Goal: Transaction & Acquisition: Purchase product/service

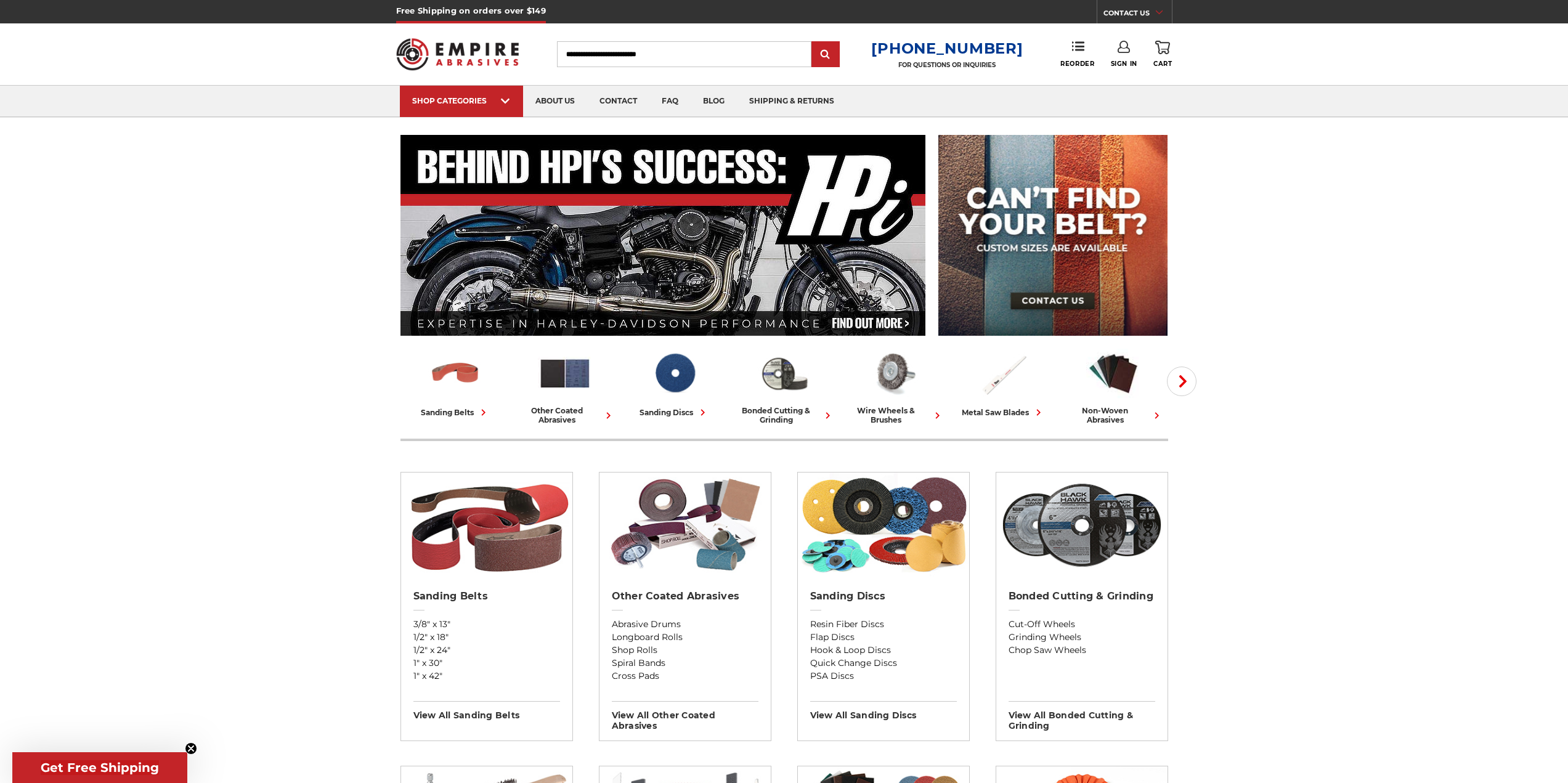
click at [1121, 49] on icon at bounding box center [1123, 46] width 12 height 12
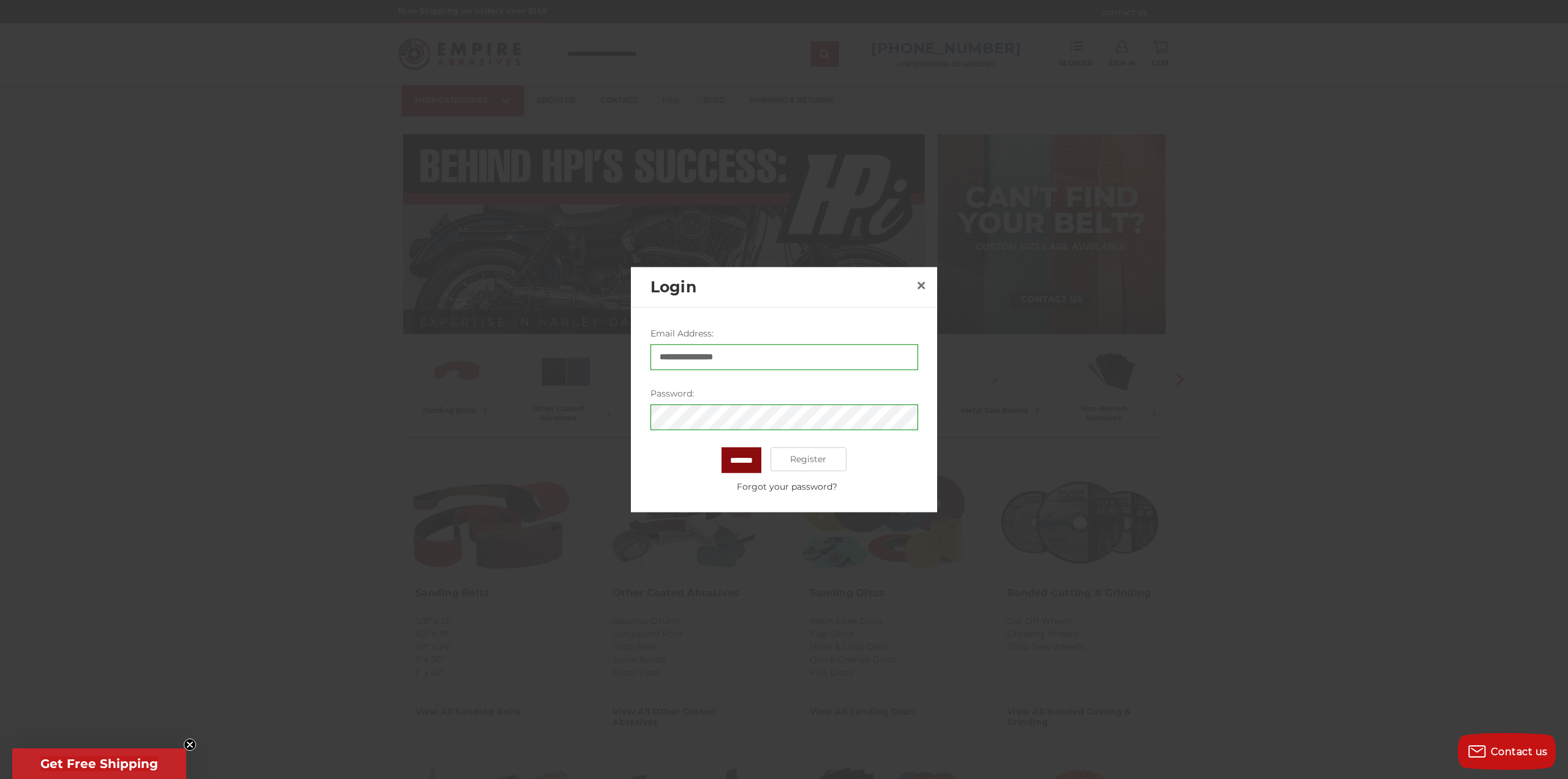
click at [742, 456] on input "*******" at bounding box center [742, 460] width 40 height 26
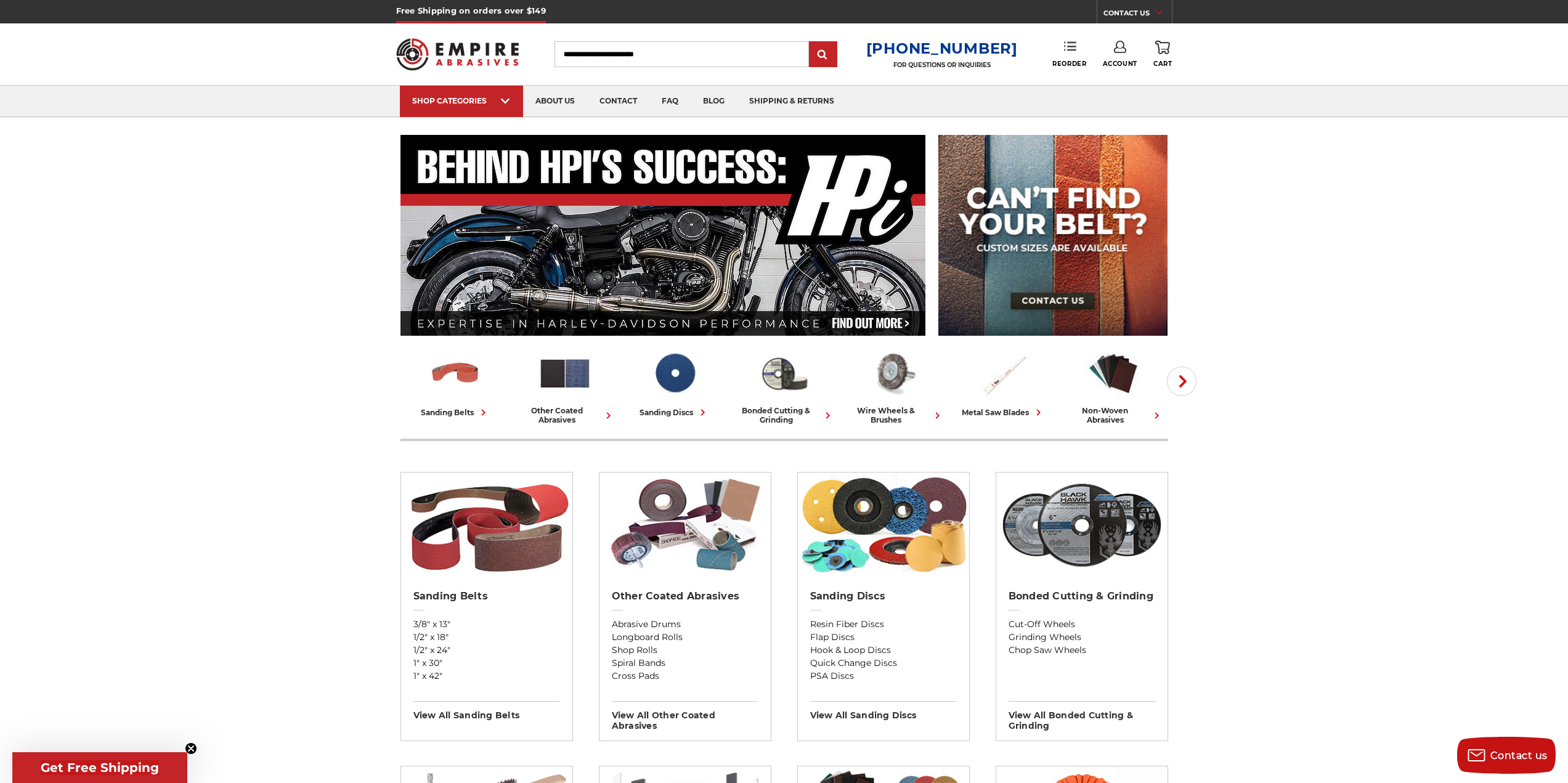
click at [1077, 56] on link "Reorder" at bounding box center [1069, 54] width 34 height 26
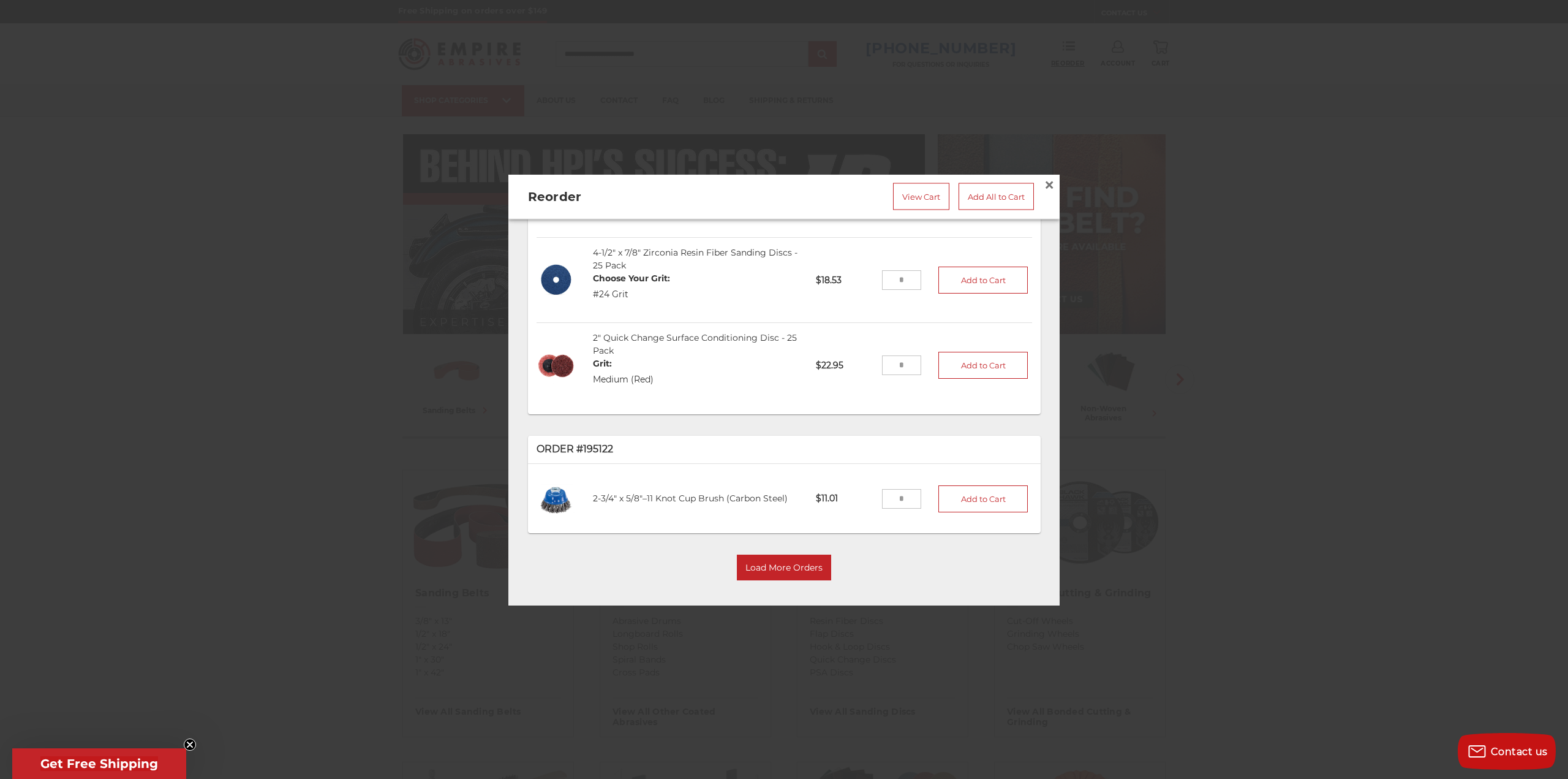
scroll to position [325, 0]
click at [782, 561] on button "Load More Orders" at bounding box center [784, 567] width 94 height 26
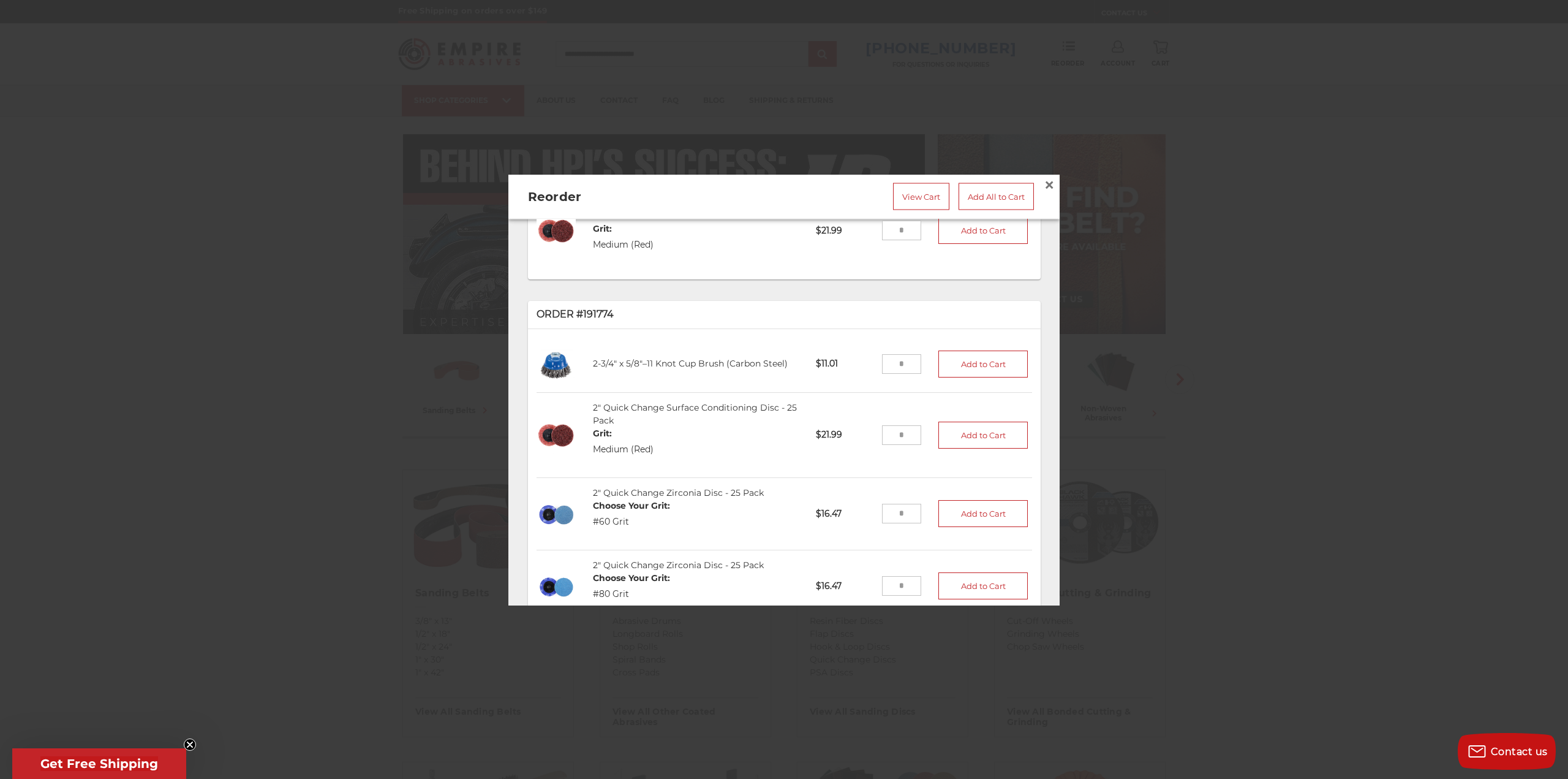
scroll to position [999, 0]
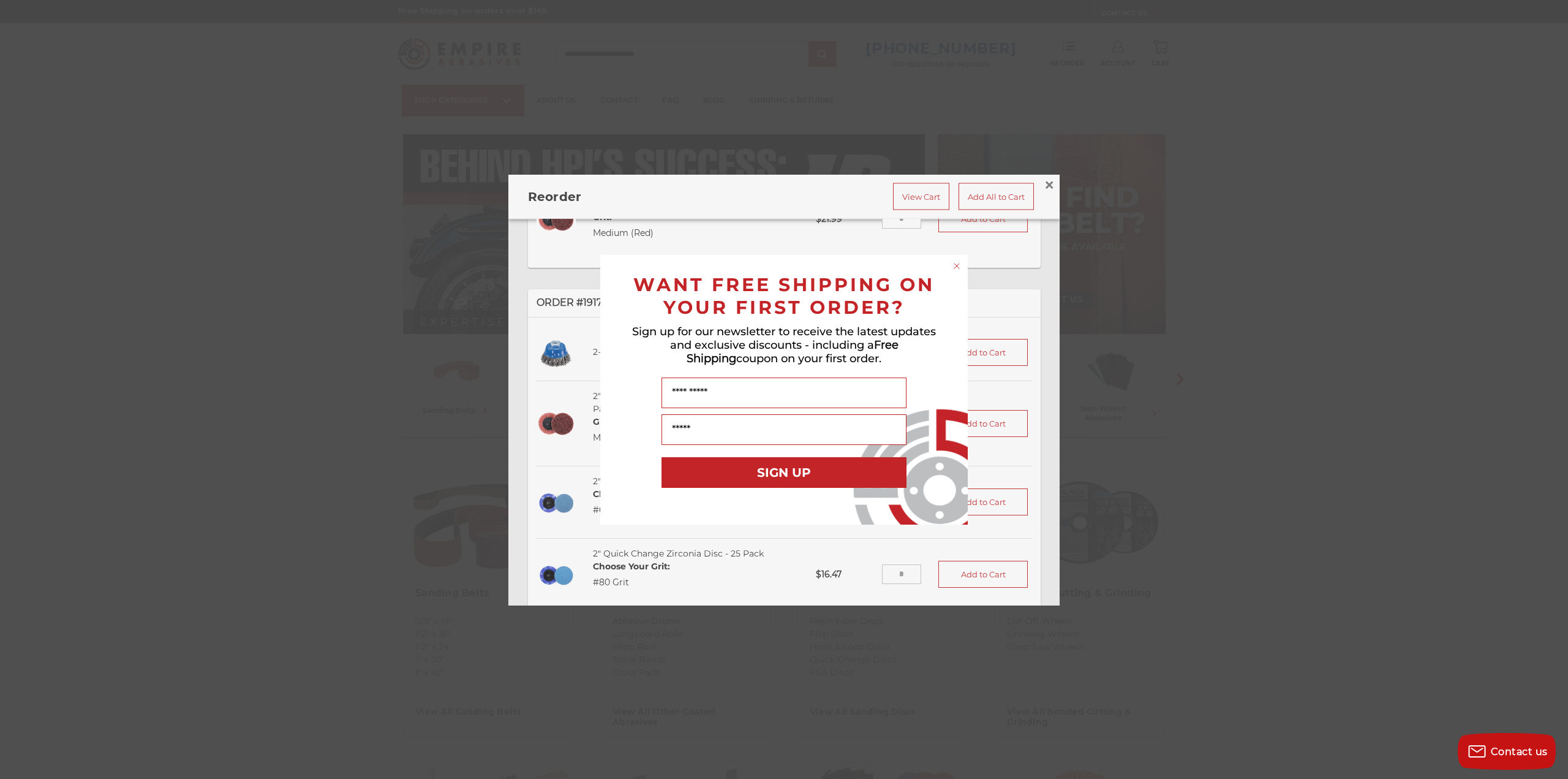
click at [953, 264] on circle "Close dialog" at bounding box center [957, 266] width 11 height 11
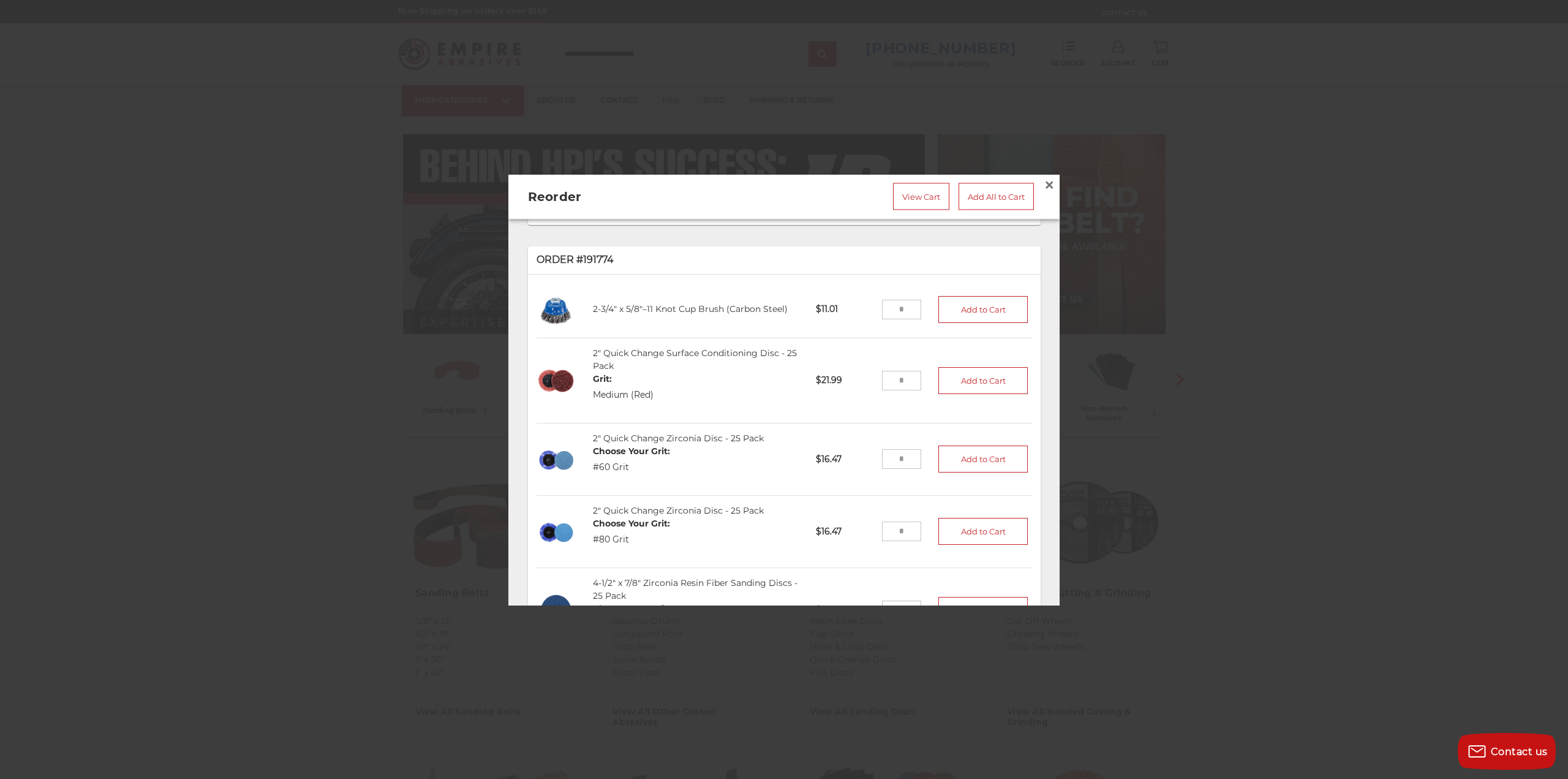
scroll to position [1164, 0]
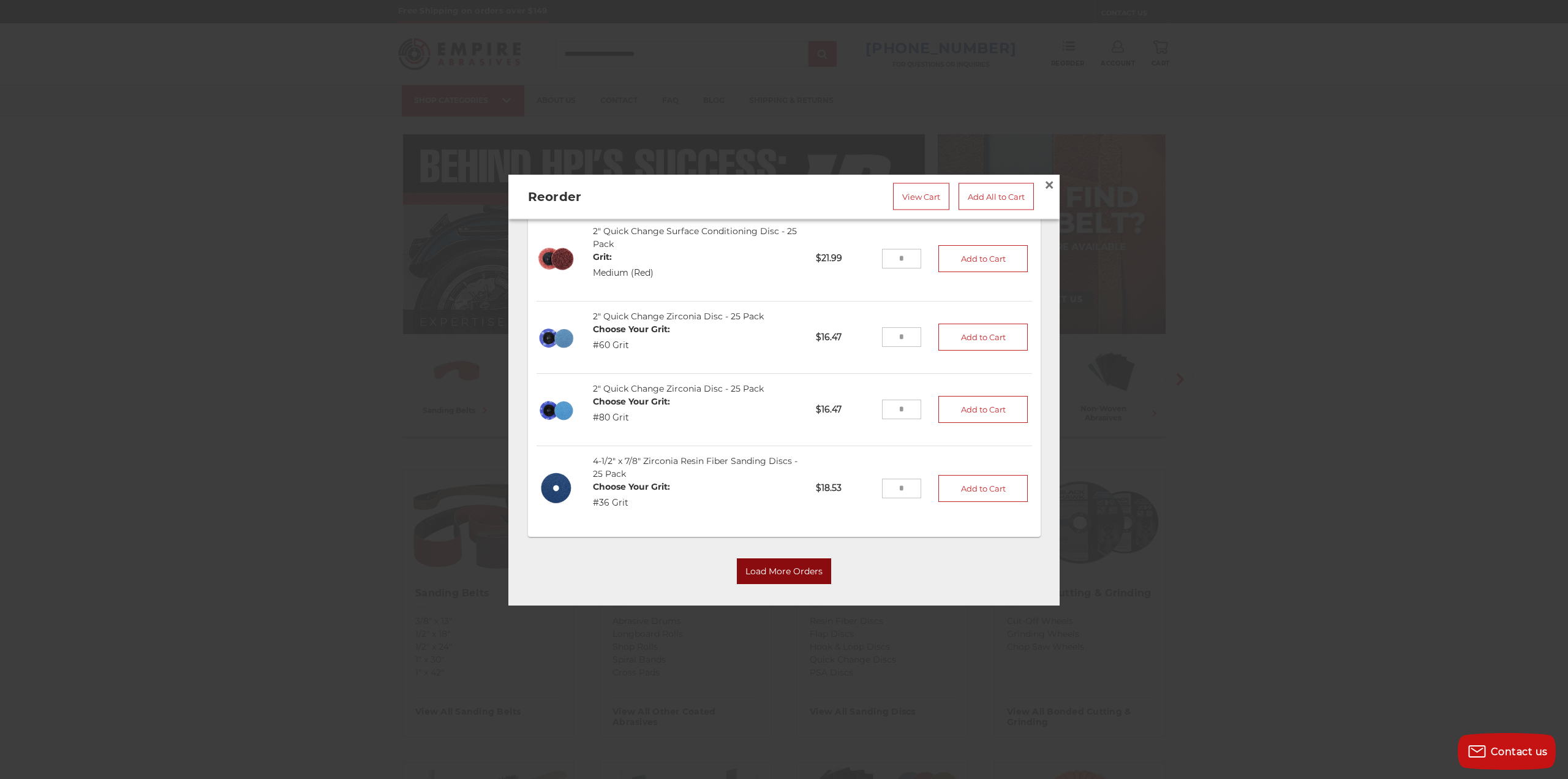
click at [801, 559] on button "Load More Orders" at bounding box center [784, 571] width 94 height 26
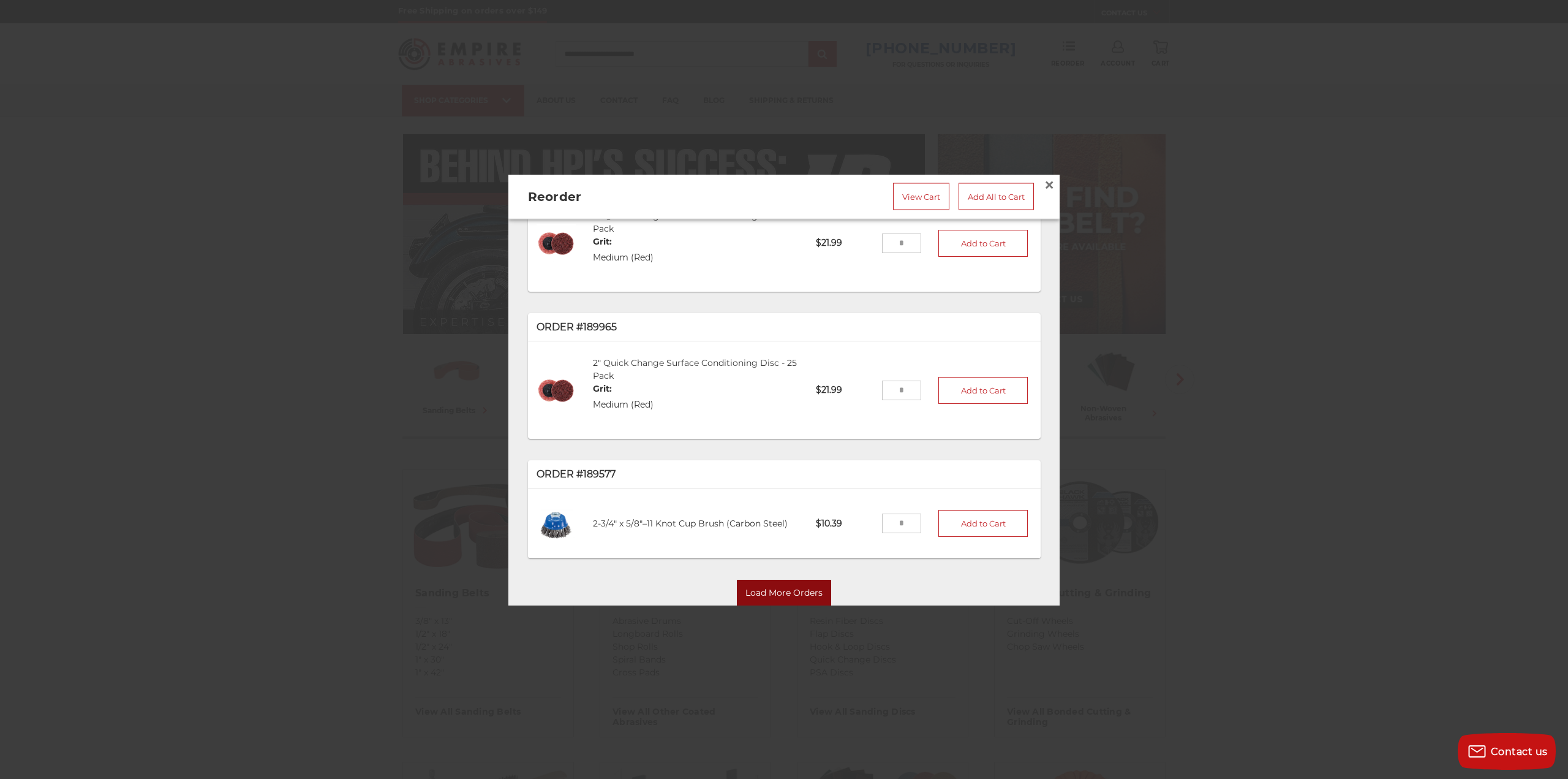
scroll to position [1576, 0]
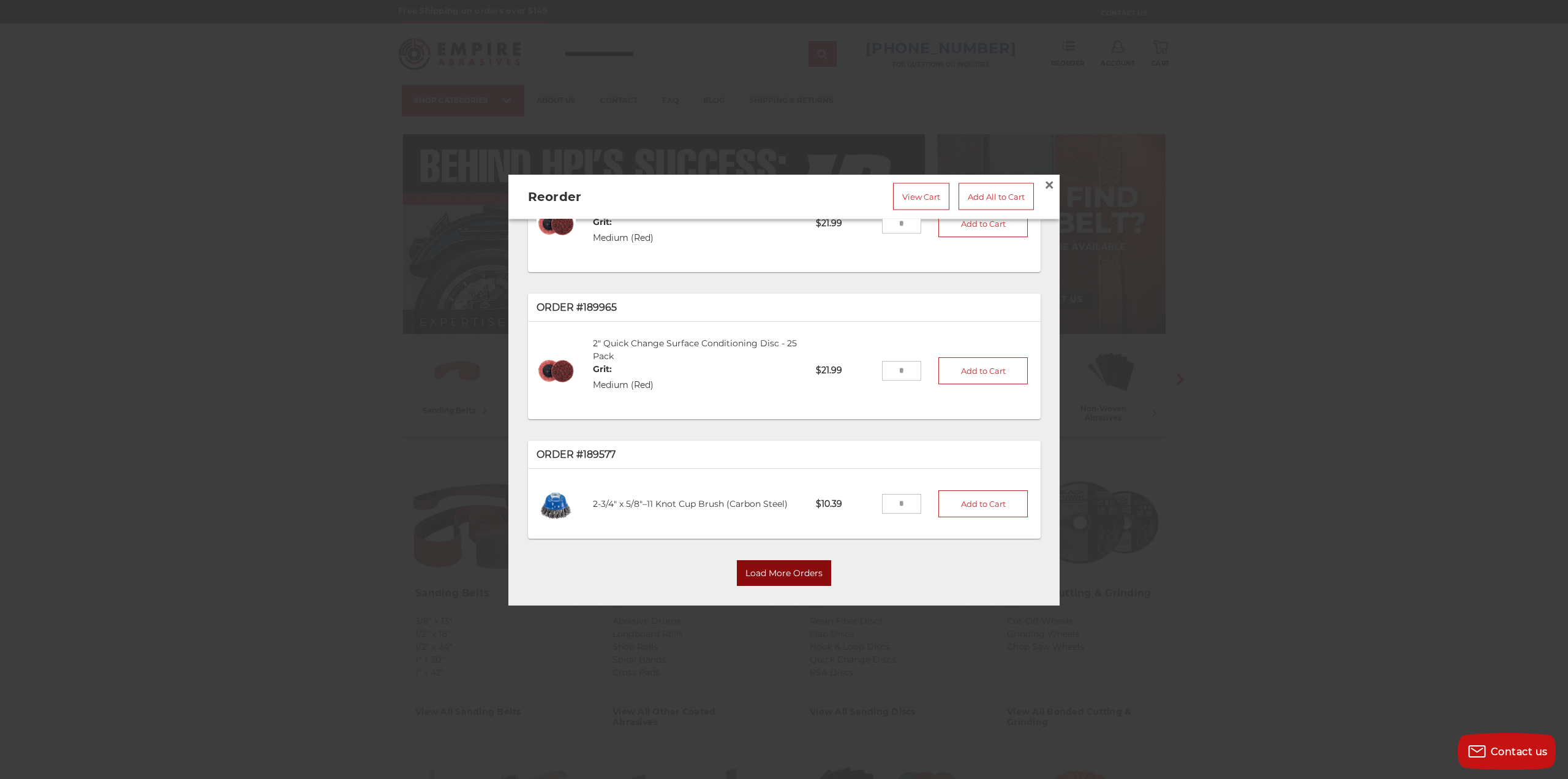
click at [767, 561] on button "Load More Orders" at bounding box center [784, 574] width 94 height 26
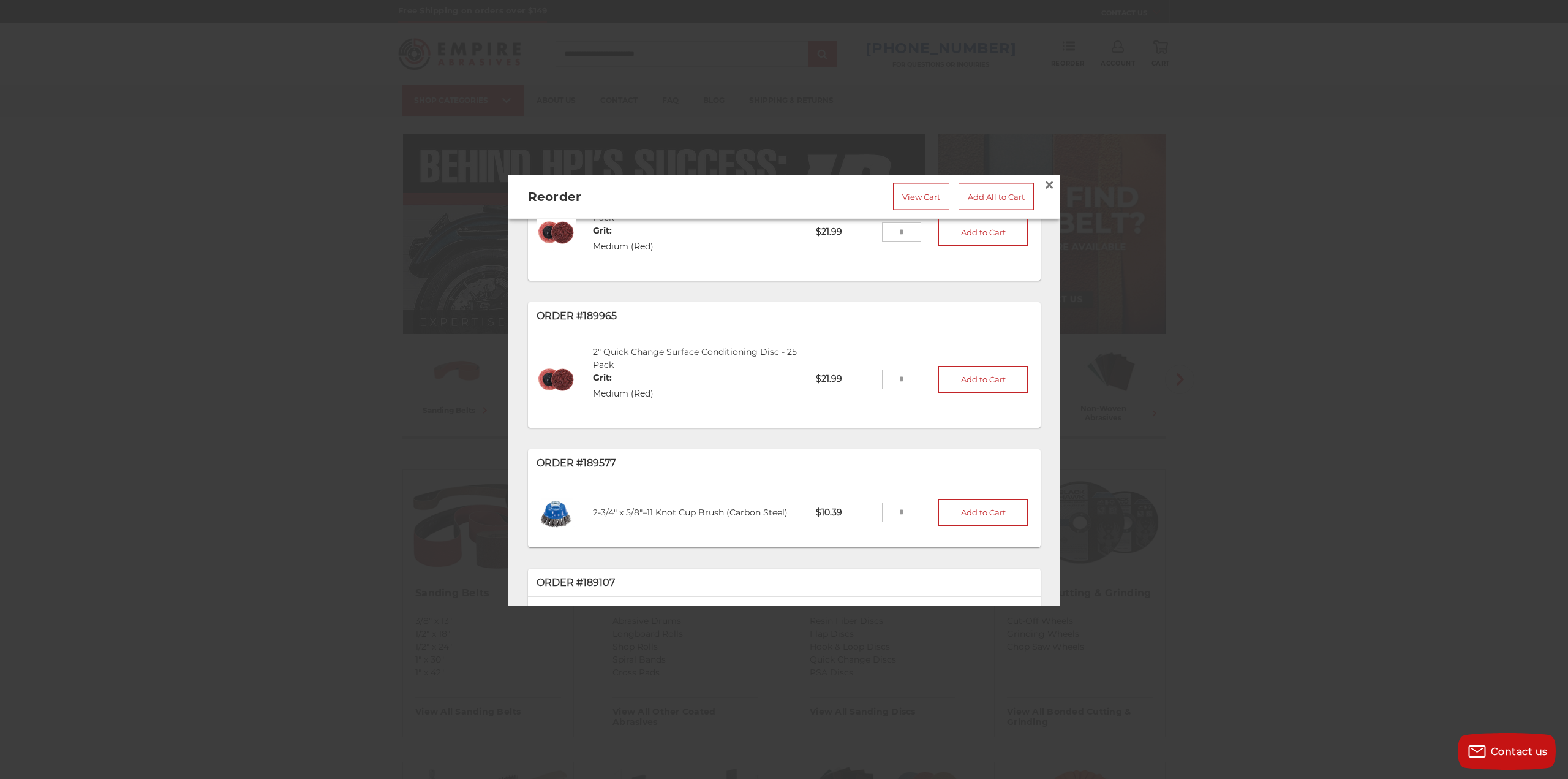
scroll to position [1660, 0]
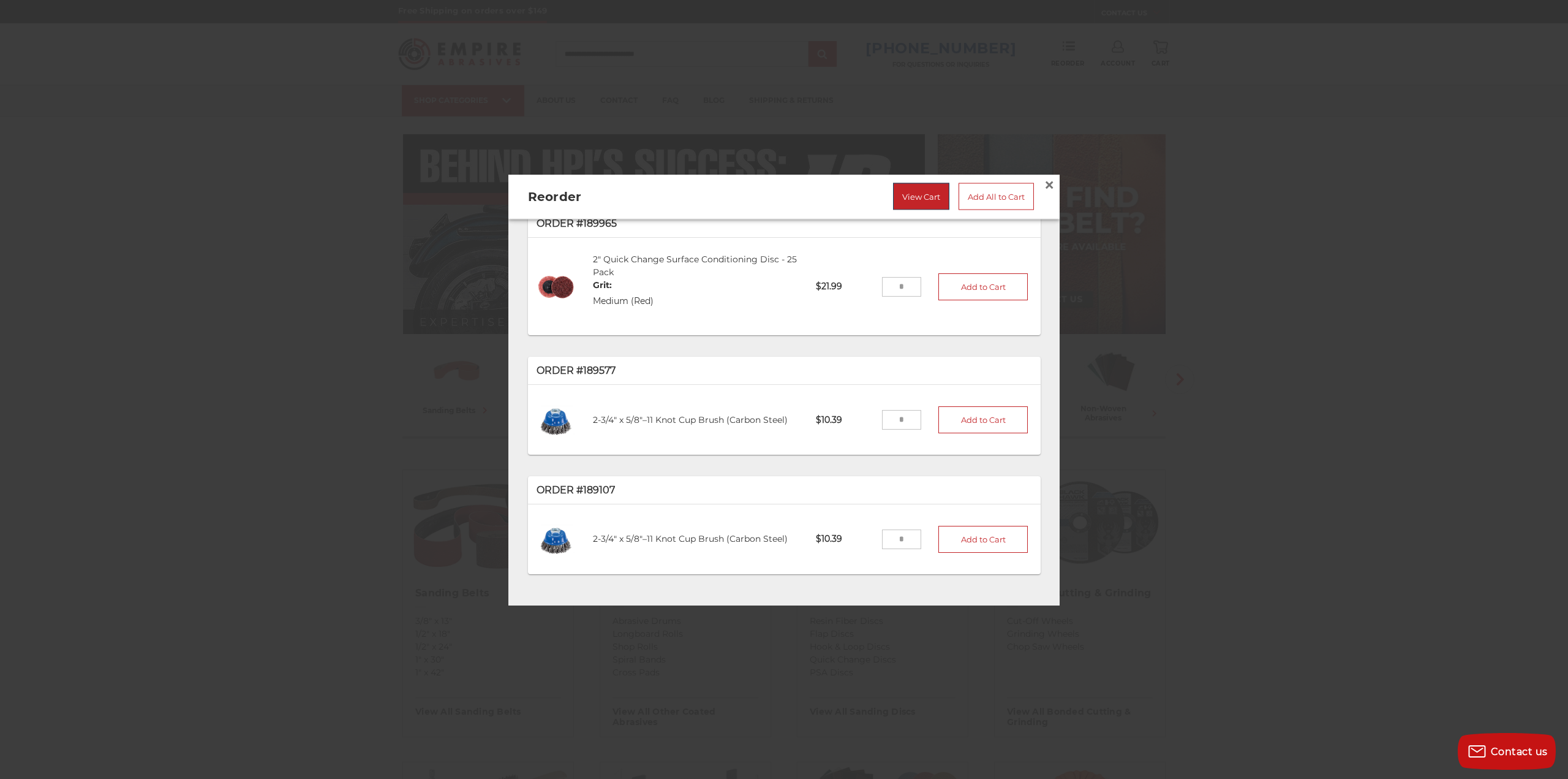
click at [926, 193] on link "View Cart" at bounding box center [921, 196] width 56 height 27
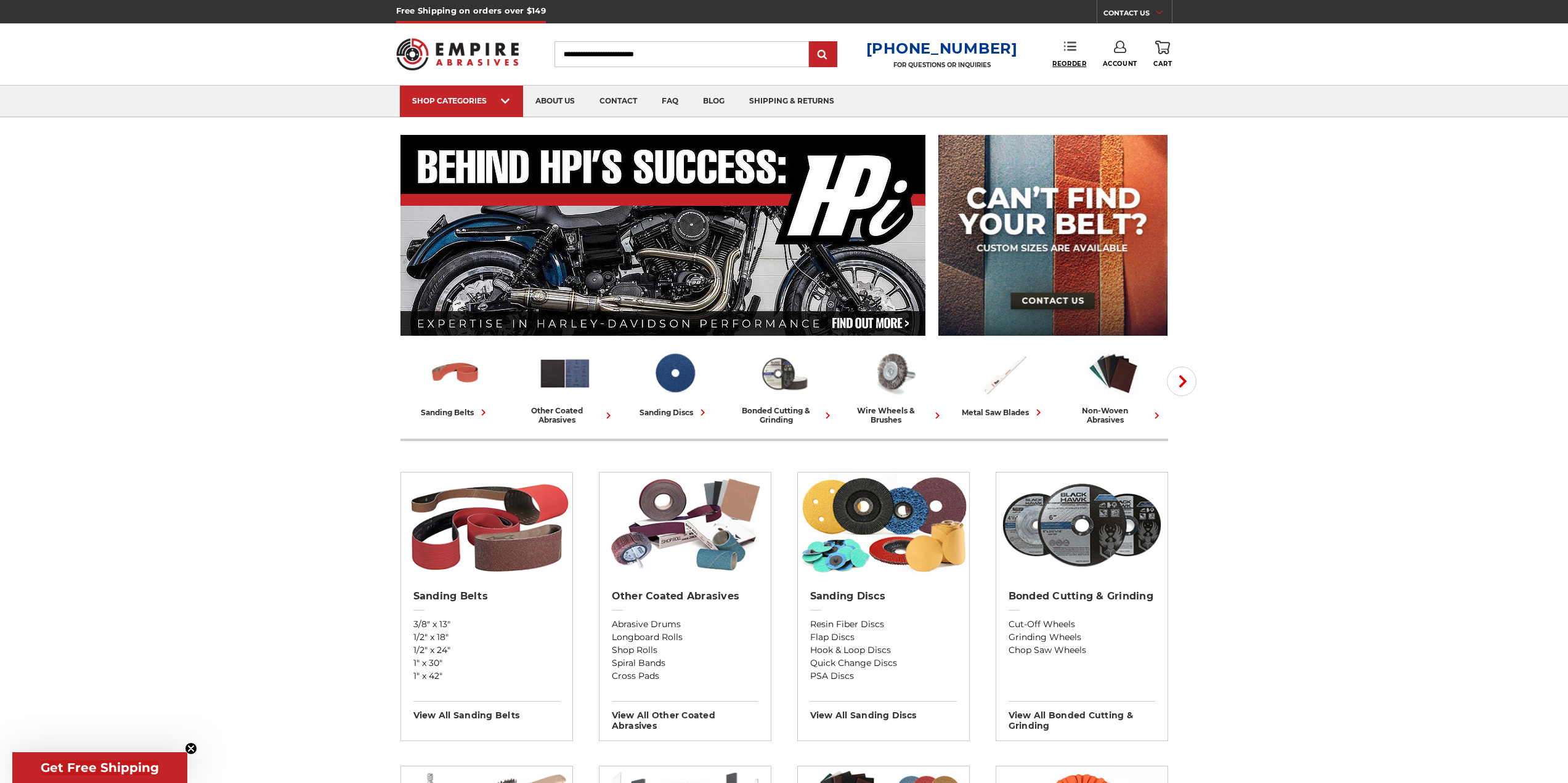
click at [1085, 60] on span "Reorder" at bounding box center [1069, 64] width 34 height 8
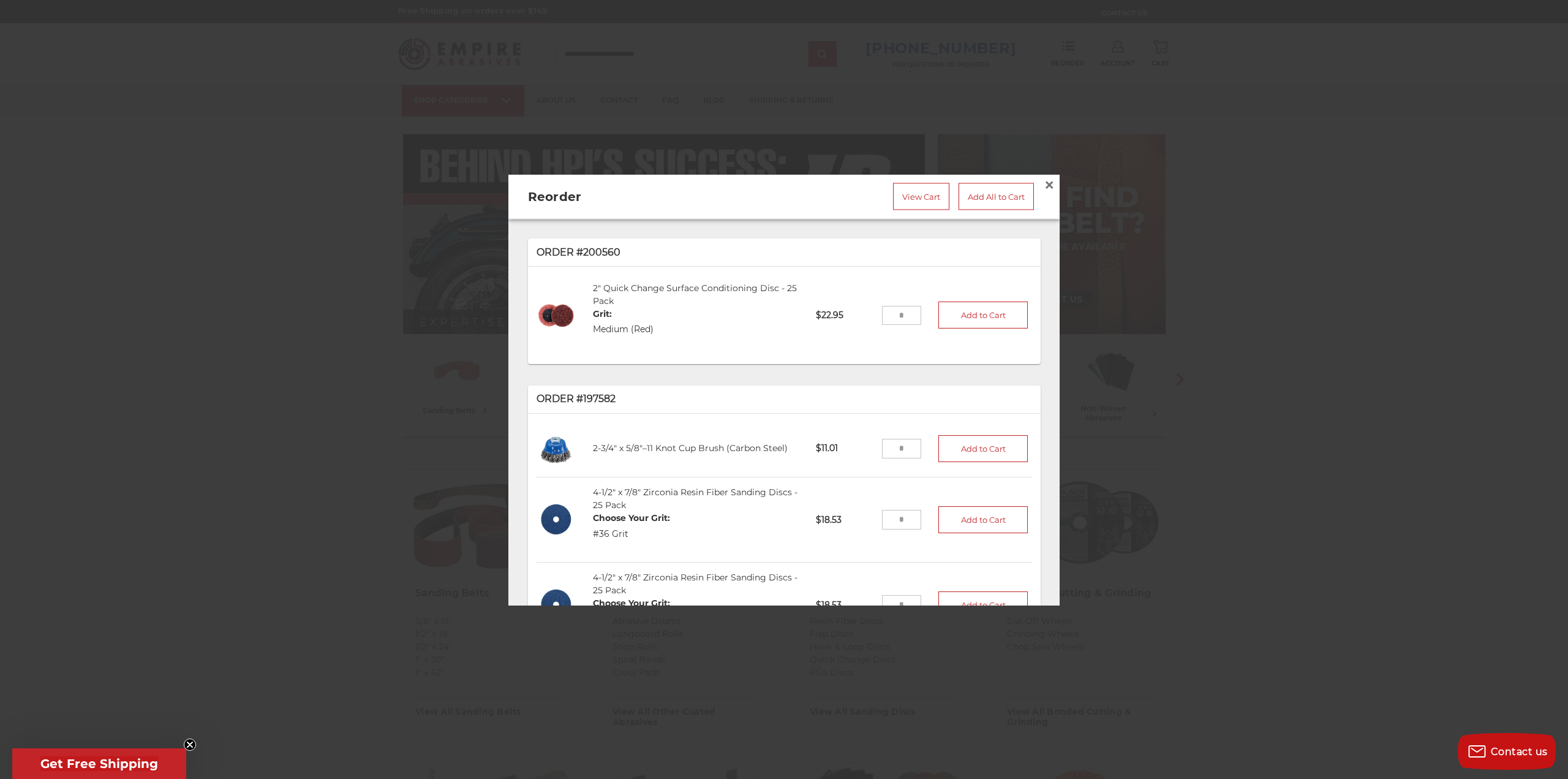
click at [629, 291] on div "2" Quick Change Surface Conditioning Disc - 25 Pack Grit: Medium (Red)" at bounding box center [696, 315] width 223 height 85
click at [634, 285] on link "2" Quick Change Surface Conditioning Disc - 25 Pack" at bounding box center [695, 294] width 204 height 24
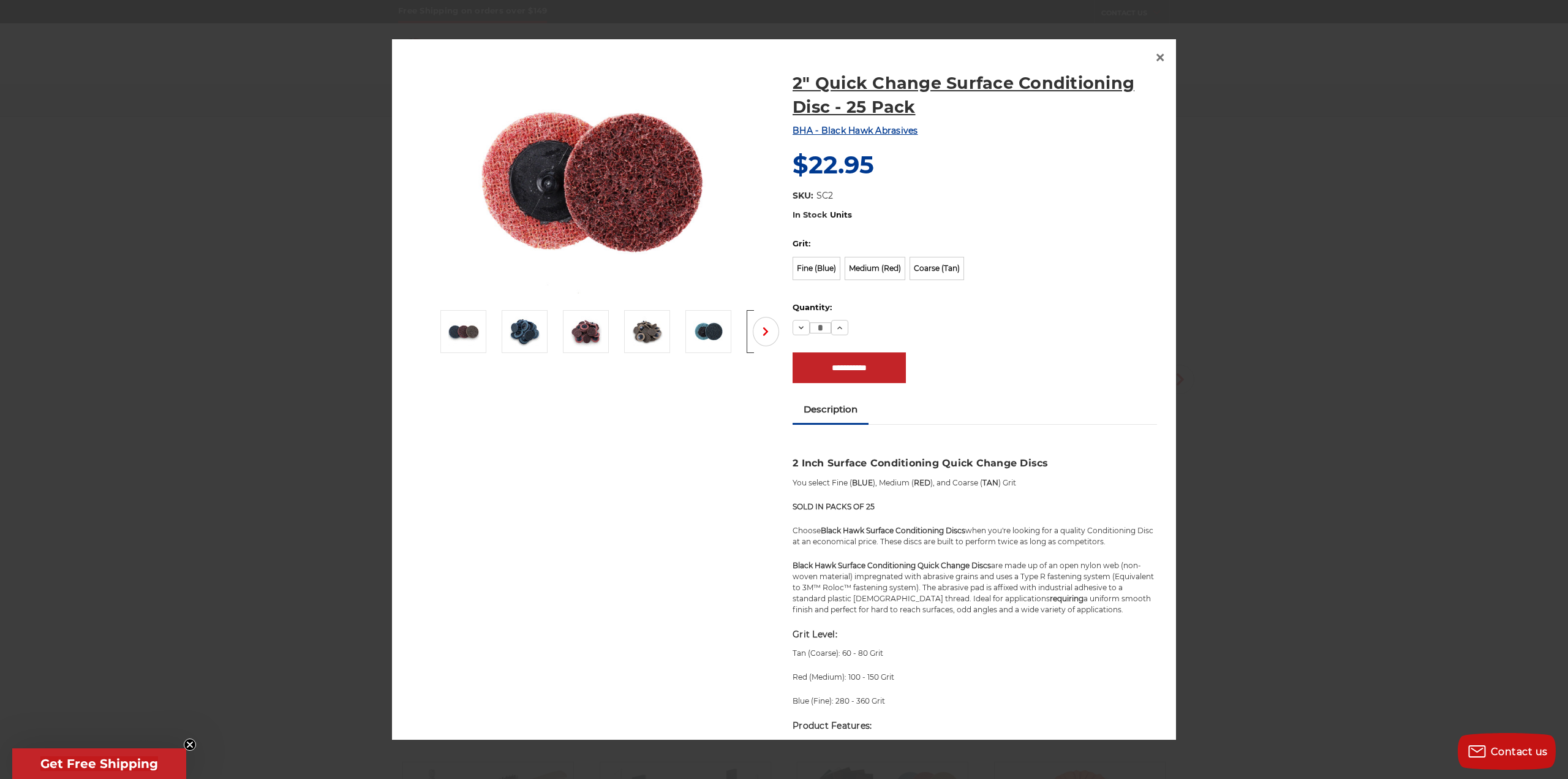
click at [1082, 87] on h1 "2" Quick Change Surface Conditioning Disc - 25 Pack" at bounding box center [975, 95] width 364 height 48
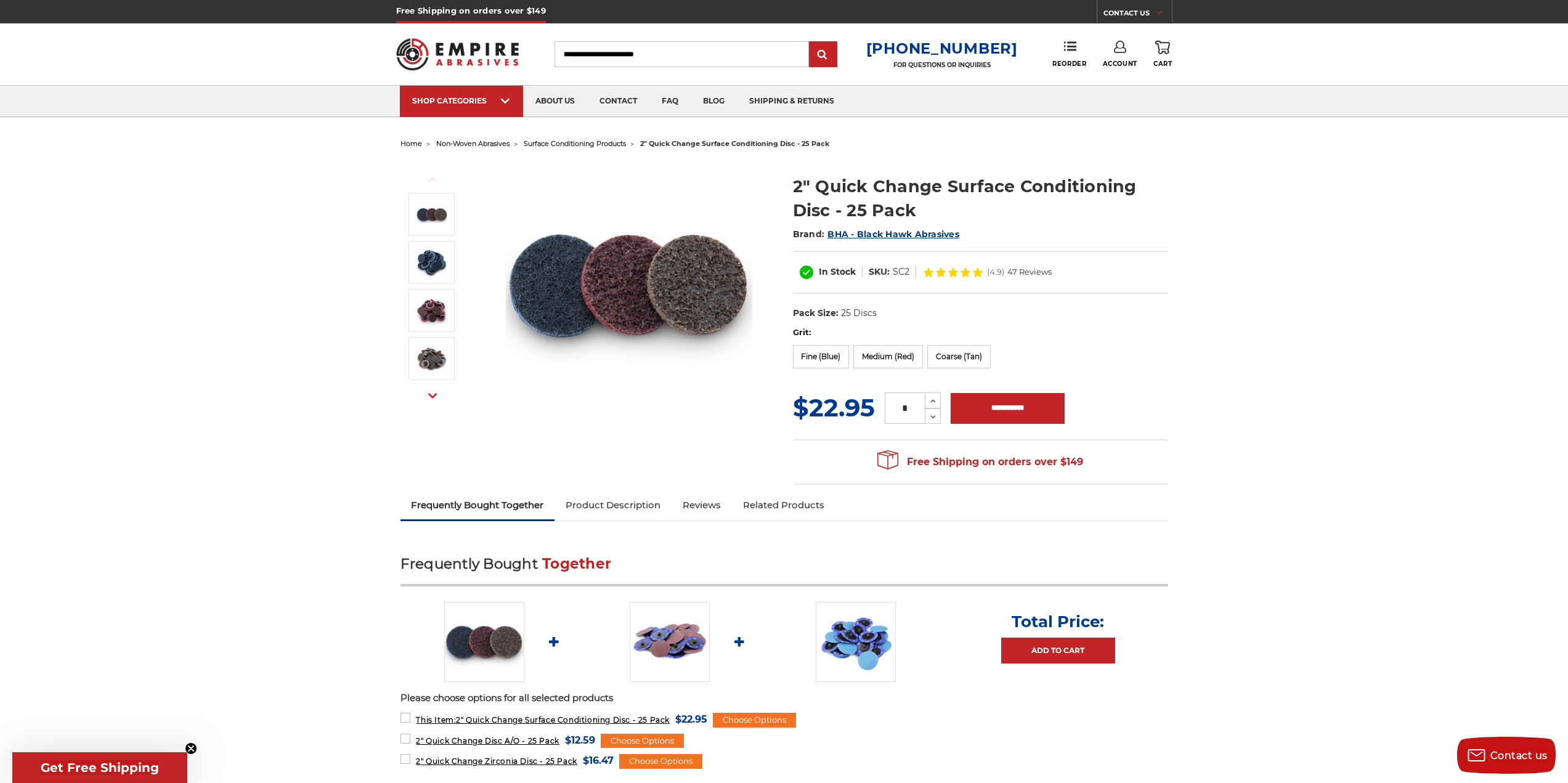
click at [615, 143] on span "surface conditioning products" at bounding box center [575, 144] width 102 height 9
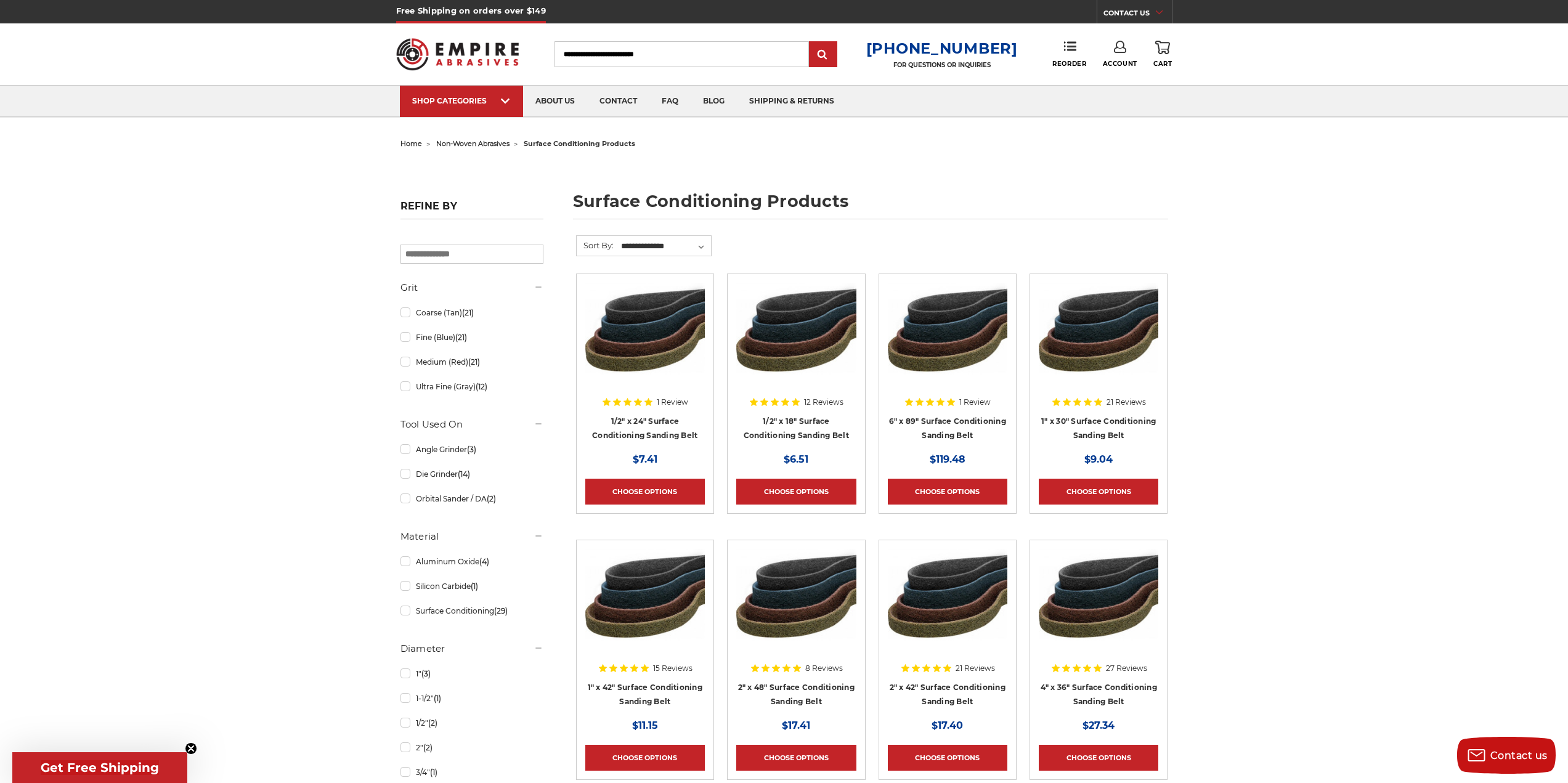
click at [606, 53] on input "Search" at bounding box center [682, 54] width 254 height 26
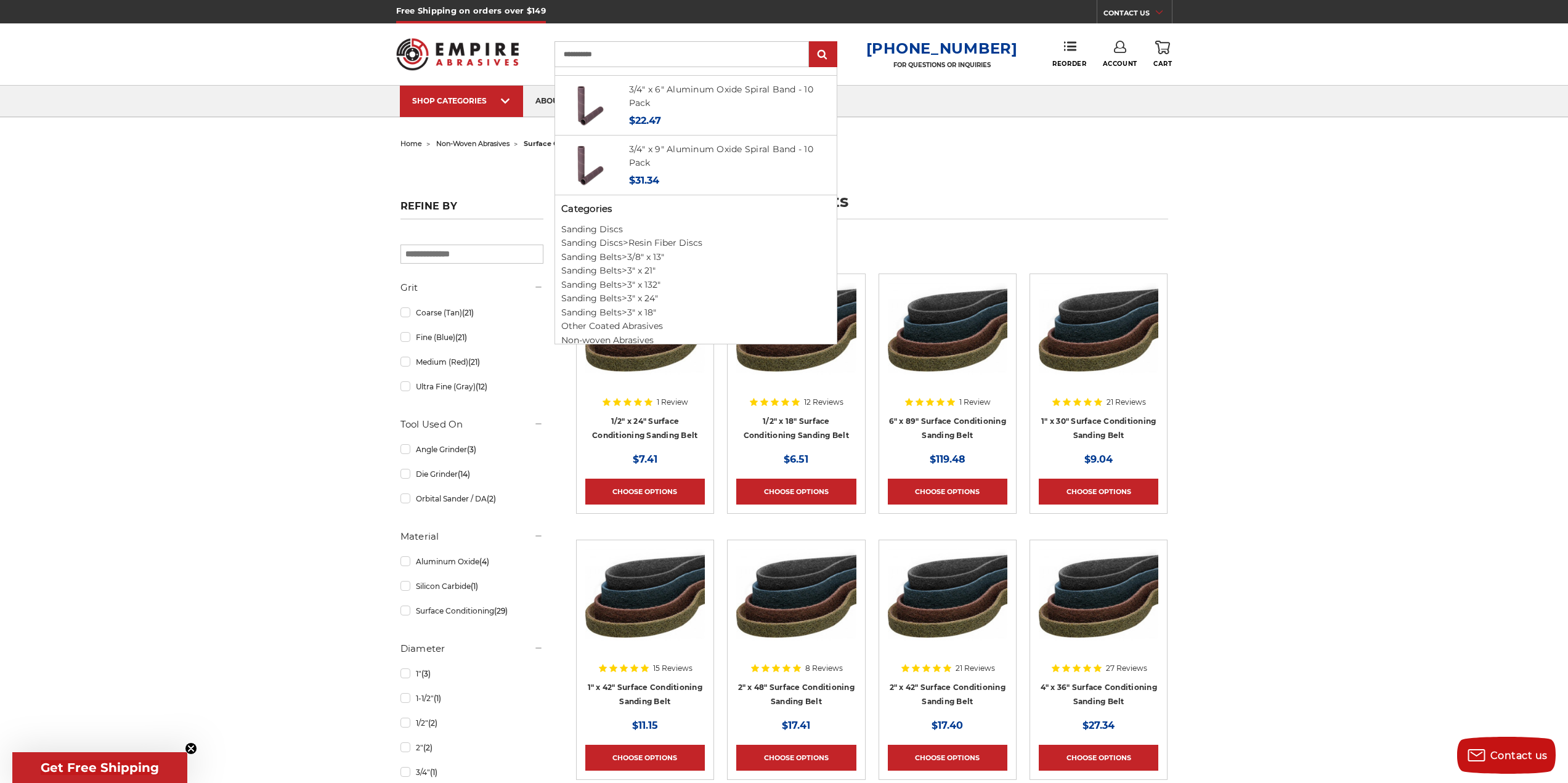
scroll to position [638, 0]
type input "**********"
click at [1063, 59] on link "Reorder" at bounding box center [1069, 54] width 34 height 26
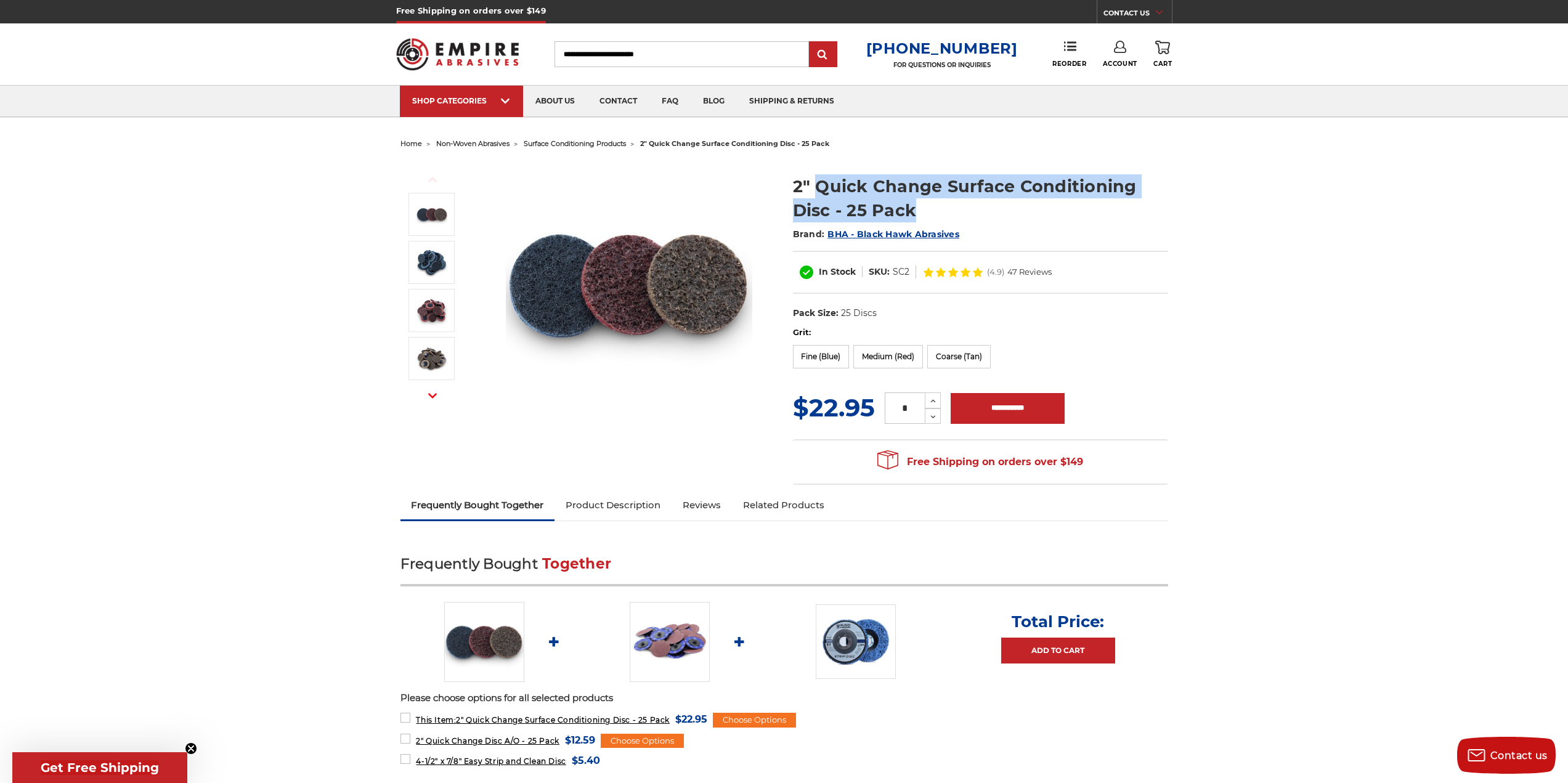
drag, startPoint x: 943, startPoint y: 211, endPoint x: 822, endPoint y: 185, distance: 123.8
click at [821, 186] on h1 "2" Quick Change Surface Conditioning Disc - 25 Pack" at bounding box center [981, 198] width 375 height 48
copy h1 "Quick Change Surface Conditioning Disc - 25 Pack"
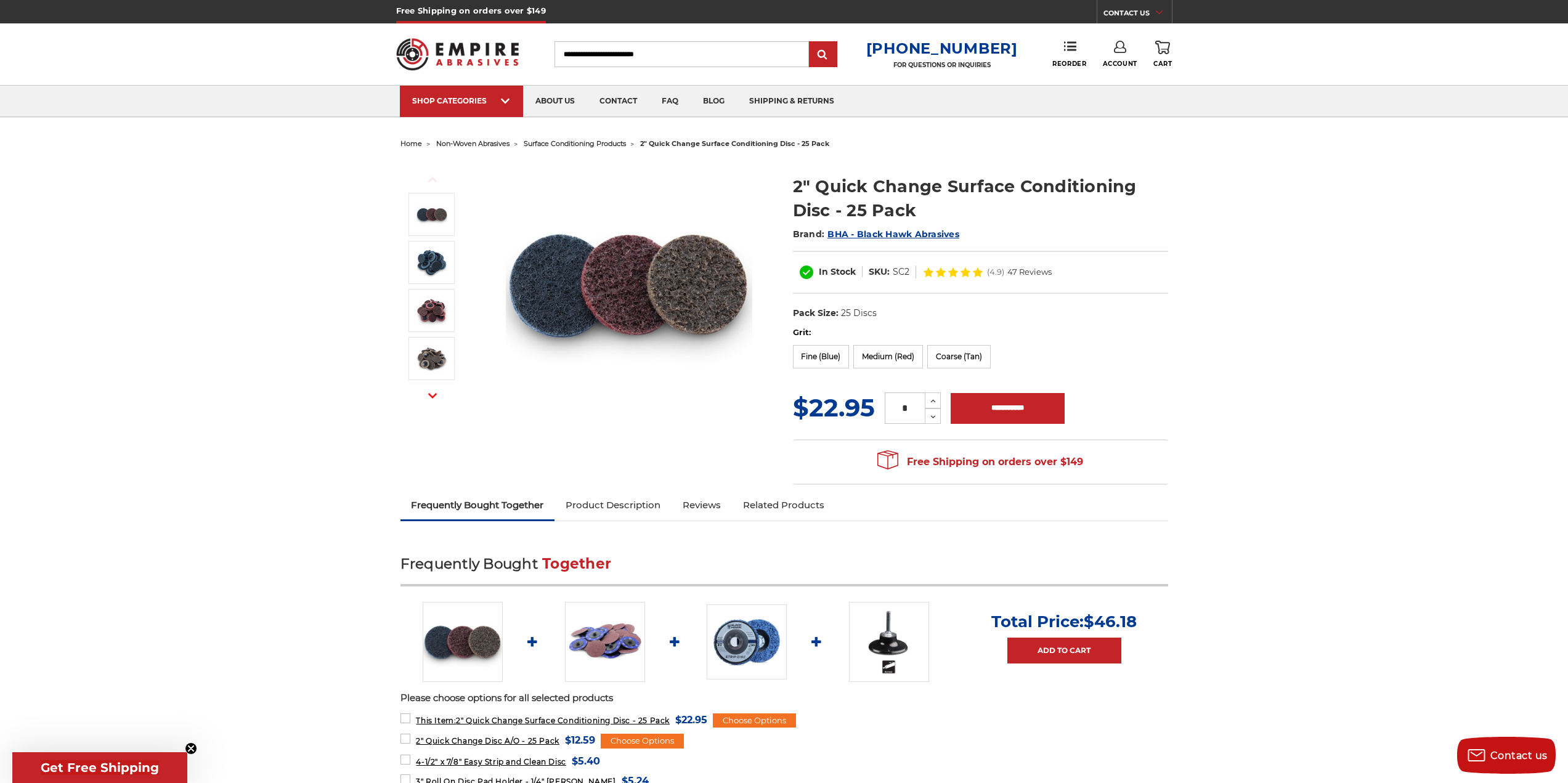
click at [706, 43] on input "Search" at bounding box center [682, 54] width 254 height 26
paste input "**********"
click at [571, 59] on input "**********" at bounding box center [682, 54] width 254 height 26
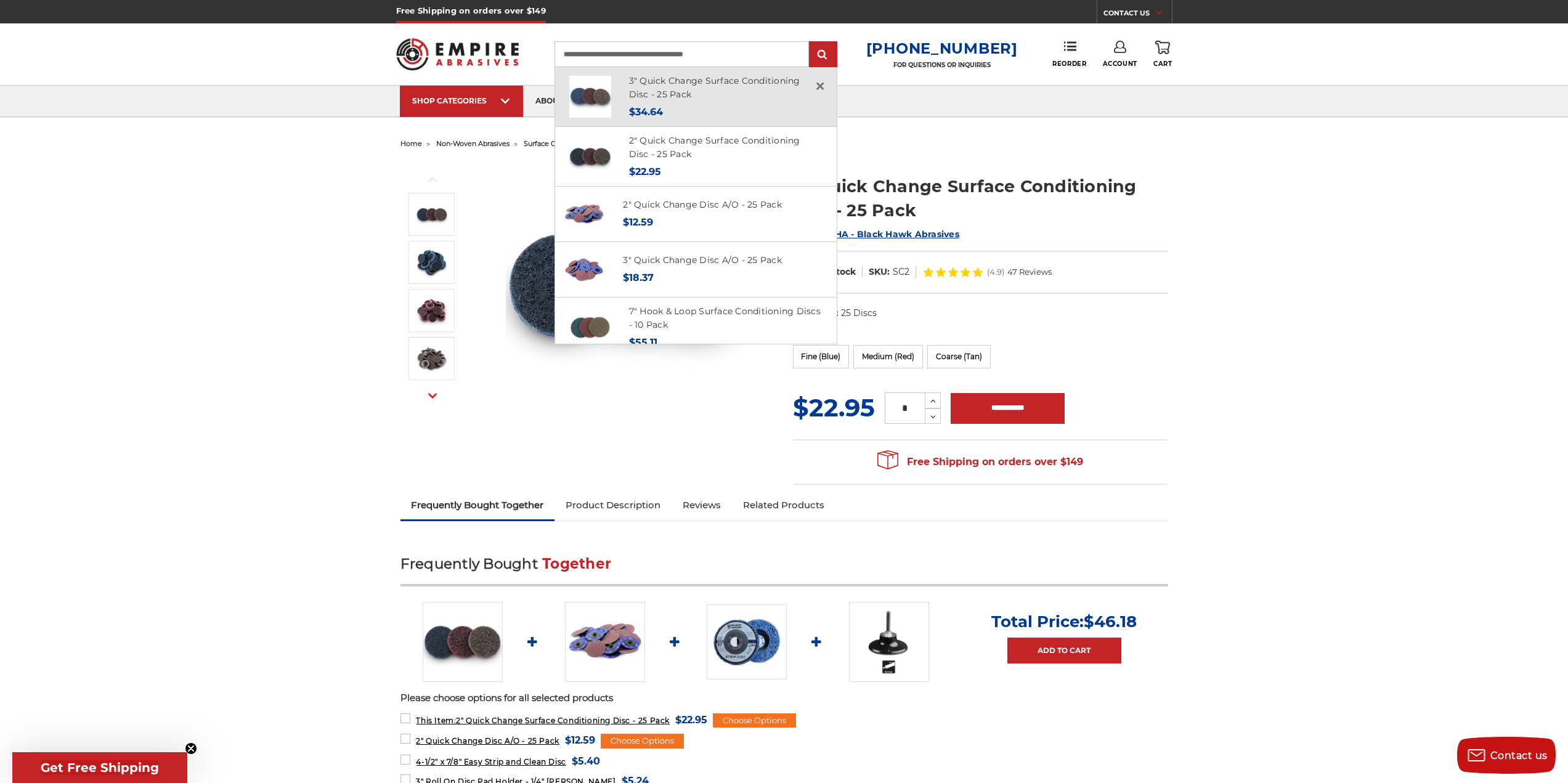
type input "**********"
click at [611, 81] on img at bounding box center [590, 96] width 42 height 42
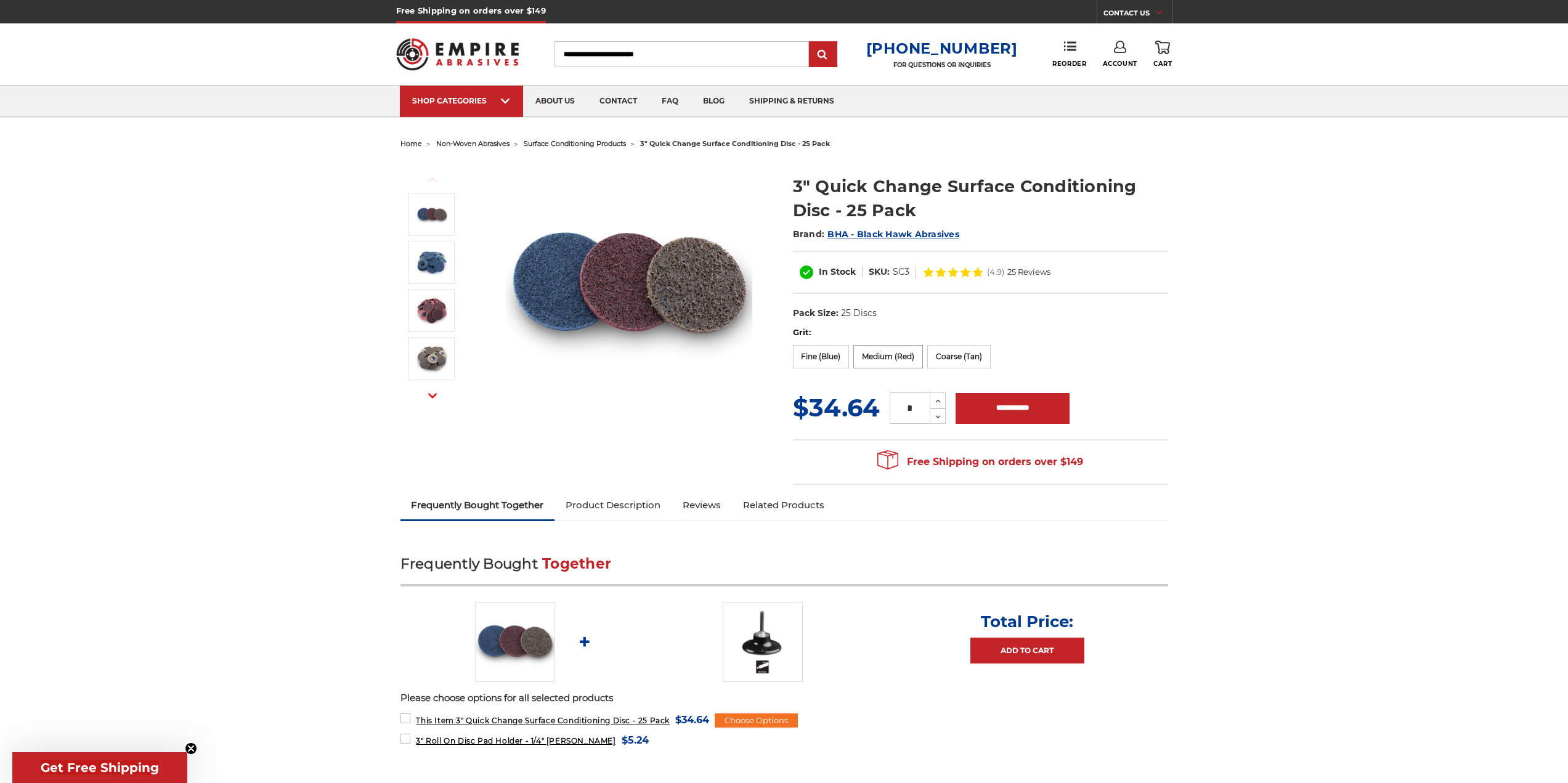
click at [895, 349] on label "Medium (Red)" at bounding box center [888, 356] width 69 height 24
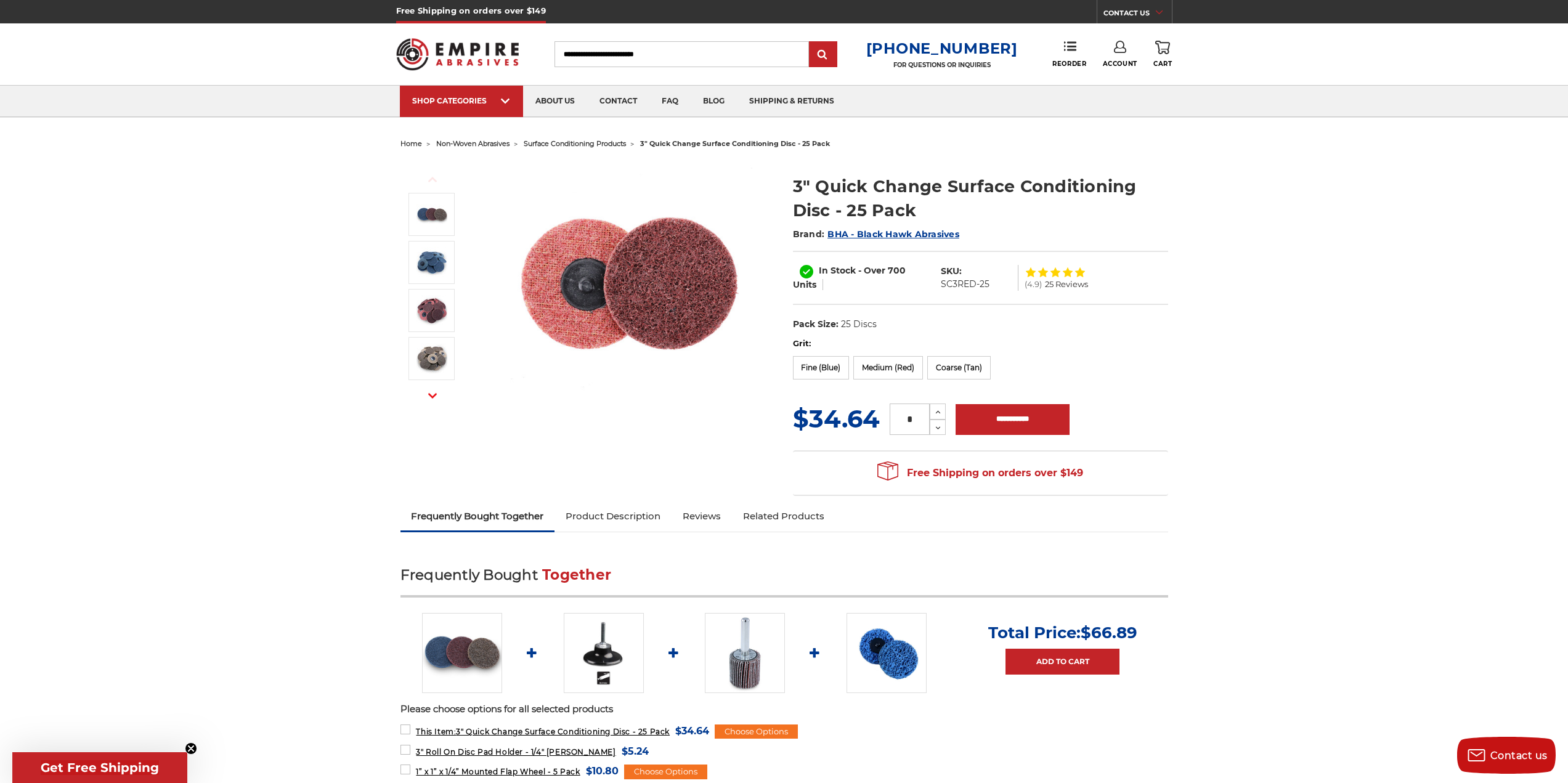
drag, startPoint x: 916, startPoint y: 420, endPoint x: 895, endPoint y: 419, distance: 21.0
click at [895, 421] on input "*" at bounding box center [910, 419] width 40 height 31
type input "*"
click at [1017, 429] on input "**********" at bounding box center [1013, 419] width 114 height 31
type input "**********"
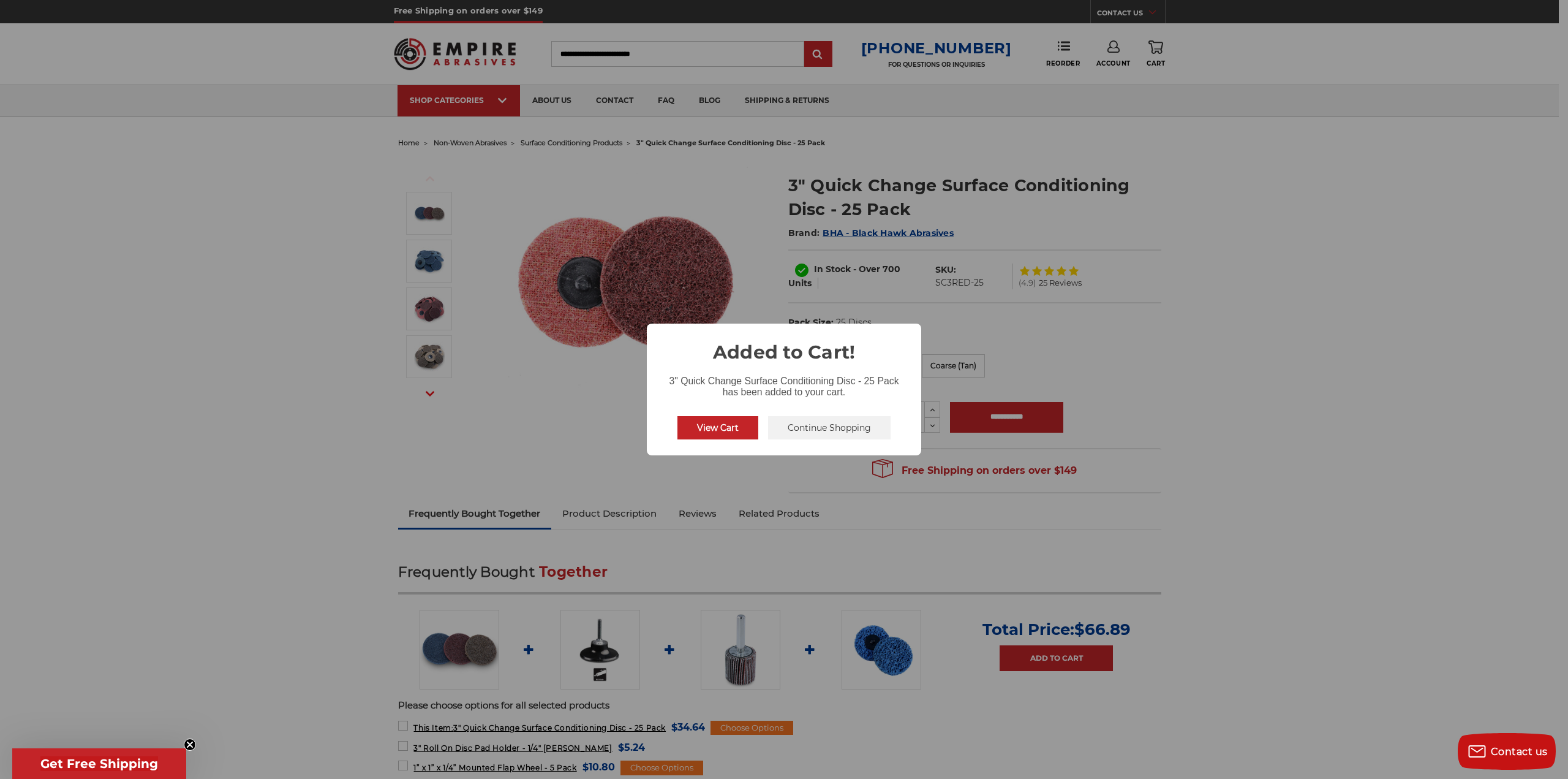
click at [776, 207] on div "× Added to Cart! 3" Quick Change Surface Conditioning Disc - 25 Pack has been a…" at bounding box center [784, 390] width 1568 height 779
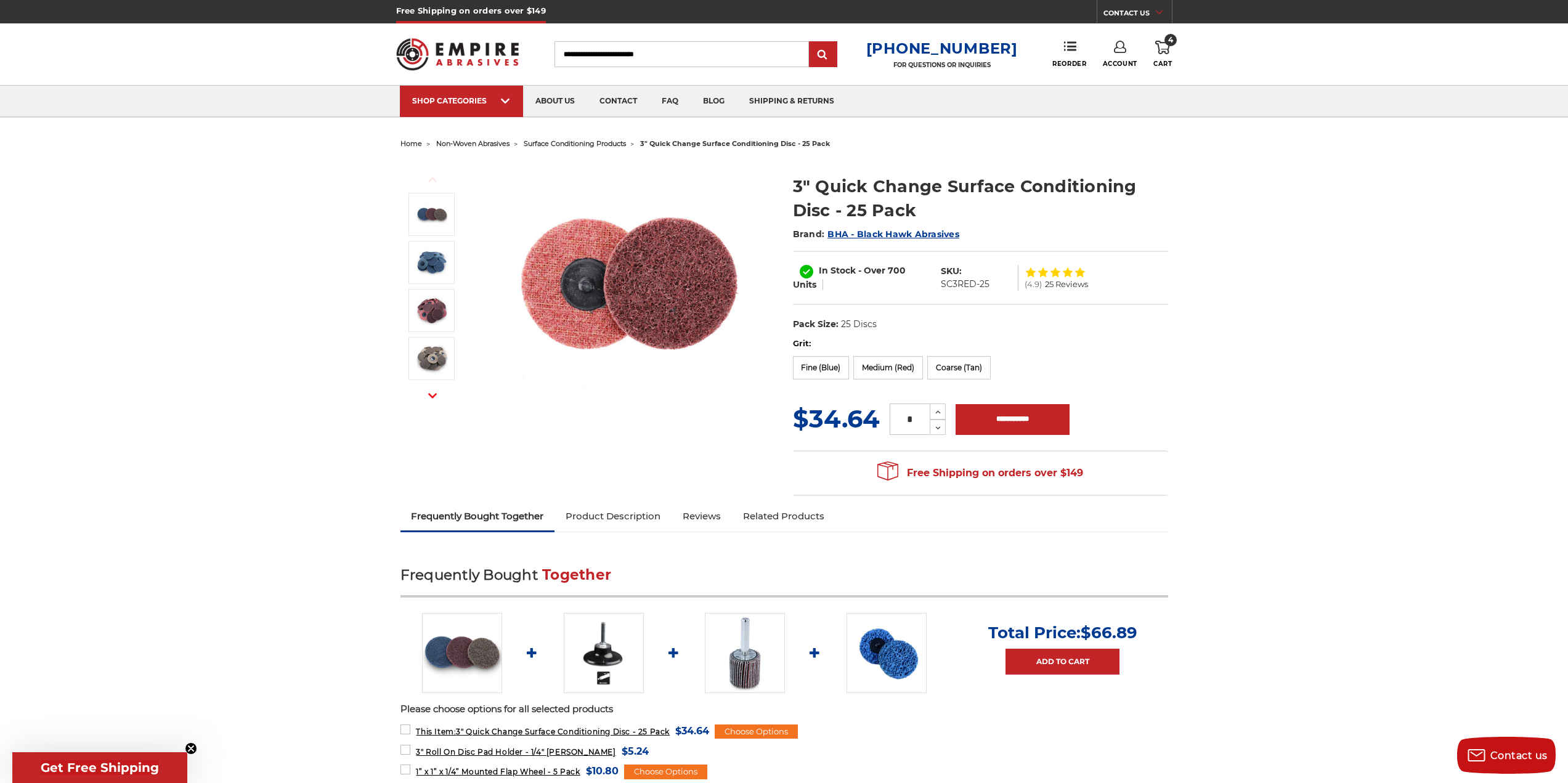
click at [740, 52] on input "Search" at bounding box center [682, 54] width 254 height 26
type input "***"
click at [811, 42] on input "submit" at bounding box center [823, 54] width 24 height 24
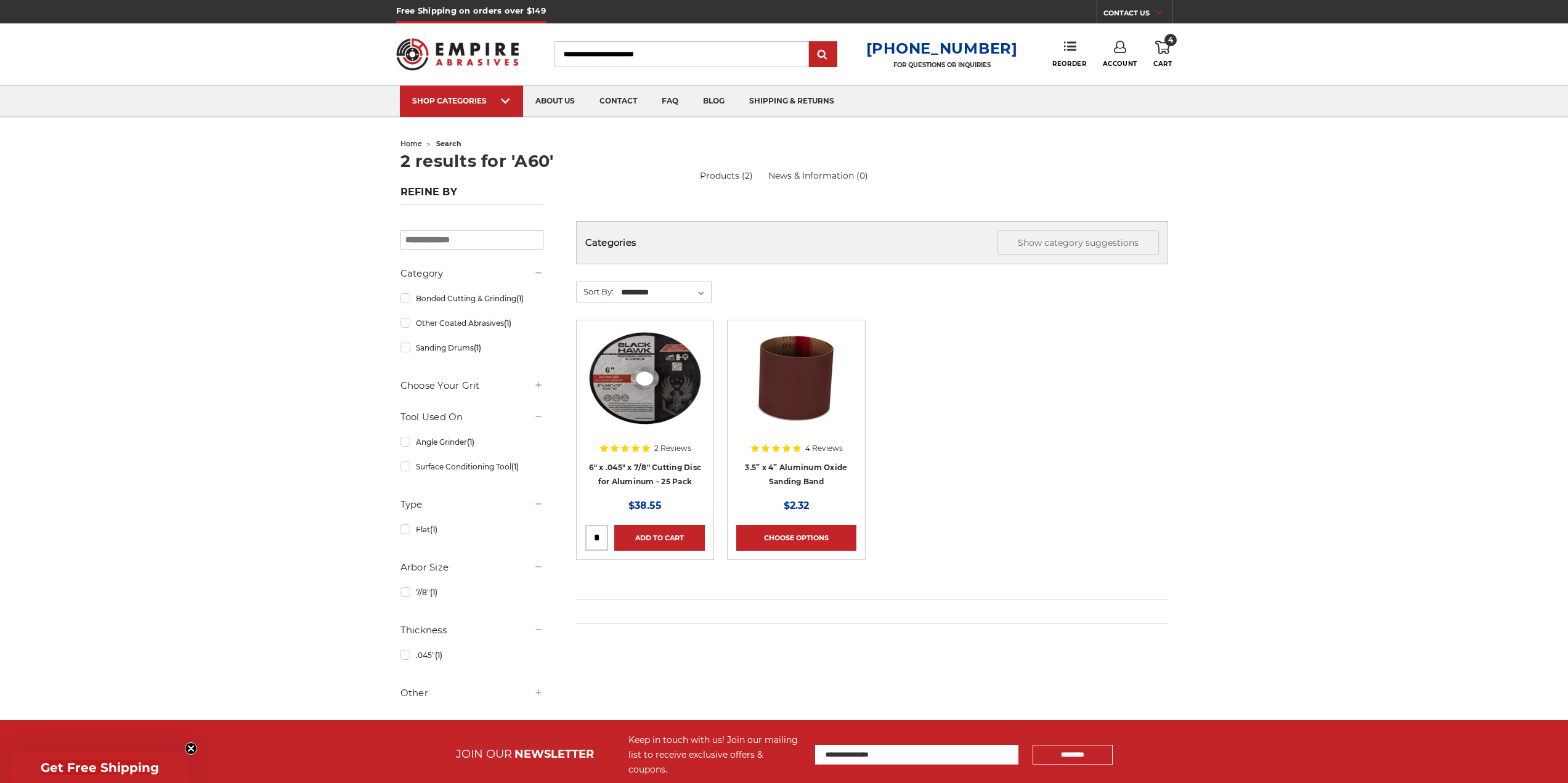
click at [1126, 51] on link "Account" at bounding box center [1120, 54] width 34 height 27
click at [1119, 79] on link "Account" at bounding box center [1119, 80] width 88 height 24
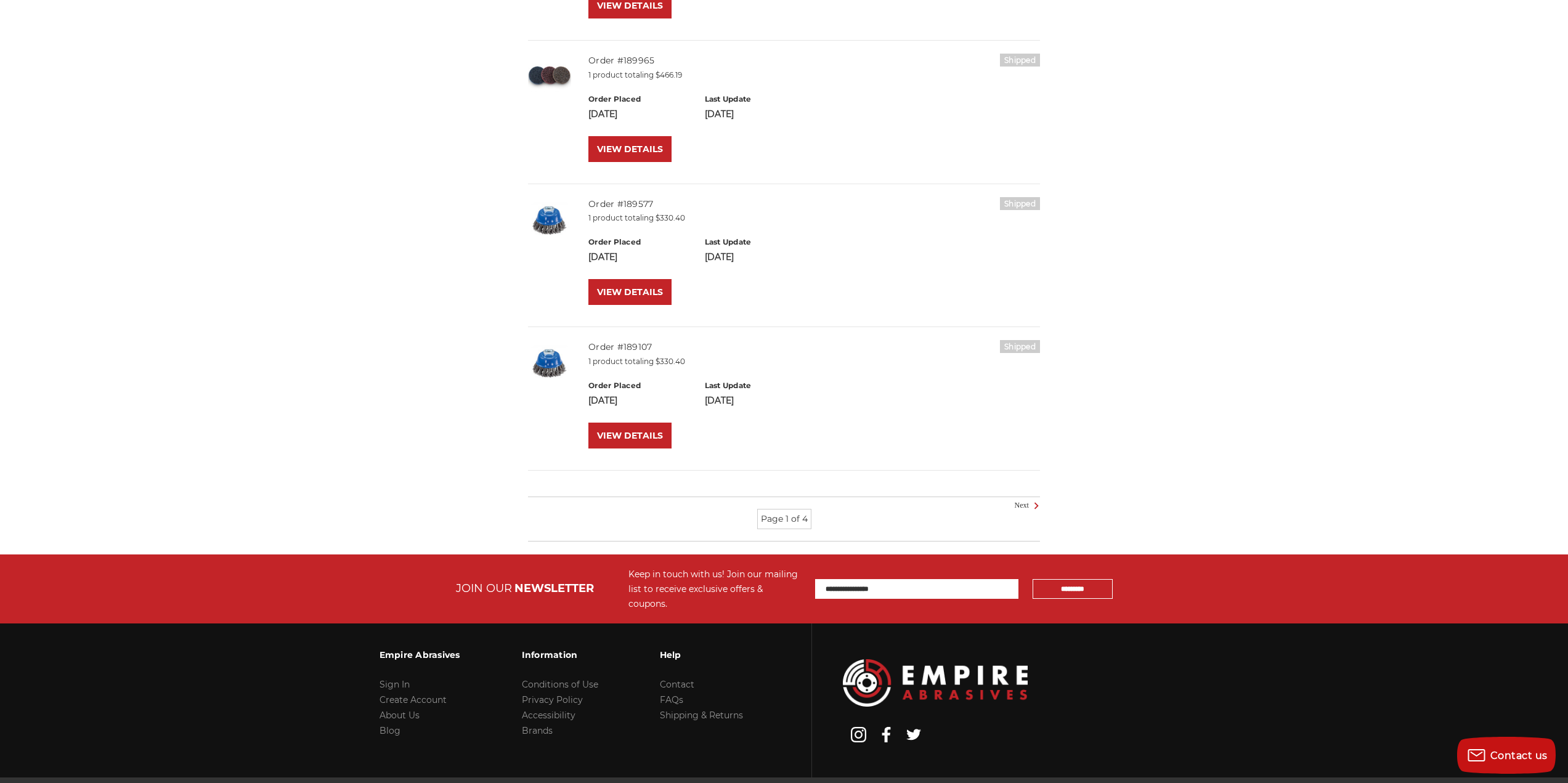
scroll to position [1312, 0]
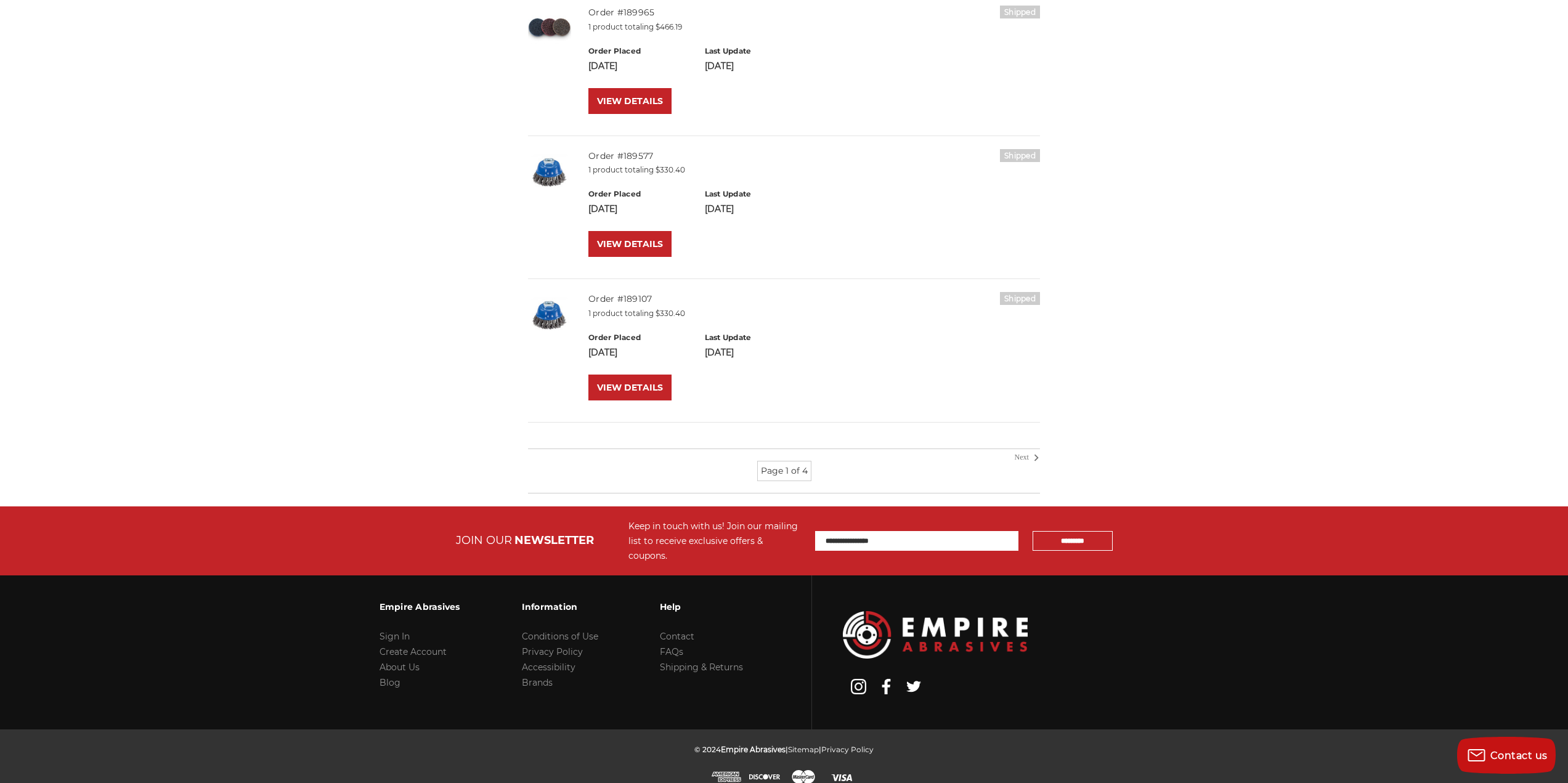
click at [1029, 458] on icon at bounding box center [1036, 457] width 15 height 14
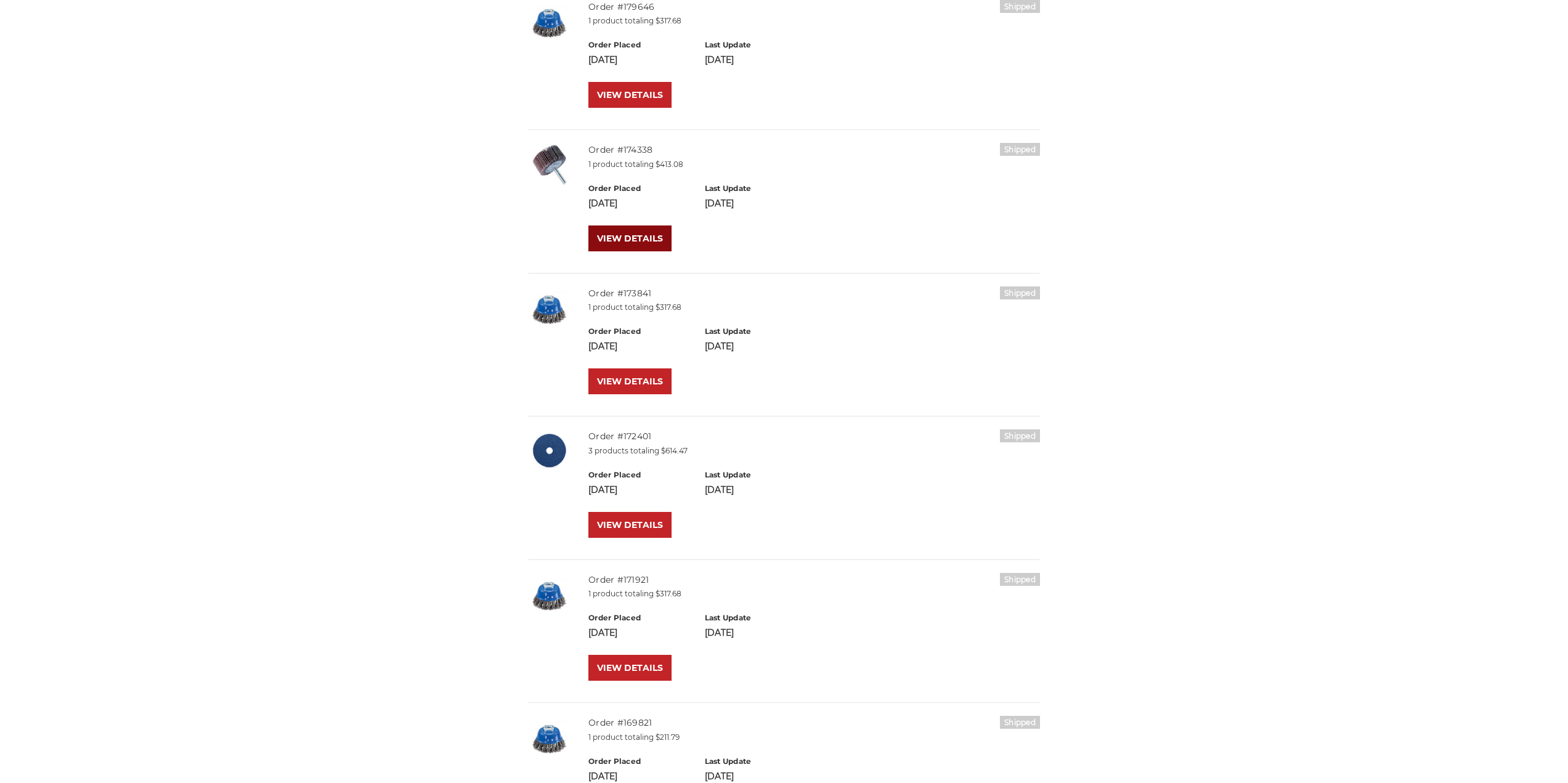
scroll to position [924, 0]
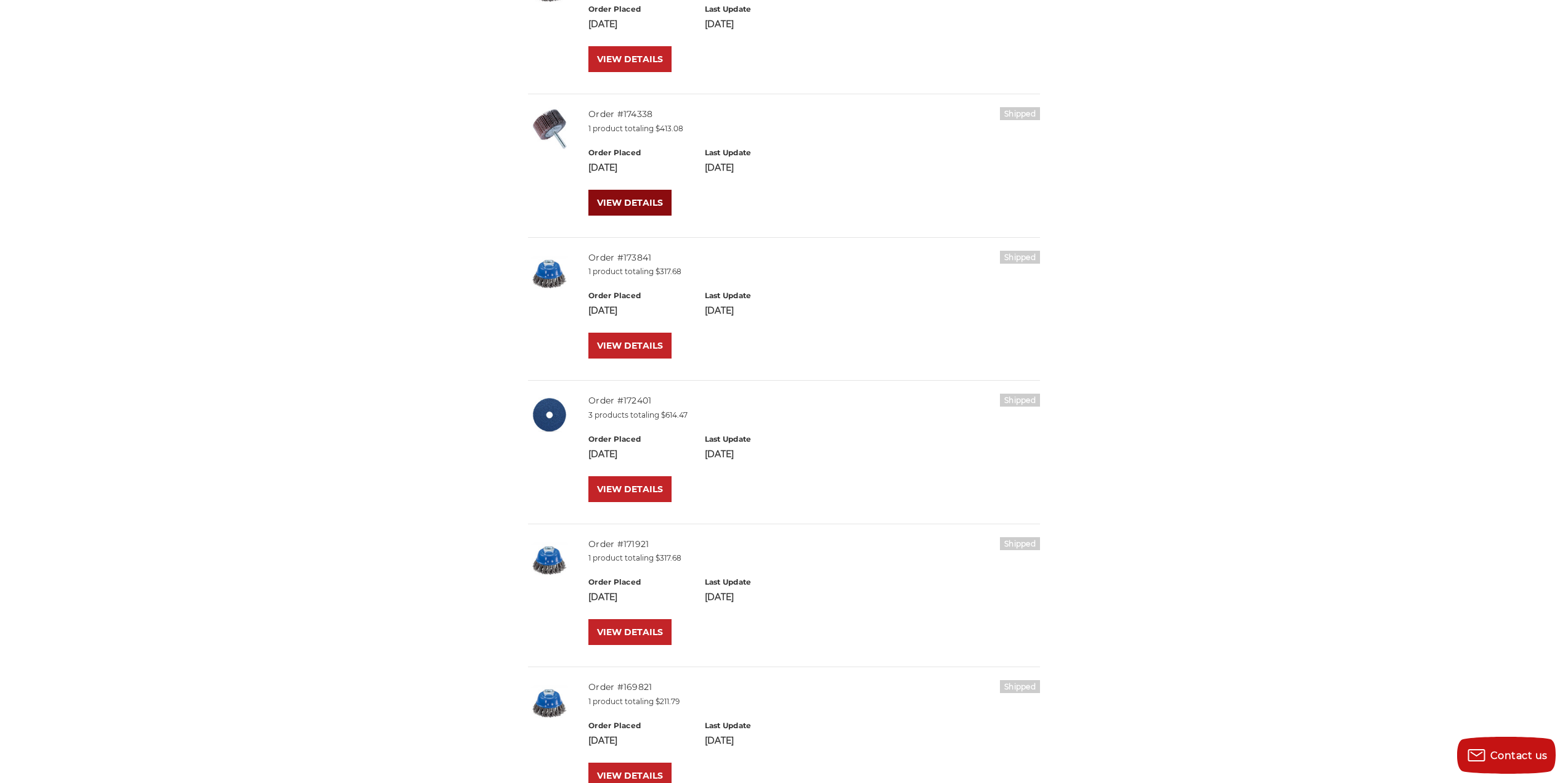
click at [626, 192] on link "VIEW DETAILS" at bounding box center [630, 203] width 83 height 26
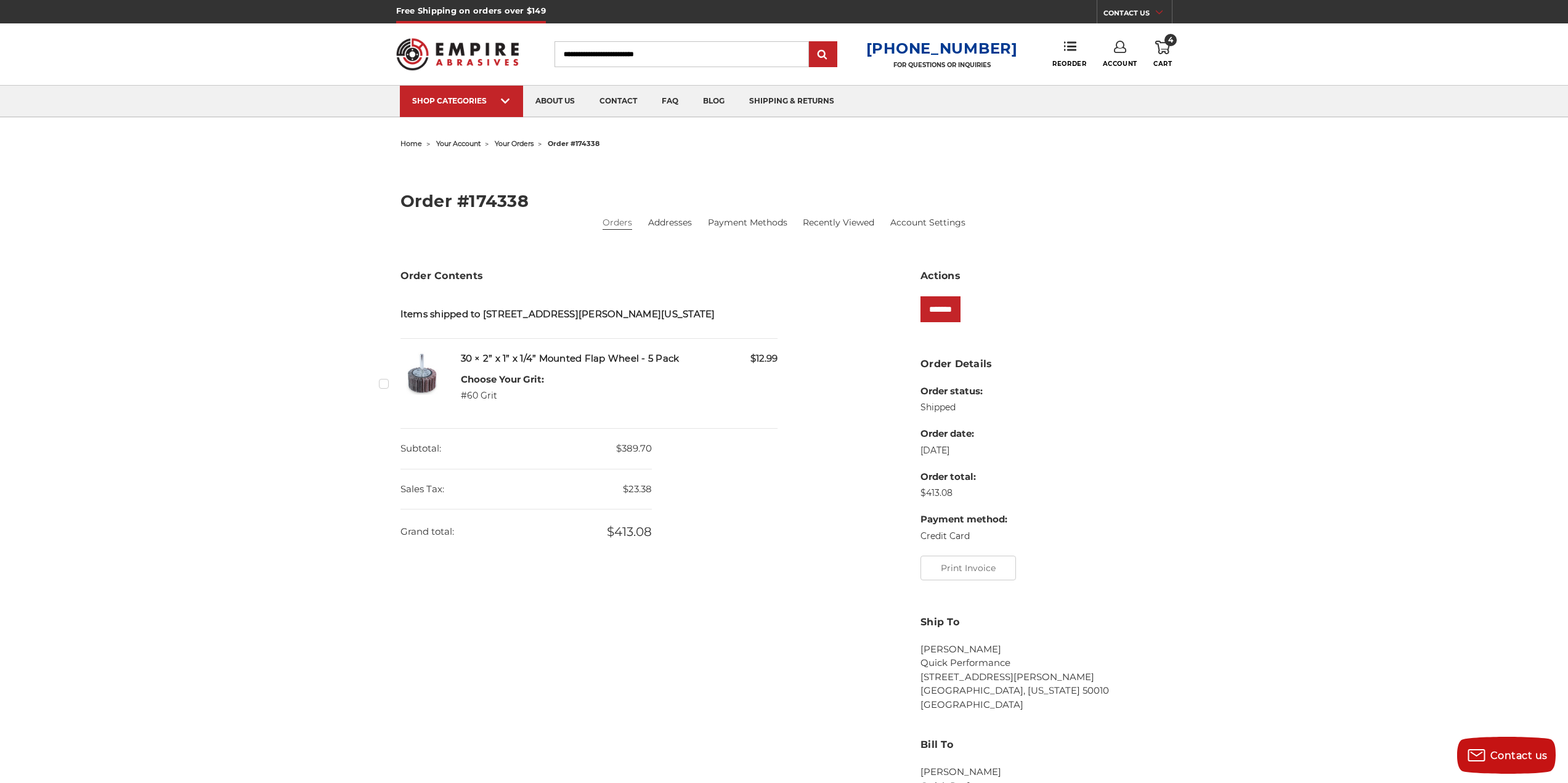
click at [417, 382] on img at bounding box center [422, 373] width 43 height 43
drag, startPoint x: 459, startPoint y: 356, endPoint x: 547, endPoint y: 379, distance: 91.0
click at [547, 379] on div "Checkbox 469718 label $12.99 30 × 2” x 1” x 1/4” Mounted Flap Wheel - 5 Pack Ch…" at bounding box center [589, 383] width 378 height 64
copy div "30 × 2” x 1” x 1/4” Mounted Flap Wheel - 5 Pack Choose Your Grit:"
click at [630, 56] on input "Search" at bounding box center [682, 54] width 254 height 26
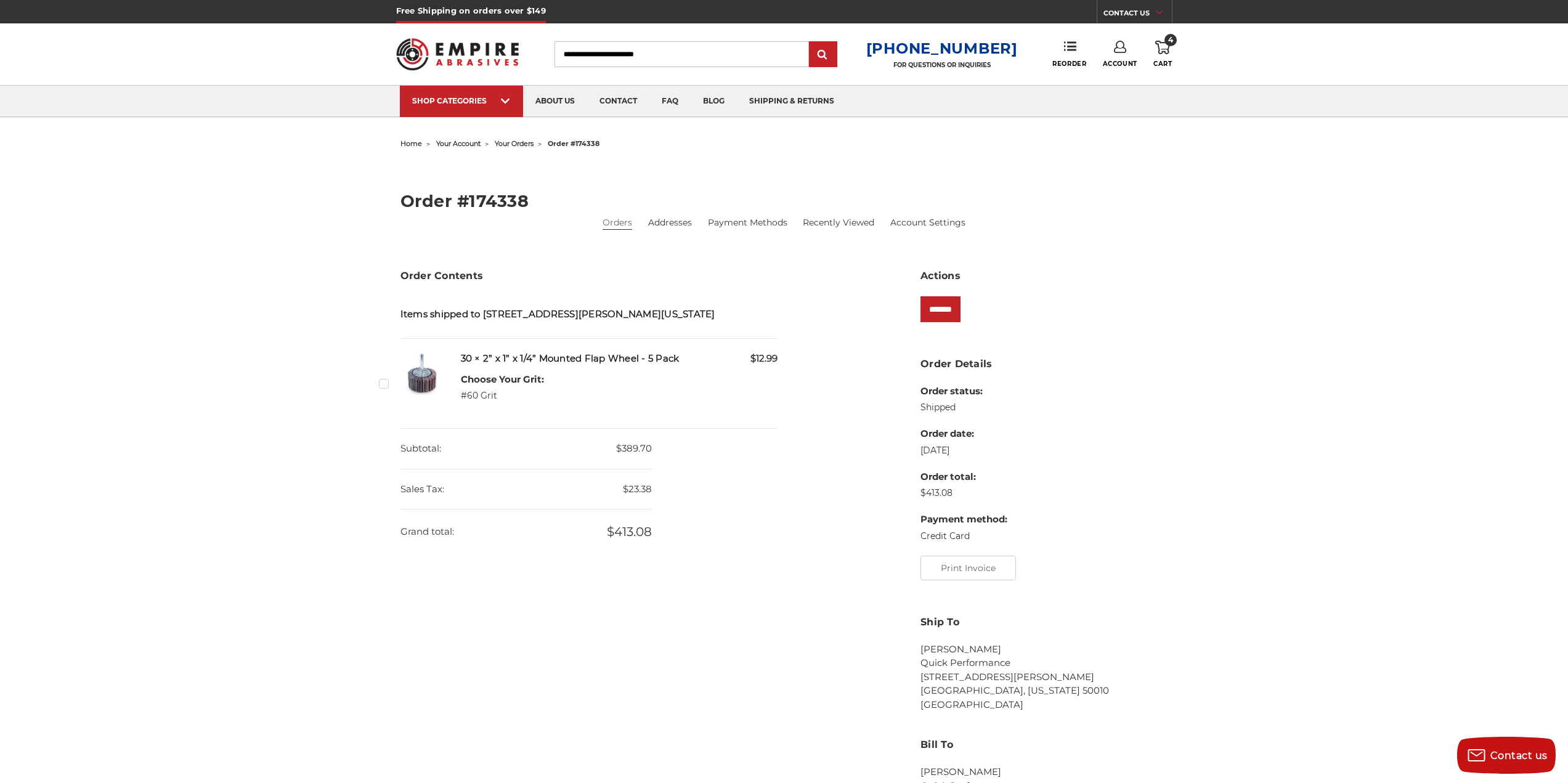
paste input "**********"
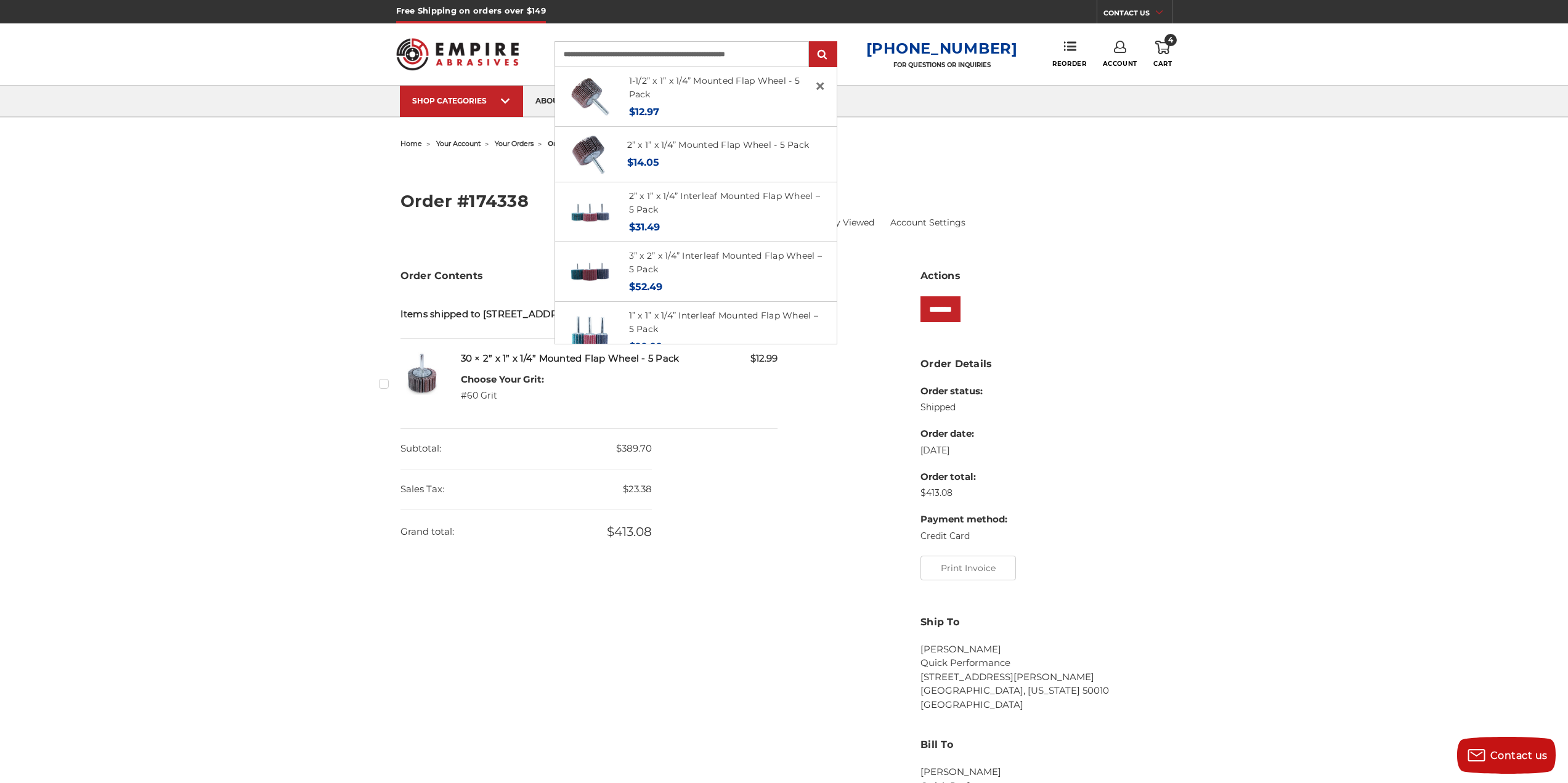
drag, startPoint x: 794, startPoint y: 53, endPoint x: 728, endPoint y: 64, distance: 66.9
click at [728, 64] on input "**********" at bounding box center [682, 54] width 254 height 26
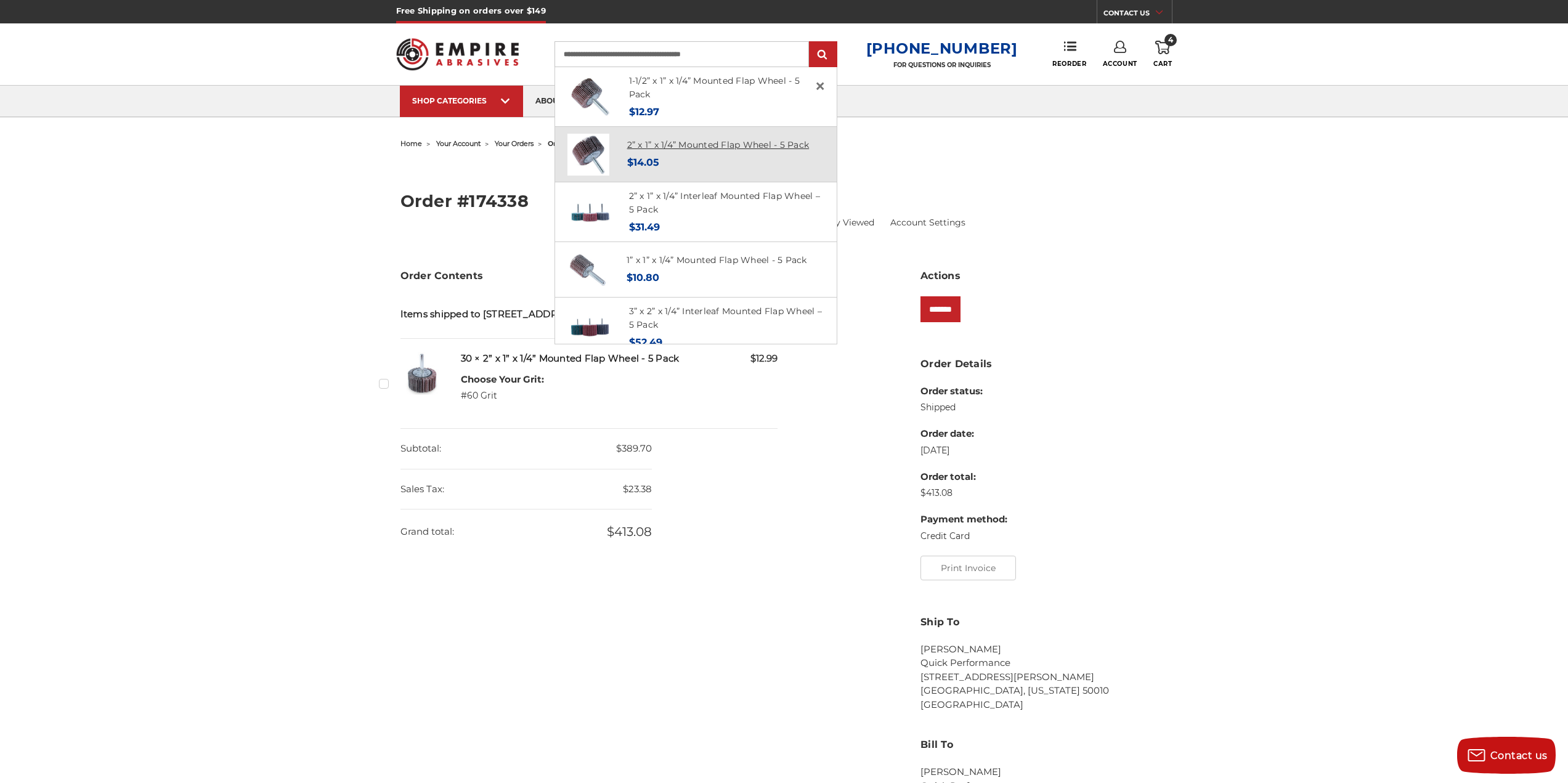
type input "**********"
click at [705, 150] on link "2” x 1” x 1/4” Mounted Flap Wheel - 5 Pack" at bounding box center [718, 145] width 182 height 11
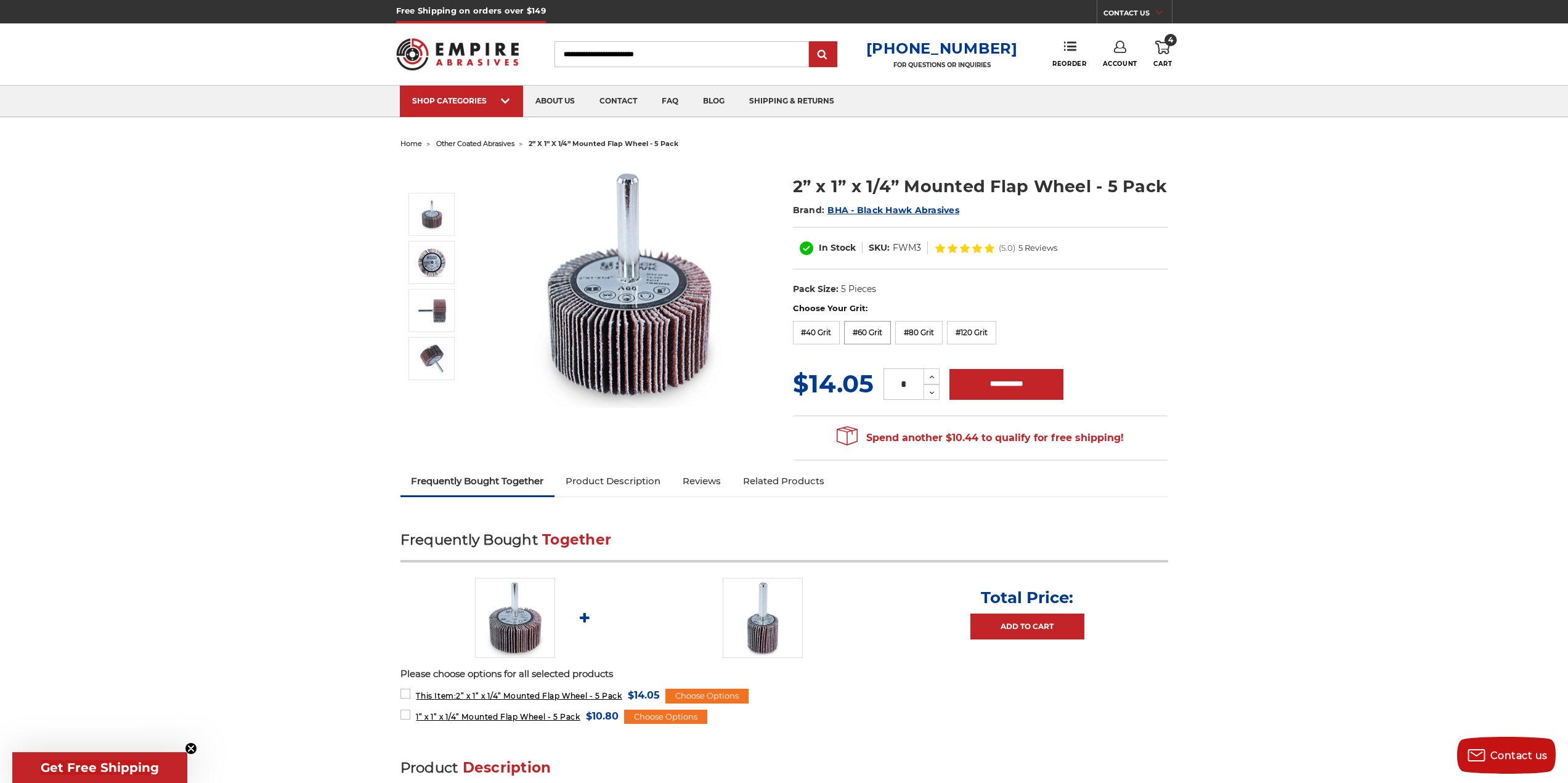
click at [869, 329] on label "#60 Grit" at bounding box center [868, 332] width 47 height 24
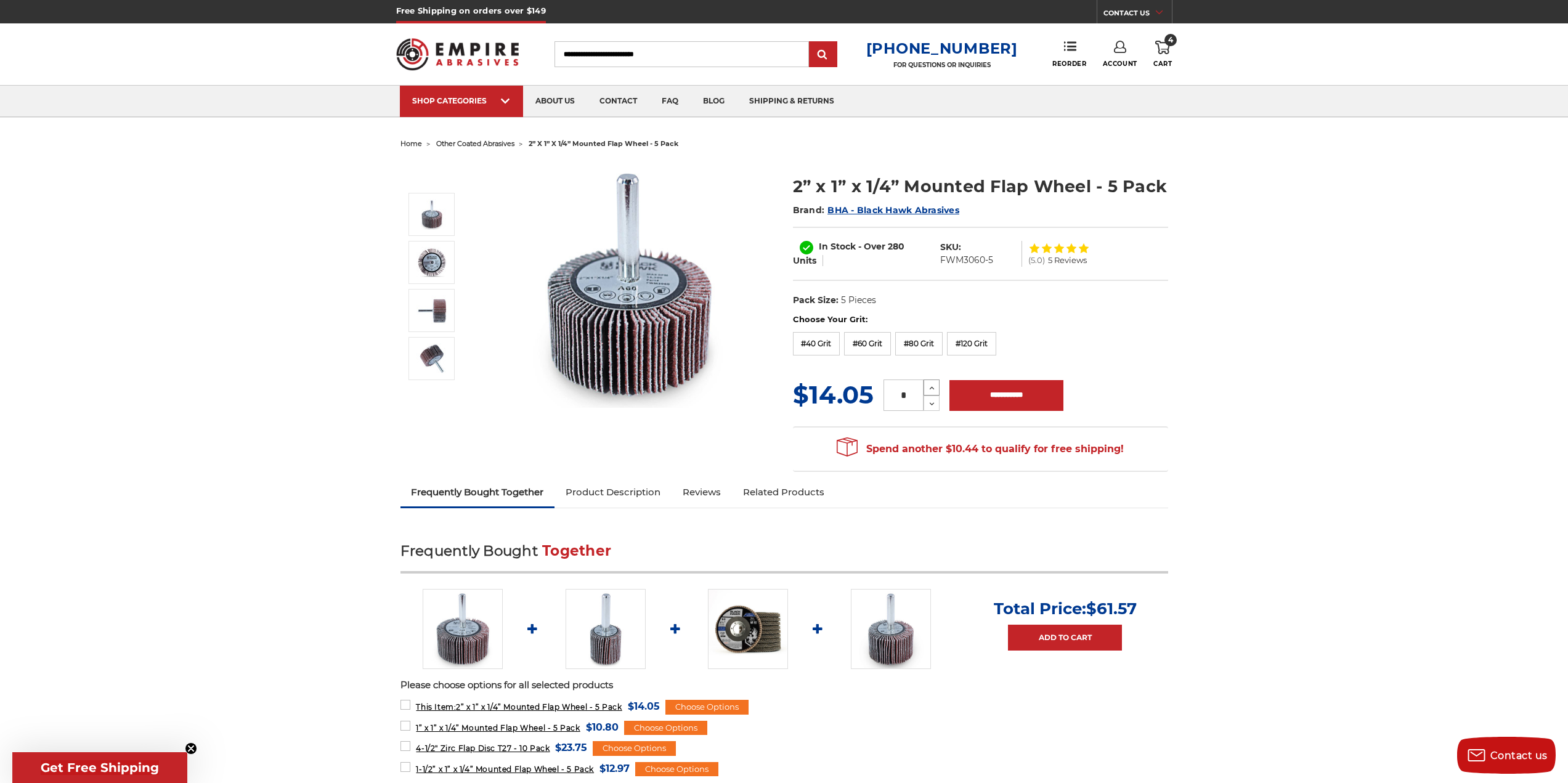
drag, startPoint x: 898, startPoint y: 393, endPoint x: 926, endPoint y: 392, distance: 28.0
click at [926, 392] on div "* Increase Quantity: Decrease Quantity:" at bounding box center [911, 395] width 56 height 31
type input "**"
click at [1000, 394] on input "**********" at bounding box center [1007, 395] width 114 height 31
type input "**********"
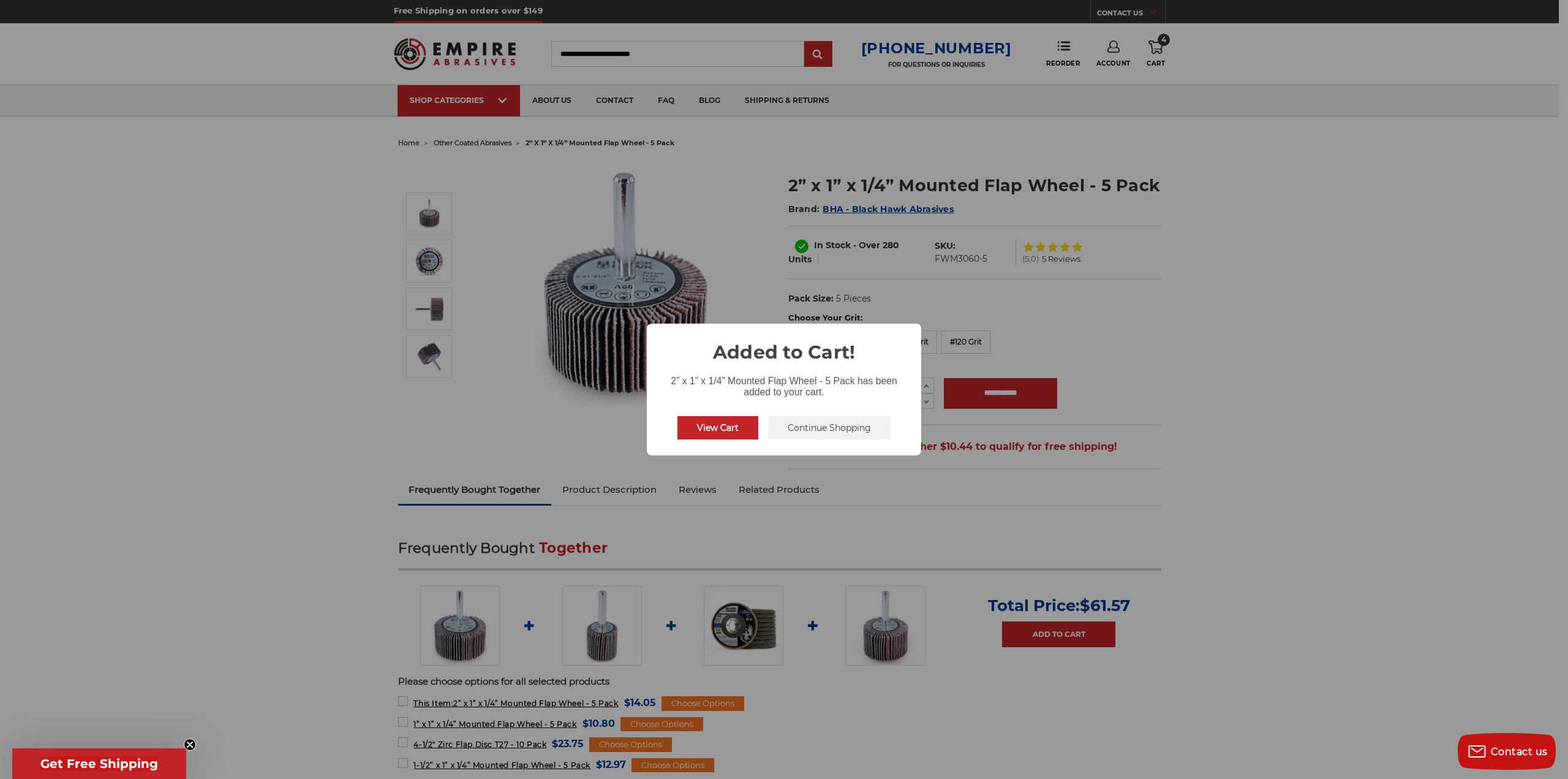
click at [1154, 59] on div "× Added to Cart! 2” x 1” x 1/4” Mounted Flap Wheel - 5 Pack has been added to y…" at bounding box center [784, 390] width 1568 height 779
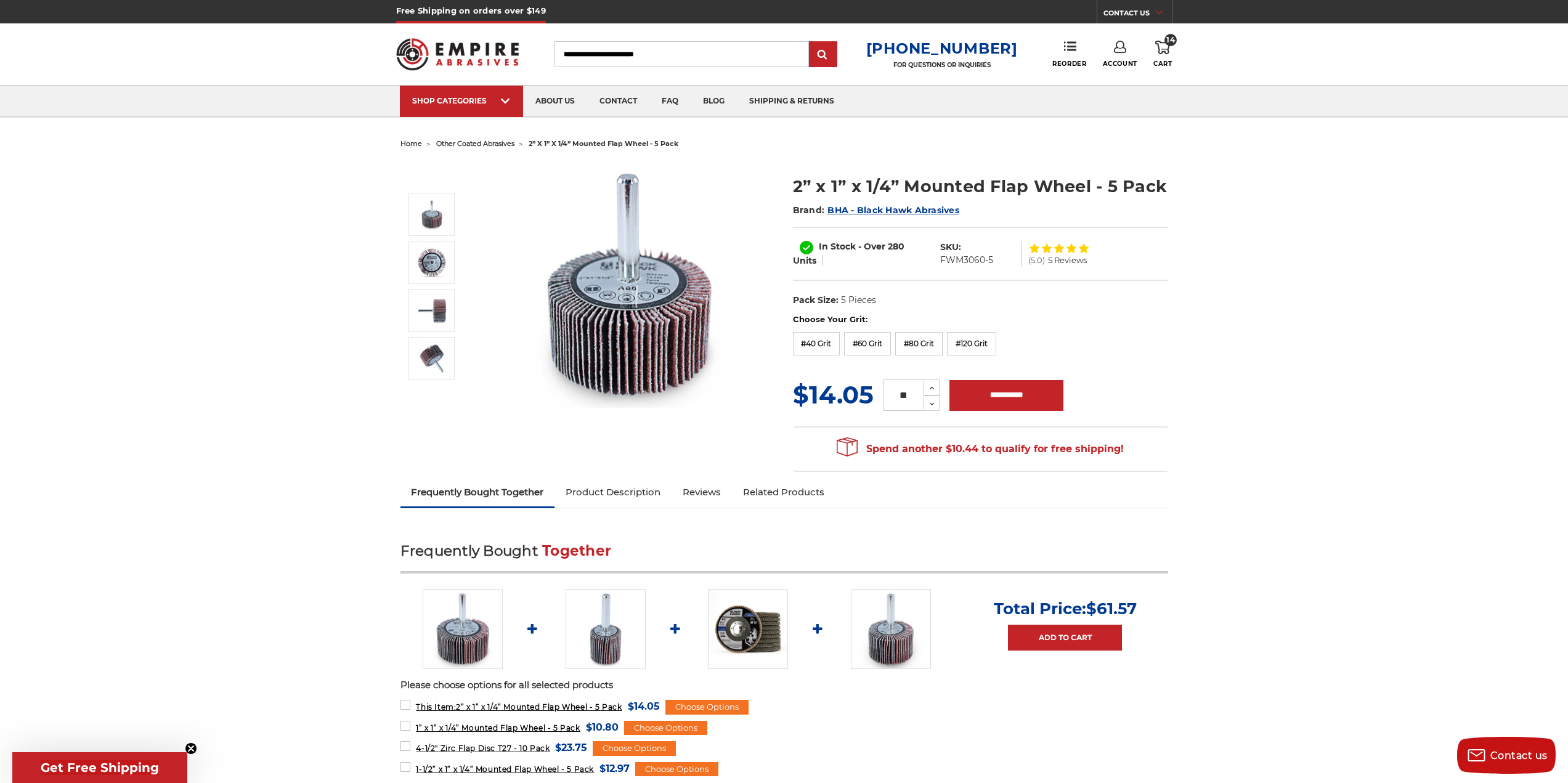
click at [1163, 54] on link "14 Cart" at bounding box center [1163, 54] width 19 height 27
click at [1121, 96] on link "Check out now" at bounding box center [1080, 104] width 152 height 27
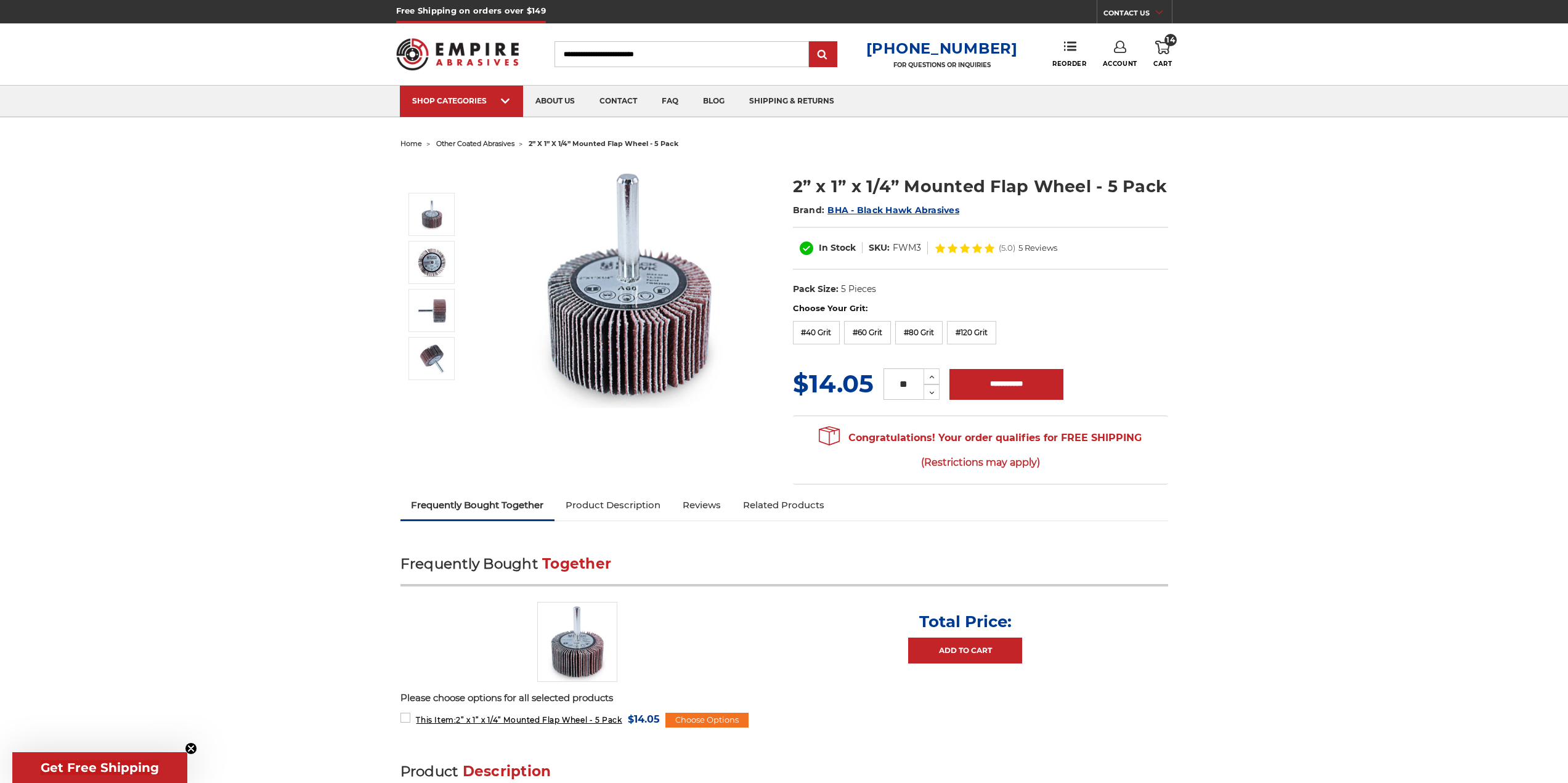
click at [1120, 51] on icon at bounding box center [1120, 46] width 12 height 12
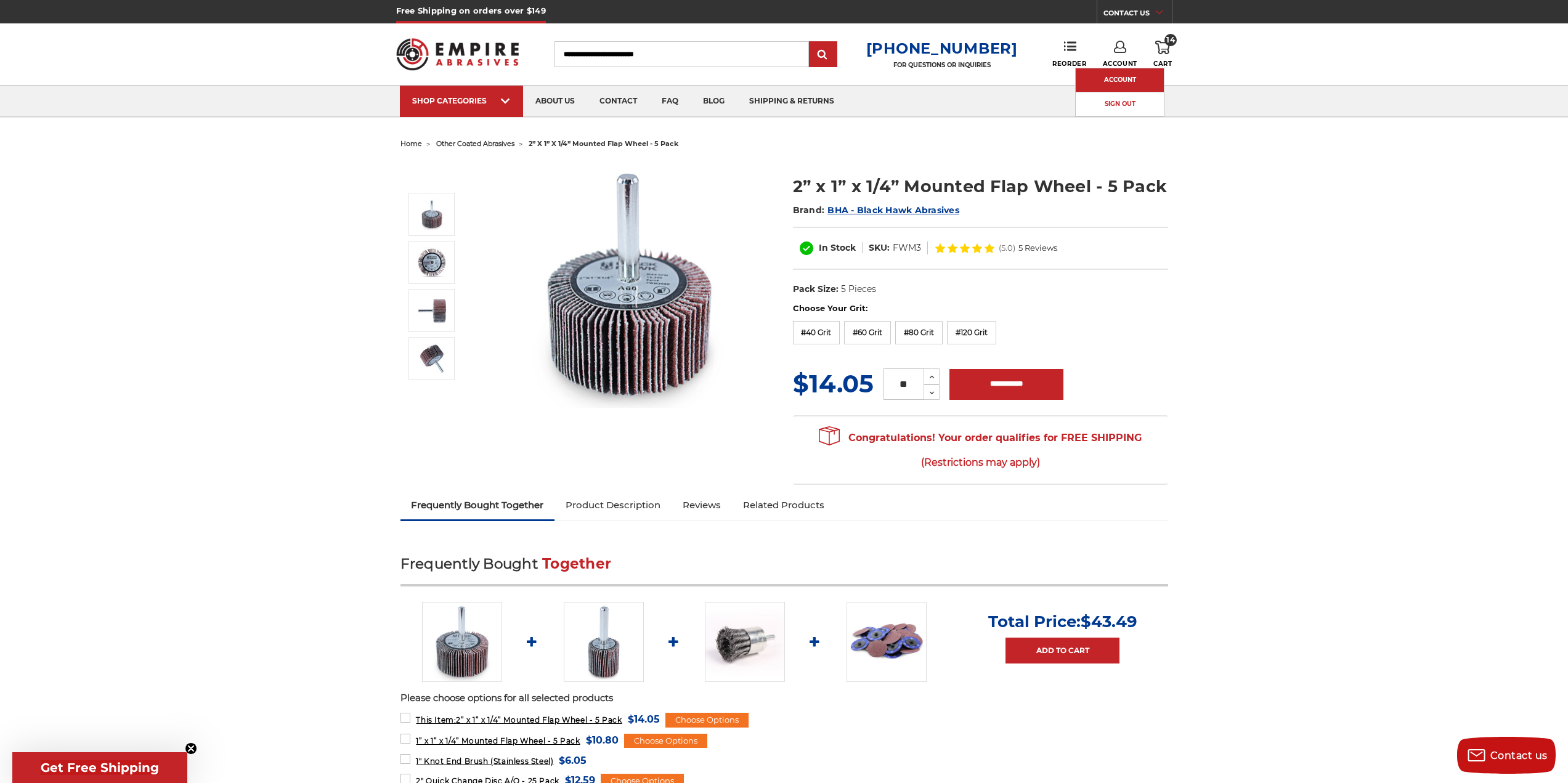
click at [1103, 76] on link "Account" at bounding box center [1119, 80] width 88 height 24
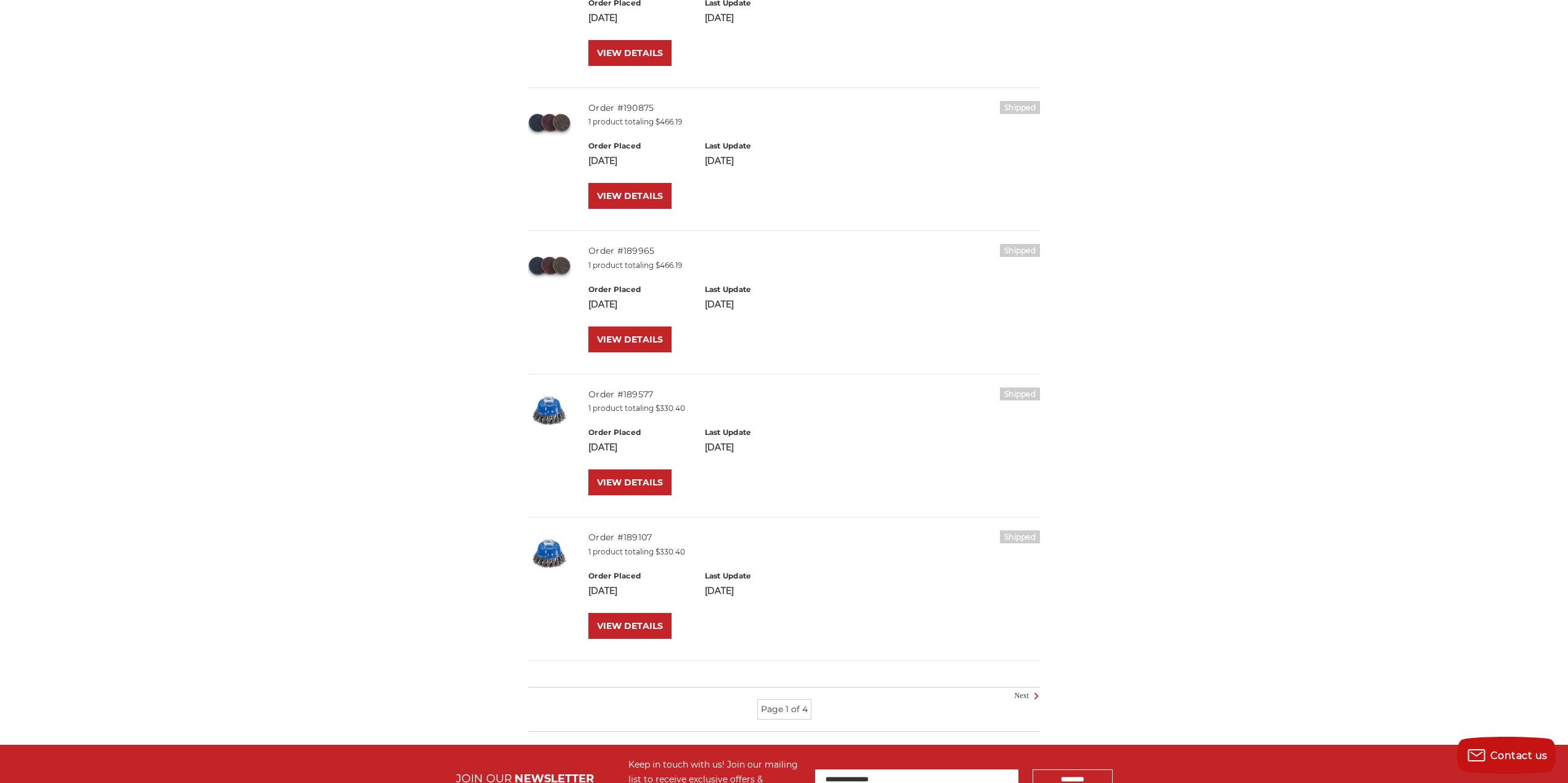
scroll to position [1109, 0]
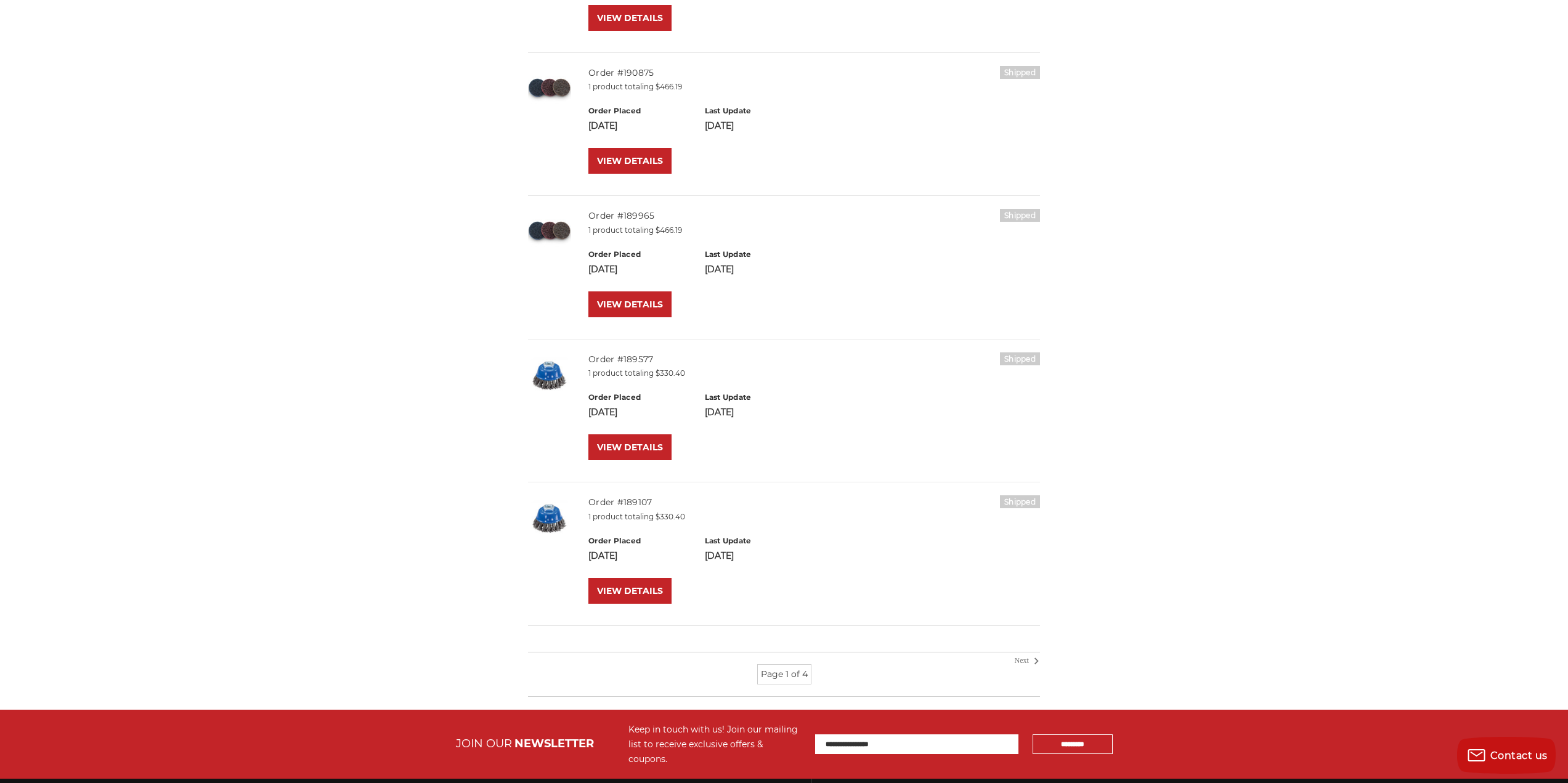
click at [1020, 659] on link "Next" at bounding box center [1026, 661] width 22 height 11
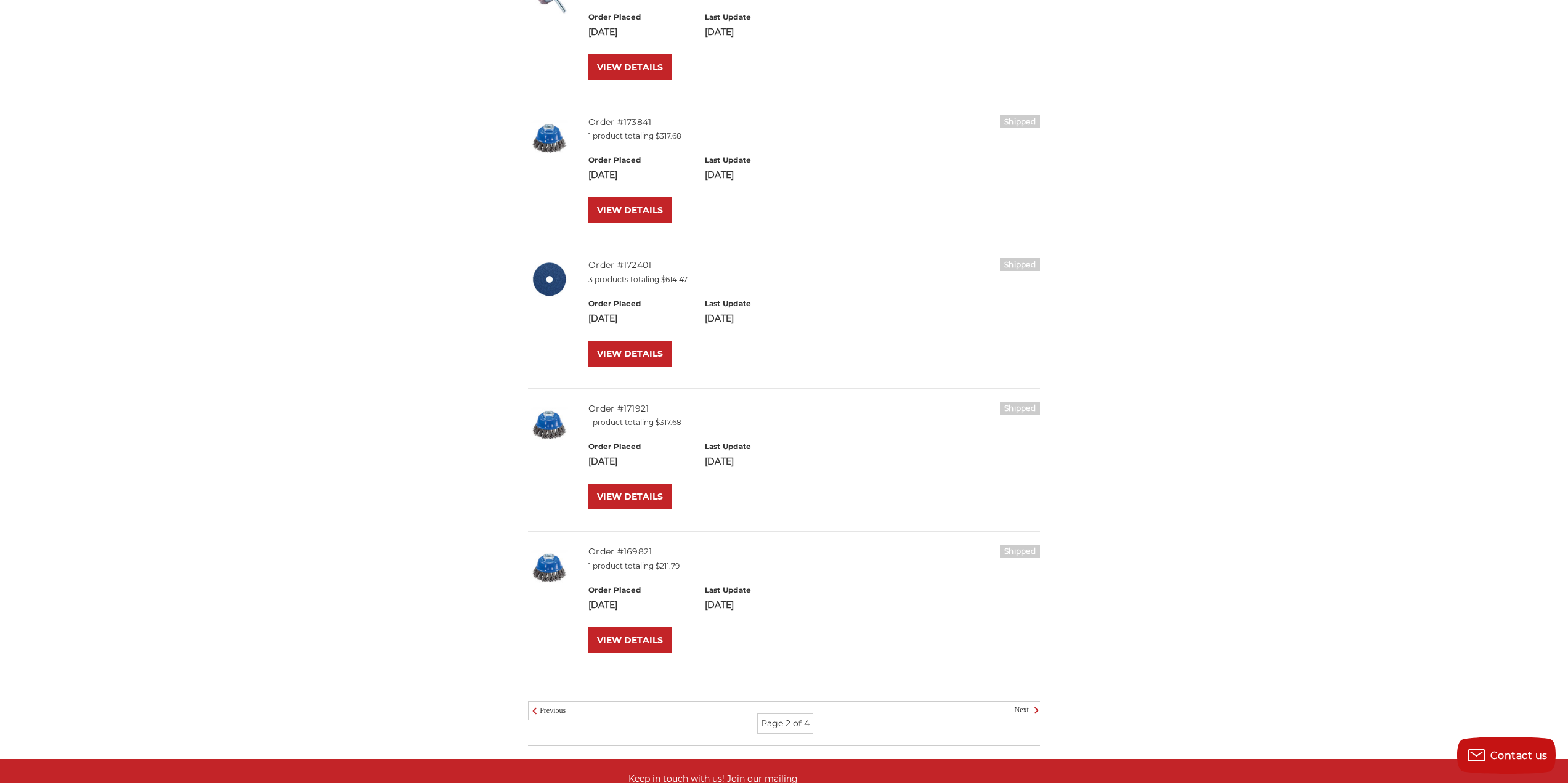
scroll to position [1047, 0]
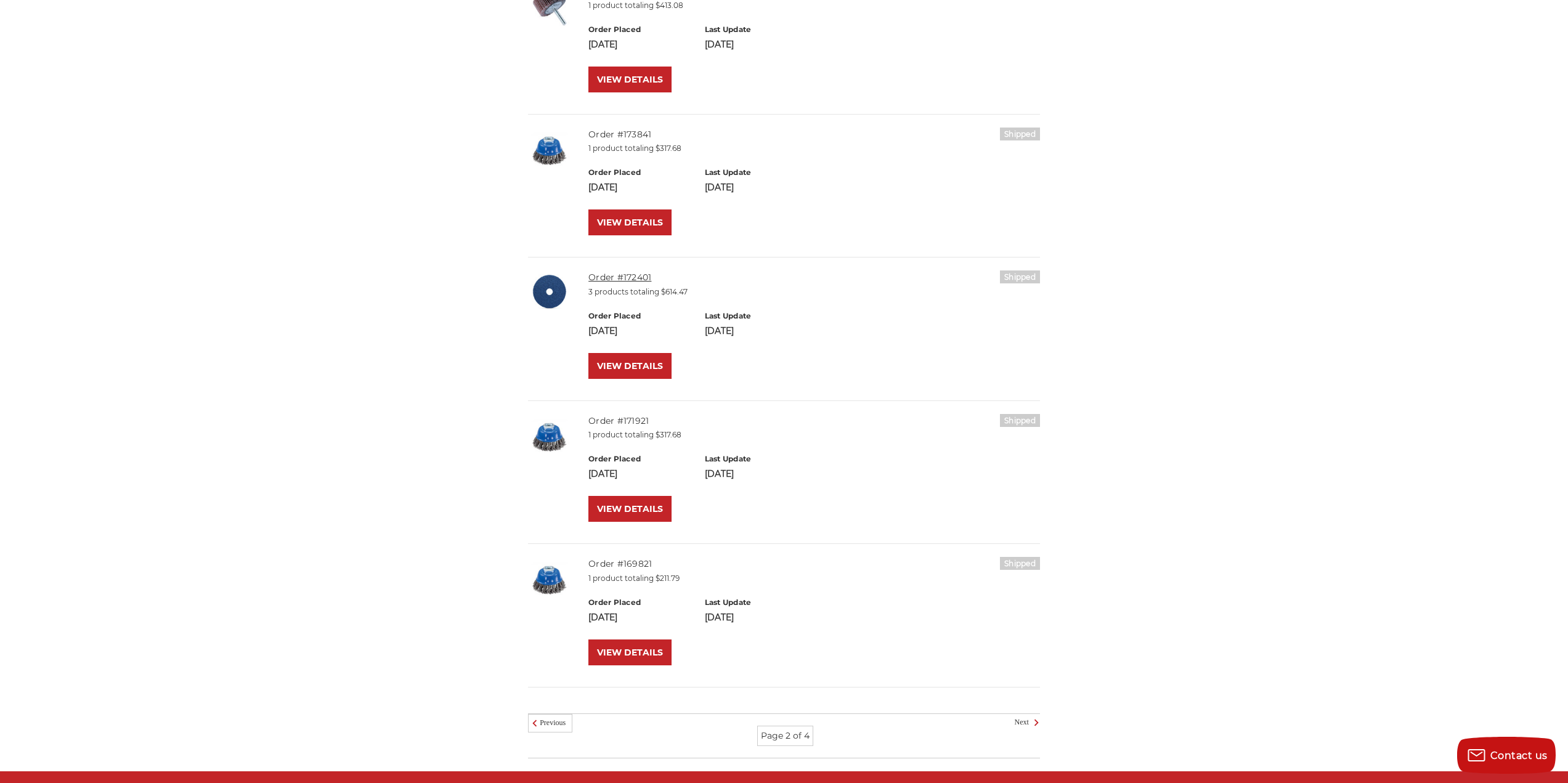
click at [610, 274] on link "Order #172401" at bounding box center [620, 277] width 63 height 11
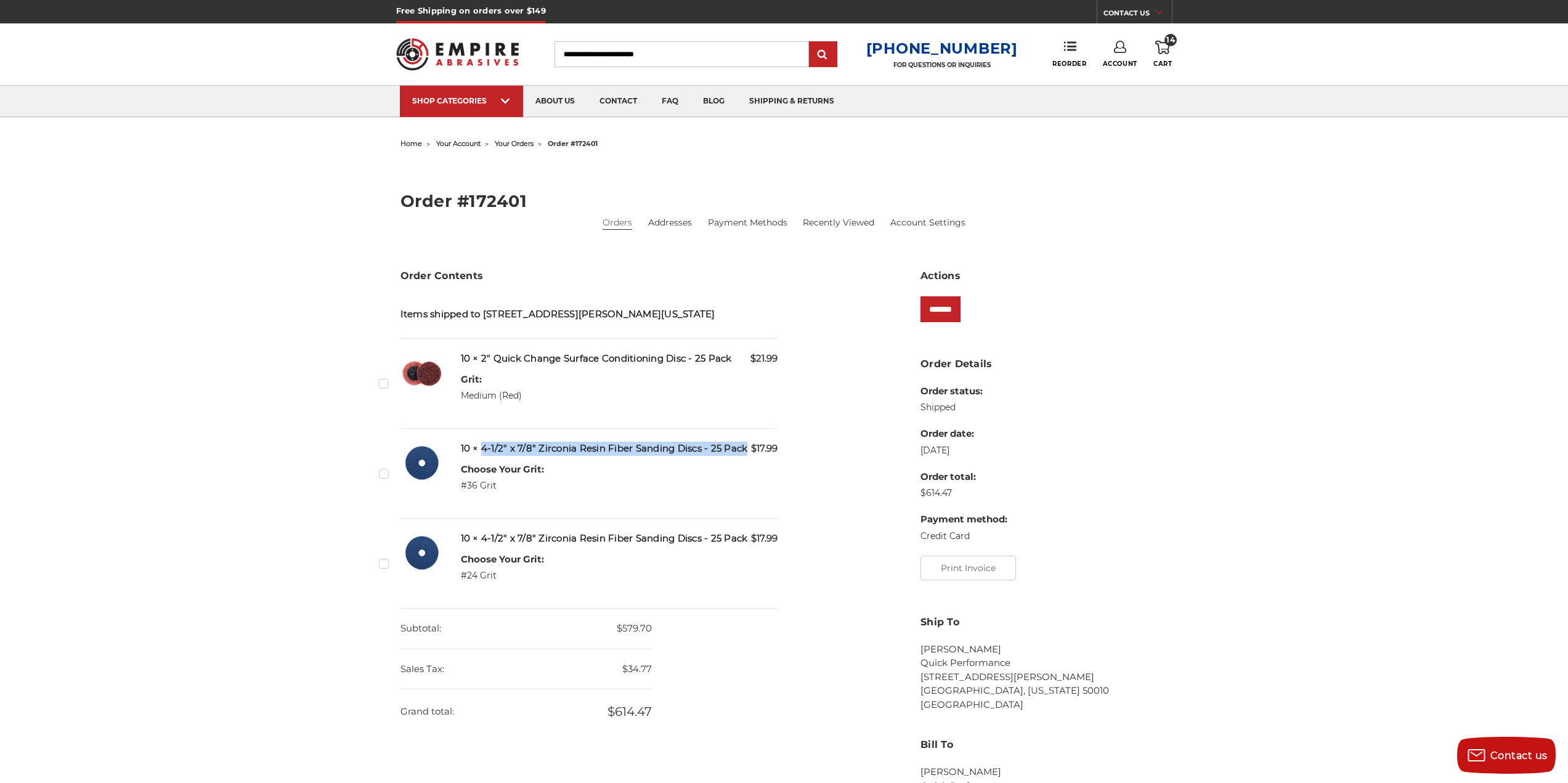
drag, startPoint x: 480, startPoint y: 449, endPoint x: 745, endPoint y: 452, distance: 265.0
click at [745, 452] on h5 "10 × 4-1/2" x 7/8" Zirconia Resin Fiber Sanding Discs - 25 Pack" at bounding box center [620, 449] width 317 height 14
copy h5 "4-1/2" x 7/8" Zirconia Resin Fiber Sanding Discs - 25 Pack"
click at [647, 53] on input "Search" at bounding box center [682, 54] width 254 height 26
paste input "**********"
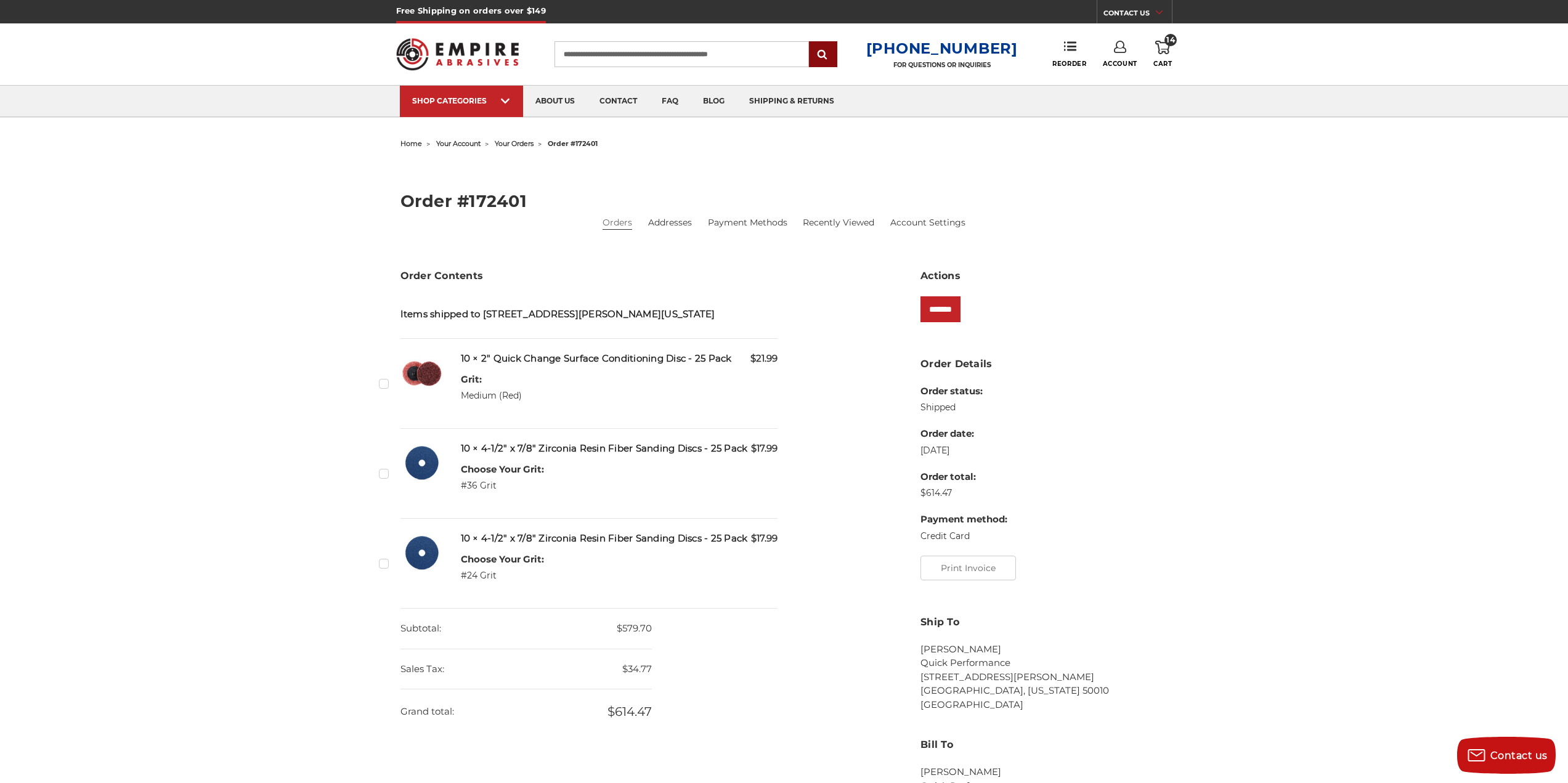
type input "**********"
click at [827, 56] on input "submit" at bounding box center [823, 54] width 24 height 24
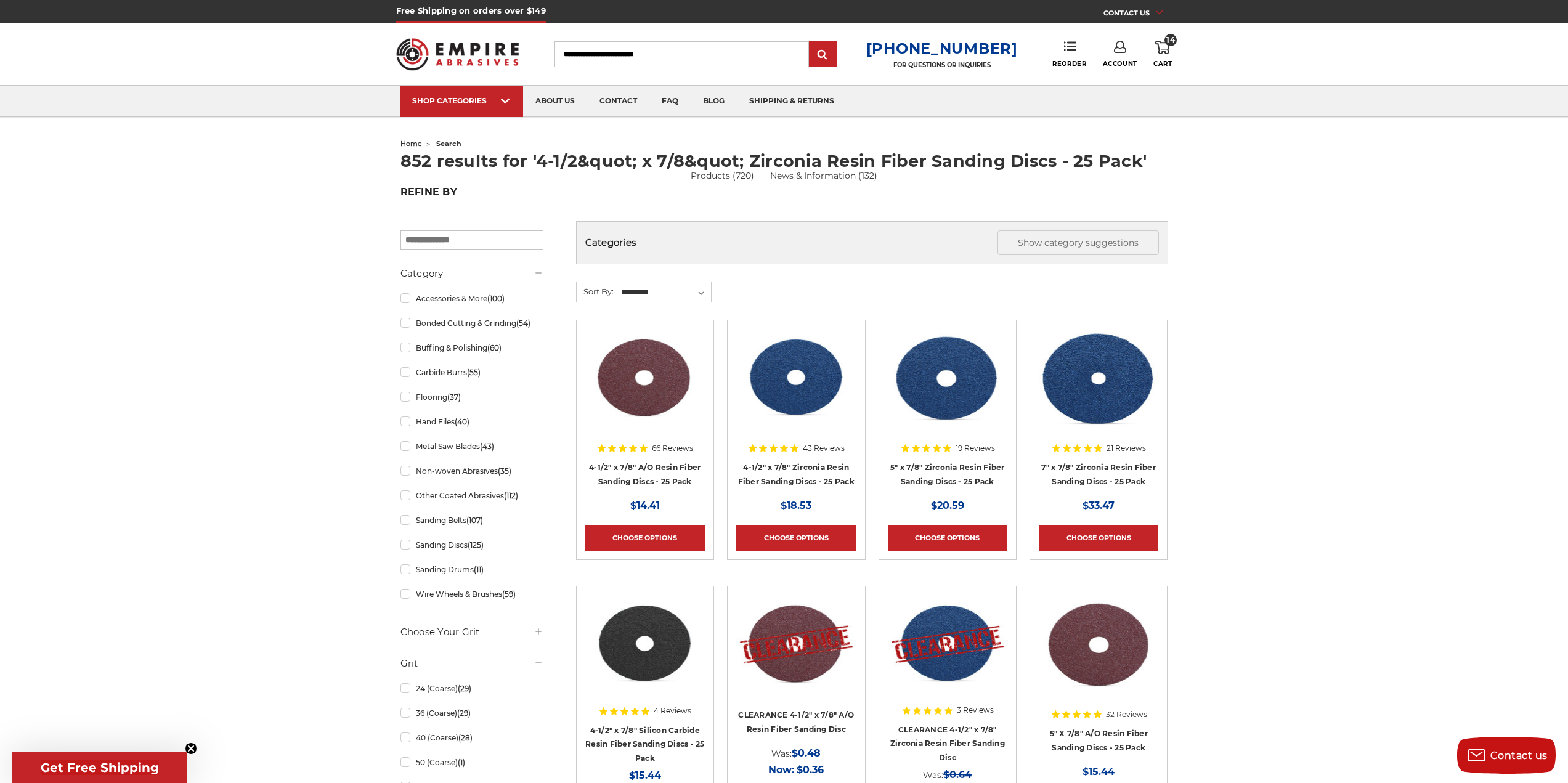
click at [810, 378] on img at bounding box center [795, 378] width 119 height 99
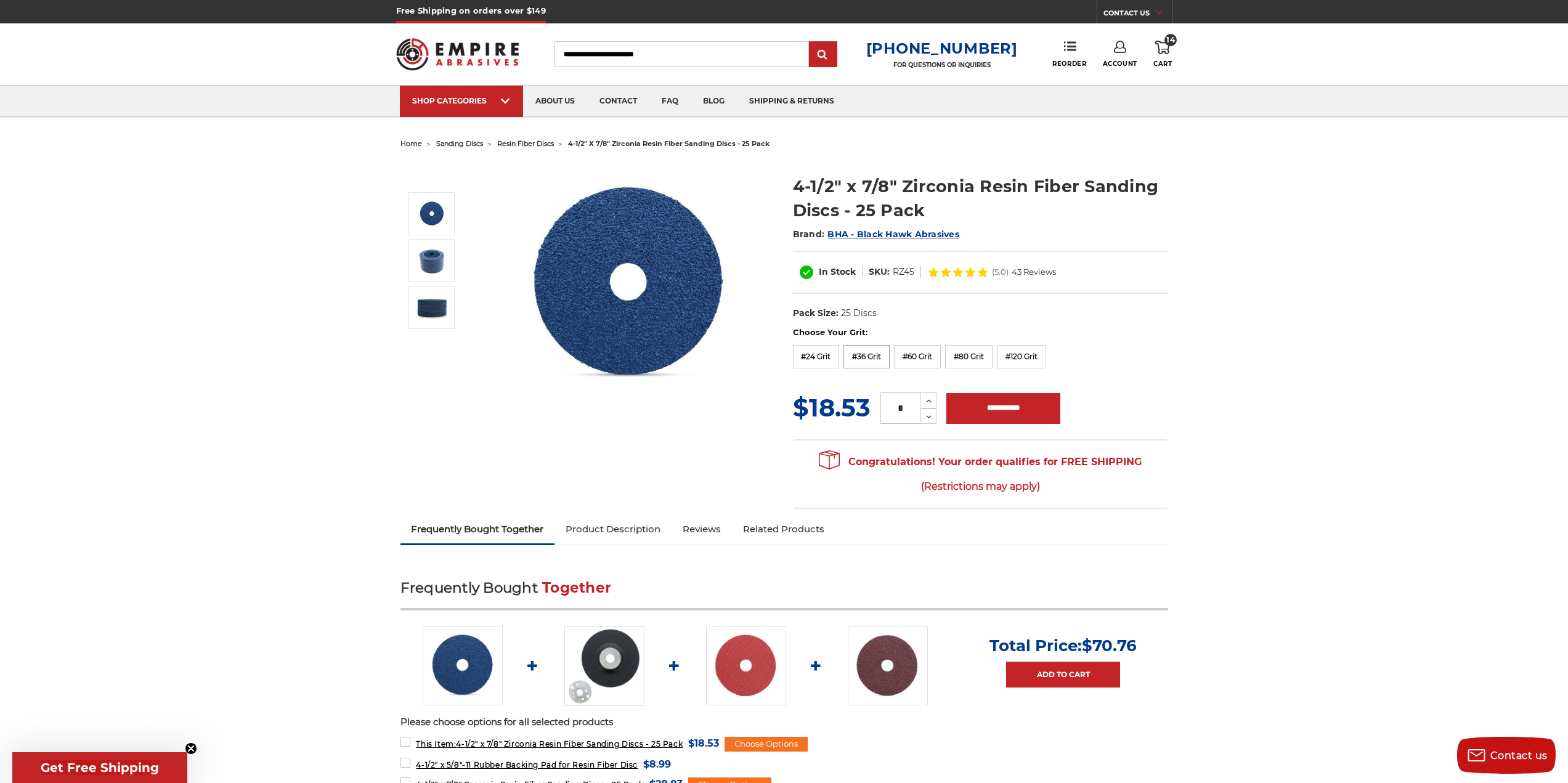
click at [859, 361] on label "#36 Grit" at bounding box center [866, 356] width 46 height 24
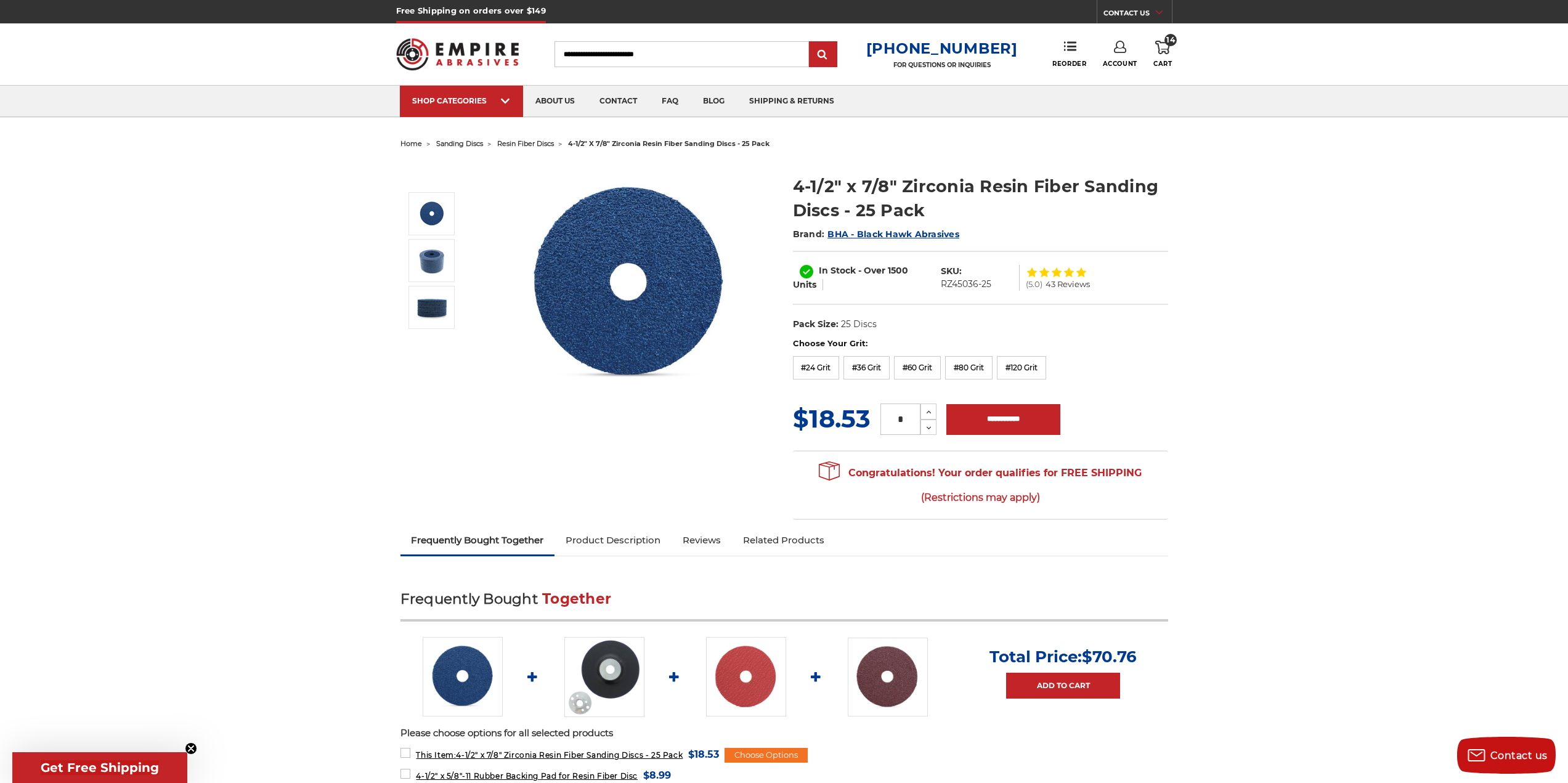
click at [908, 419] on input "*" at bounding box center [900, 419] width 40 height 31
type input "**"
click at [968, 425] on input "**********" at bounding box center [1003, 419] width 114 height 31
type input "**********"
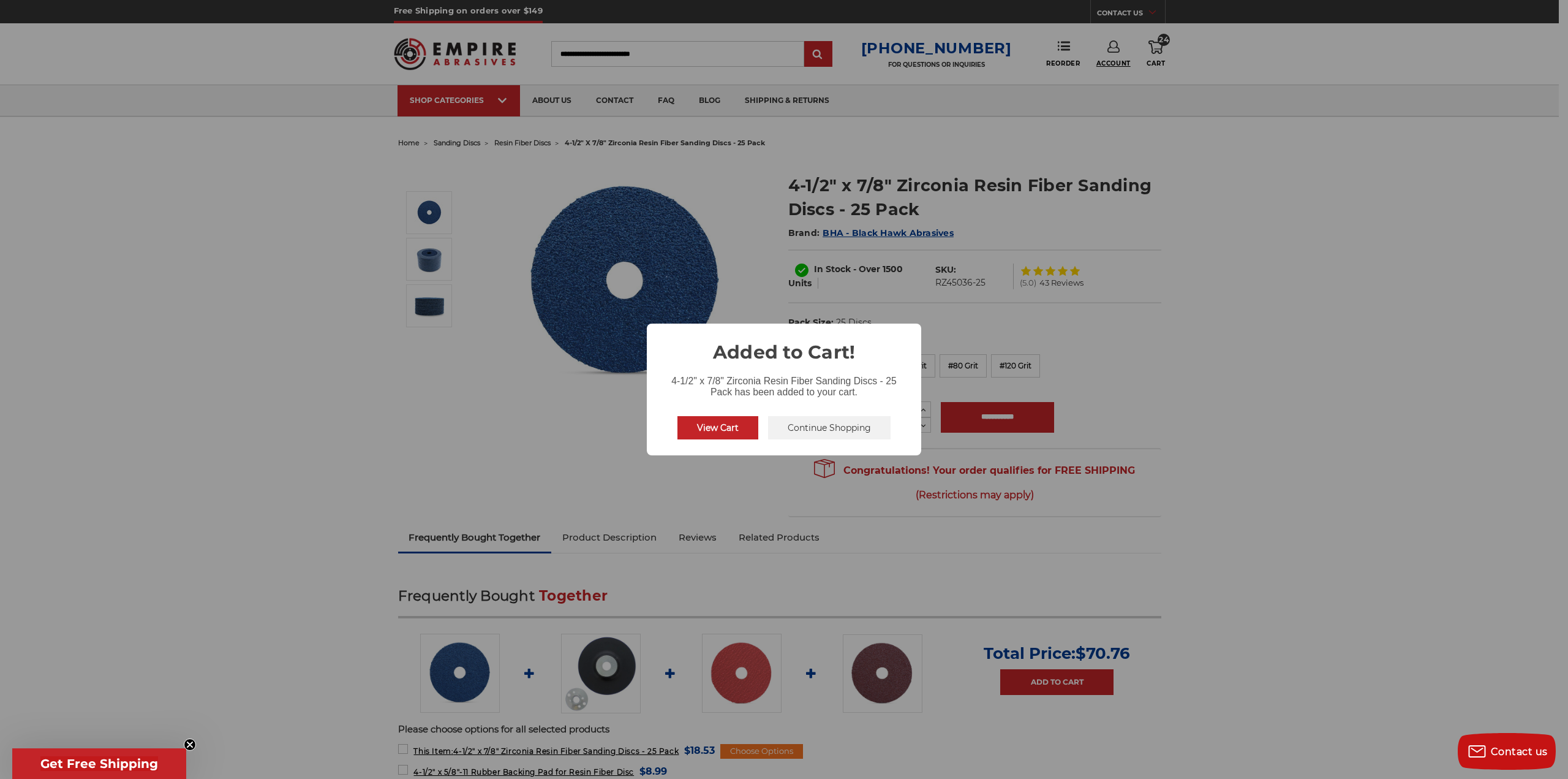
click at [1107, 64] on div "× Added to Cart! 4-1/2" x 7/8" Zirconia Resin Fiber Sanding Discs - 25 Pack has…" at bounding box center [784, 390] width 1568 height 779
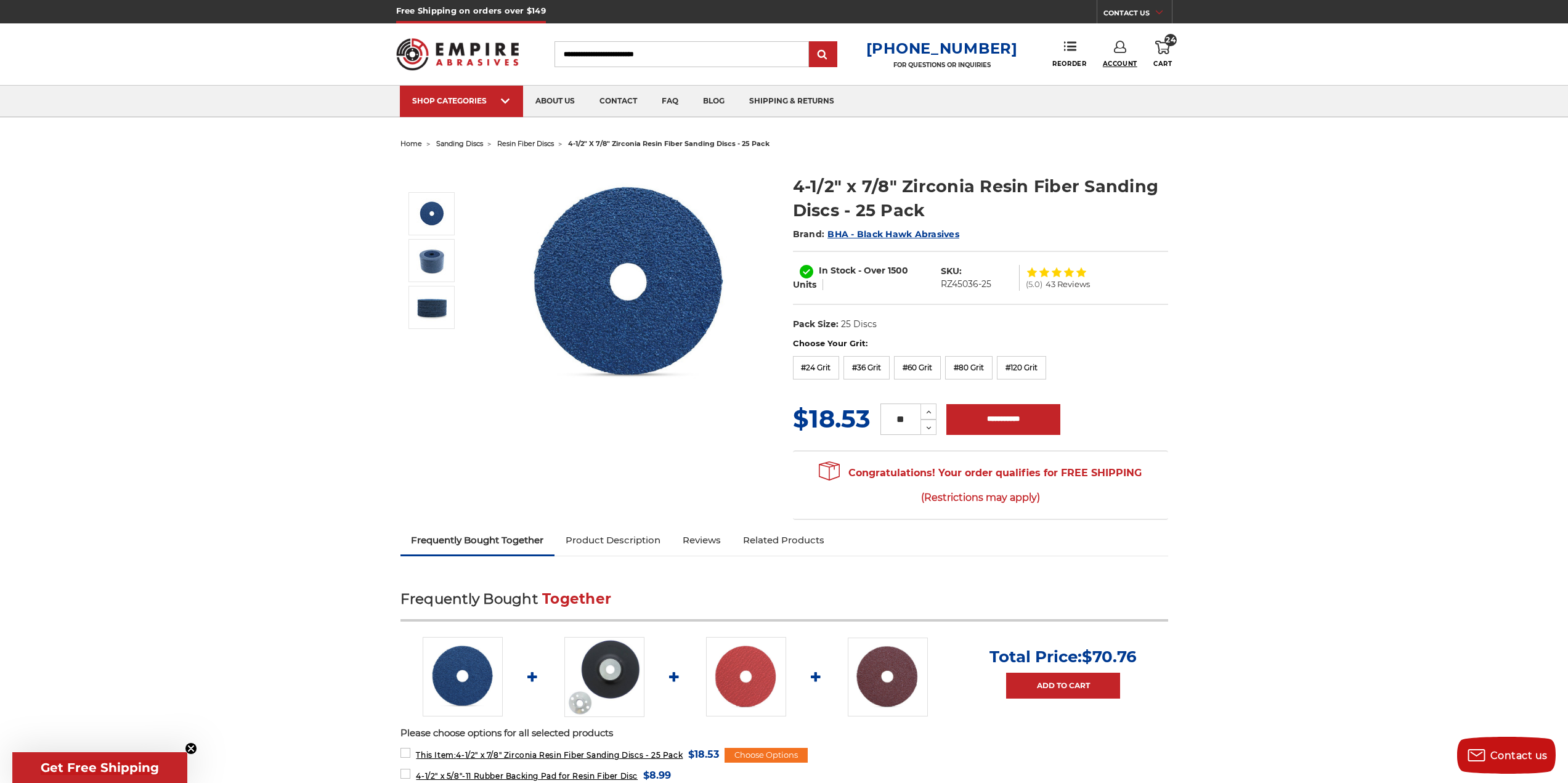
click at [1104, 60] on span "Account" at bounding box center [1120, 64] width 34 height 8
click at [1108, 60] on span "Account" at bounding box center [1120, 64] width 34 height 8
click at [1113, 60] on span "Account" at bounding box center [1120, 64] width 34 height 8
click at [1116, 74] on link "Account" at bounding box center [1119, 80] width 88 height 24
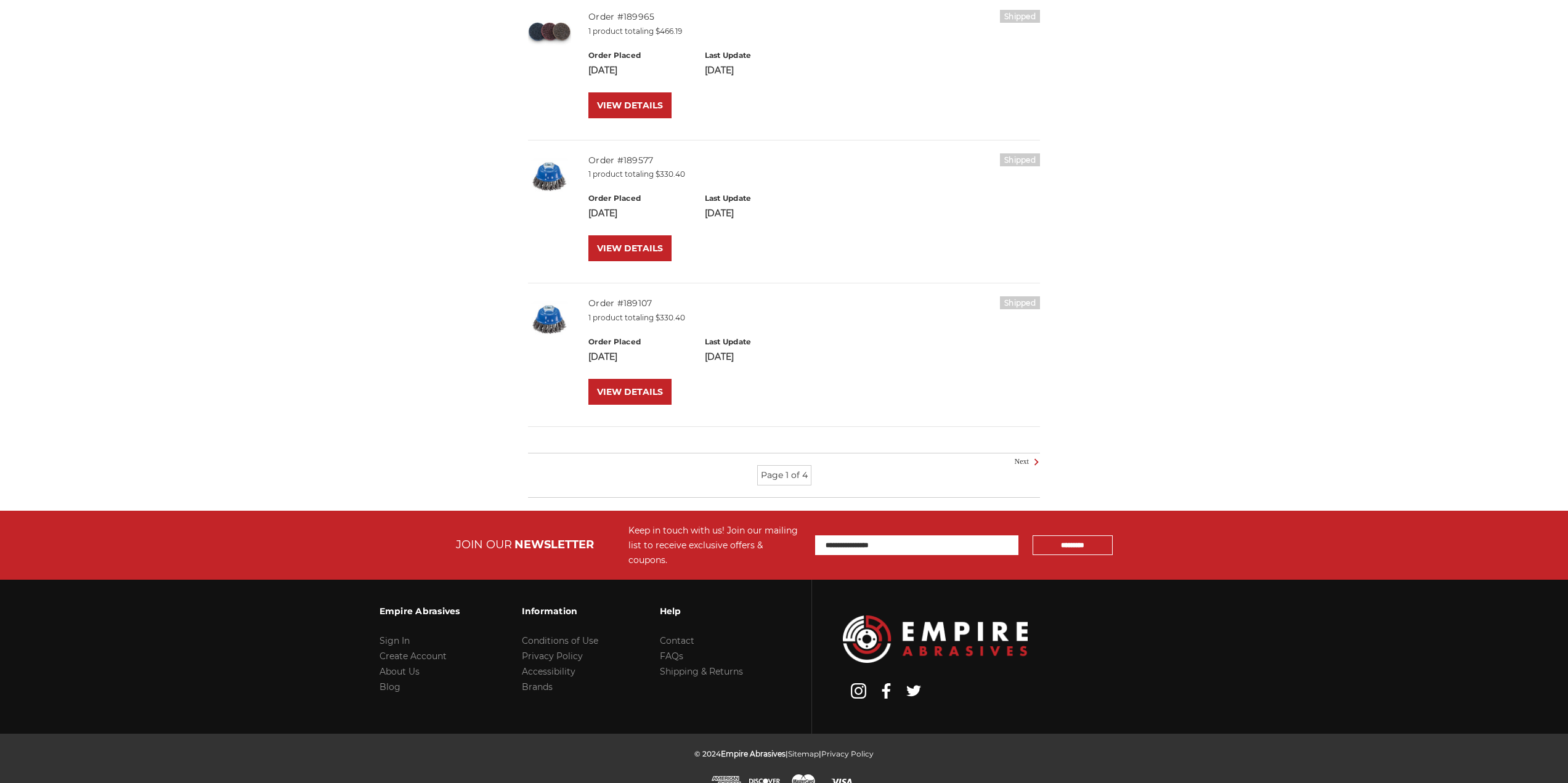
scroll to position [1312, 0]
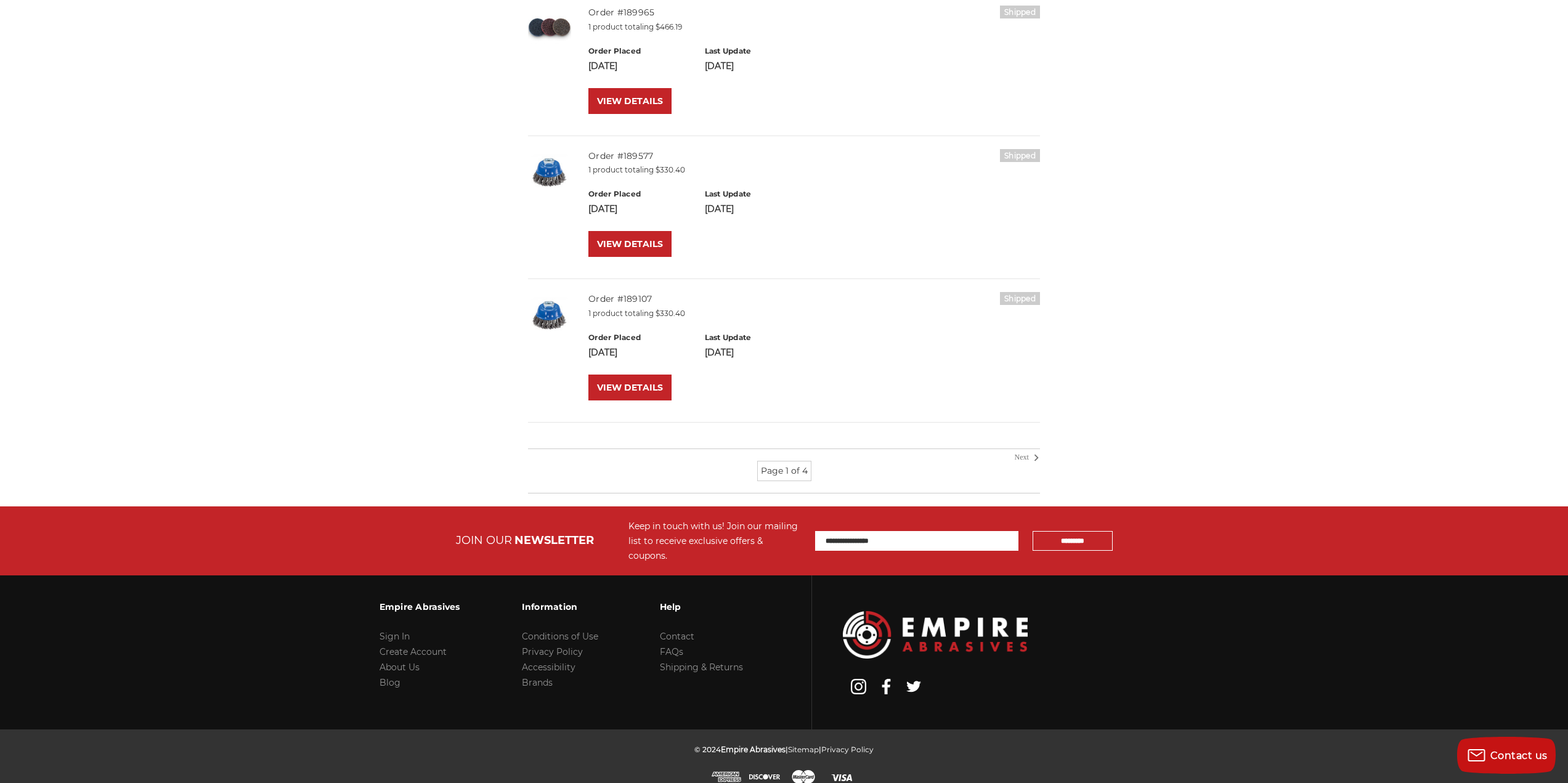
click at [1018, 458] on link "Next" at bounding box center [1026, 458] width 22 height 11
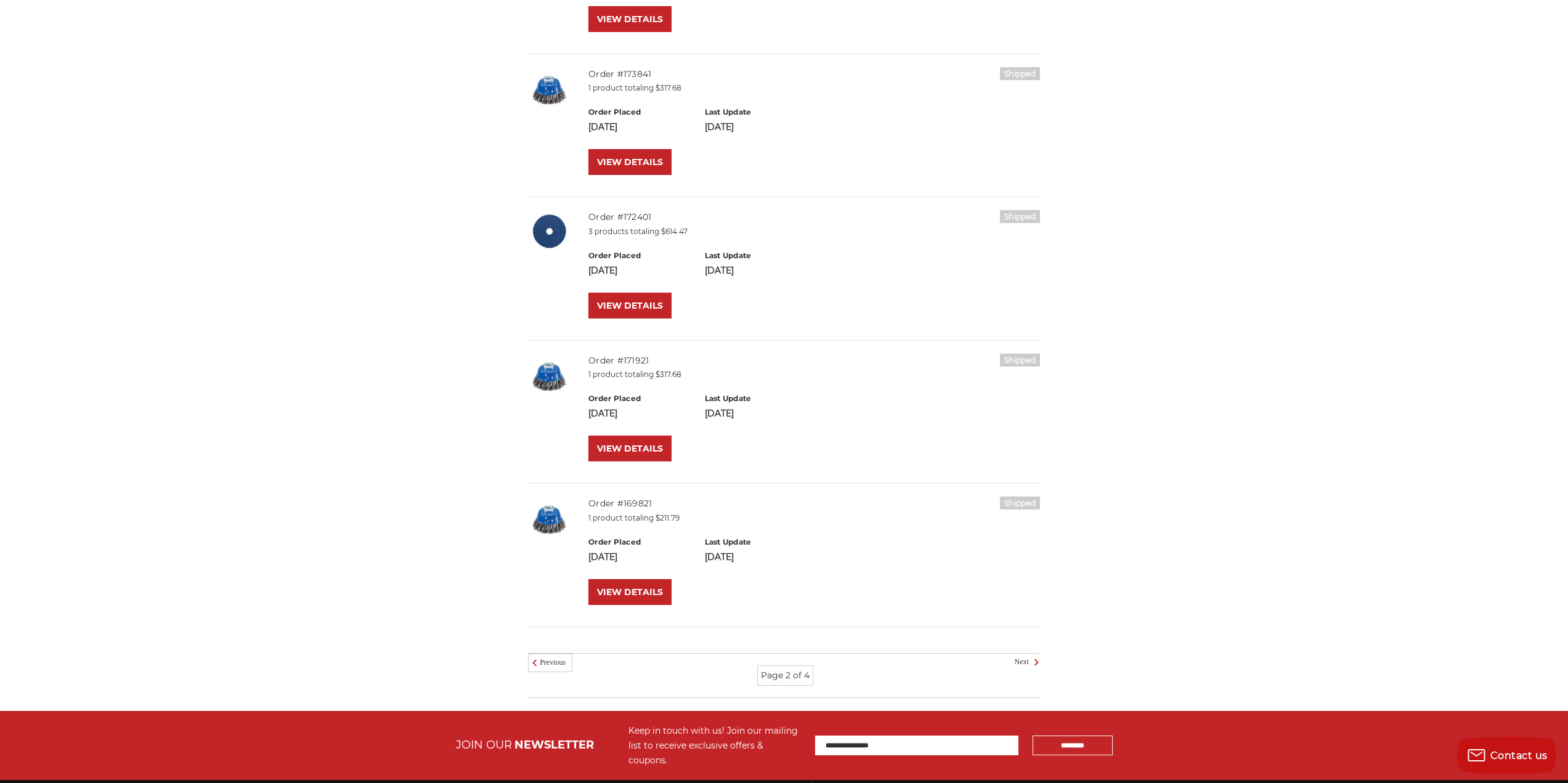
scroll to position [1109, 0]
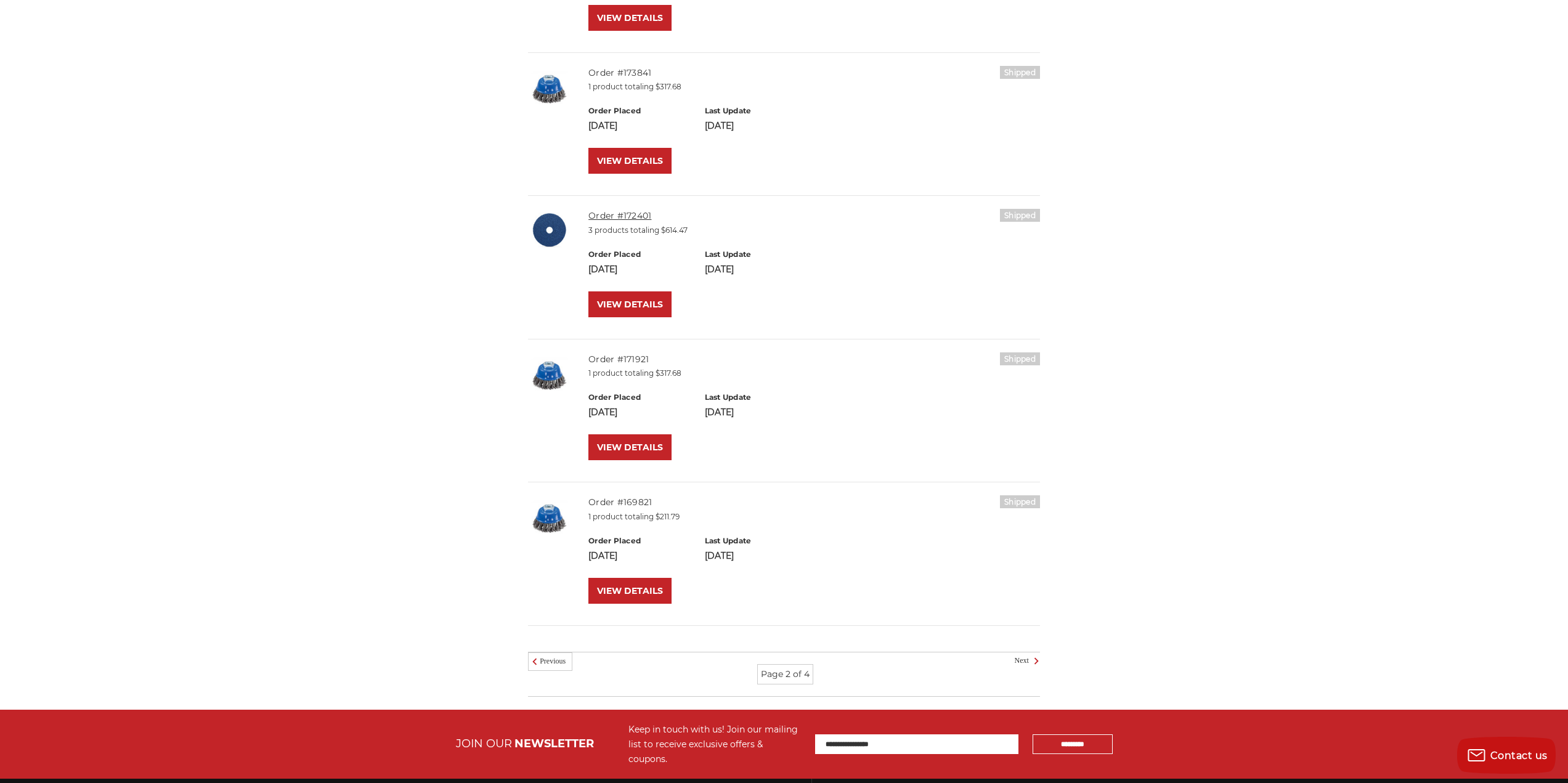
click at [633, 212] on link "Order #172401" at bounding box center [620, 216] width 63 height 11
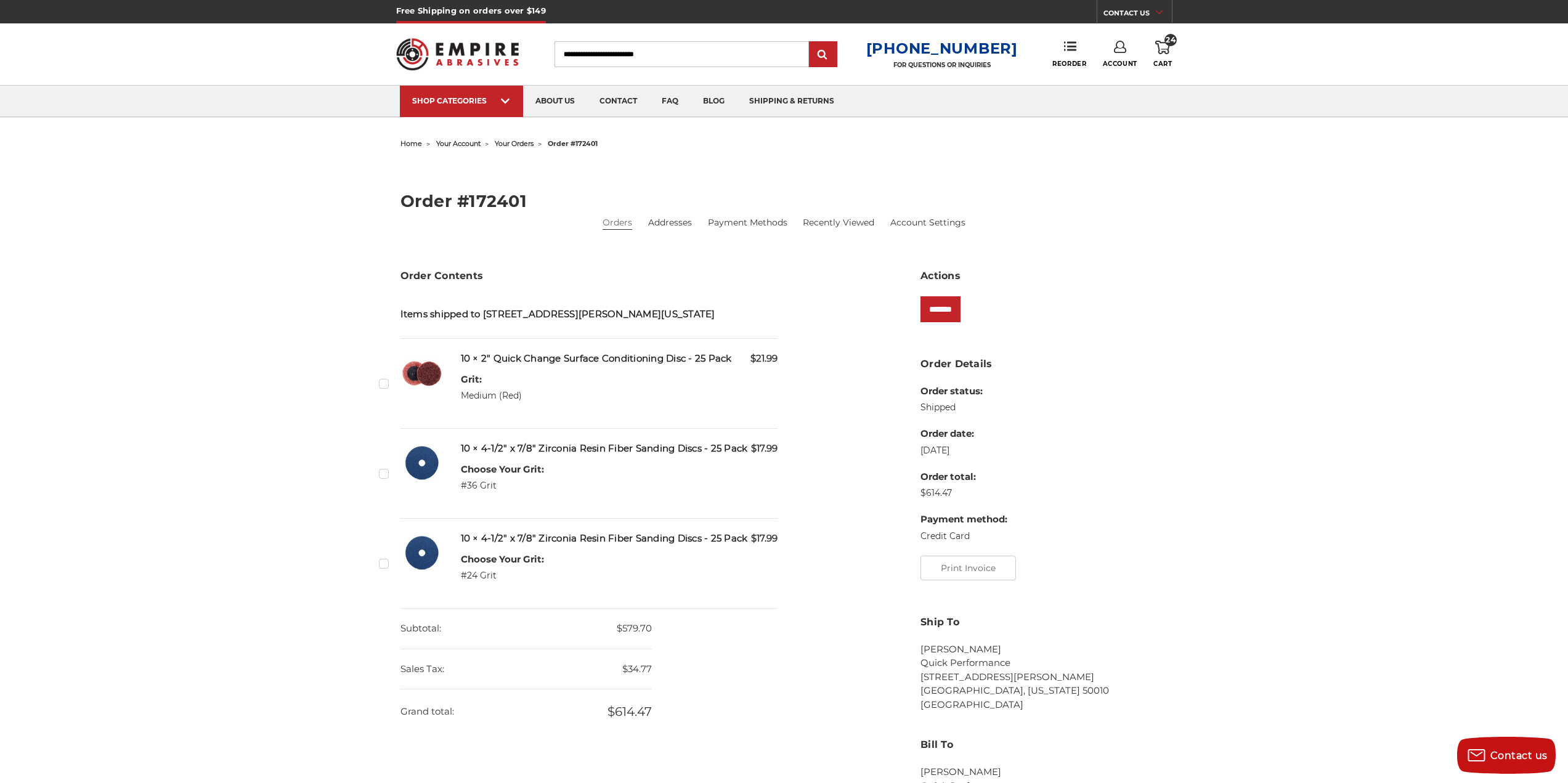
click at [509, 533] on h5 "10 × 4-1/2" x 7/8" Zirconia Resin Fiber Sanding Discs - 25 Pack" at bounding box center [620, 539] width 317 height 14
drag, startPoint x: 482, startPoint y: 539, endPoint x: 745, endPoint y: 537, distance: 263.0
click at [745, 537] on h5 "10 × 4-1/2" x 7/8" Zirconia Resin Fiber Sanding Discs - 25 Pack" at bounding box center [620, 539] width 317 height 14
copy h5 "4-1/2" x 7/8" Zirconia Resin Fiber Sanding Discs - 25 Pack"
click at [692, 53] on input "Search" at bounding box center [682, 54] width 254 height 26
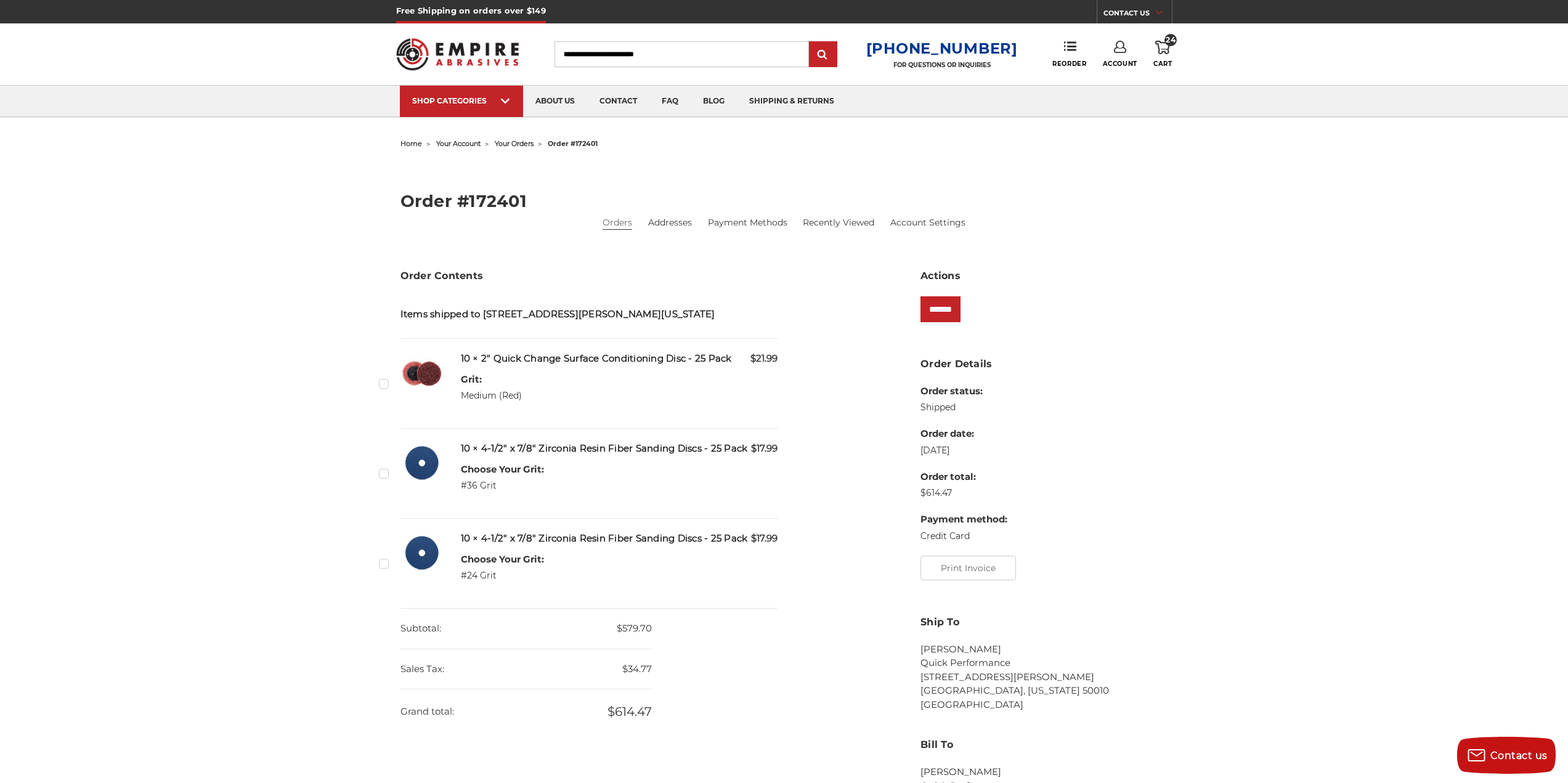
paste input "**********"
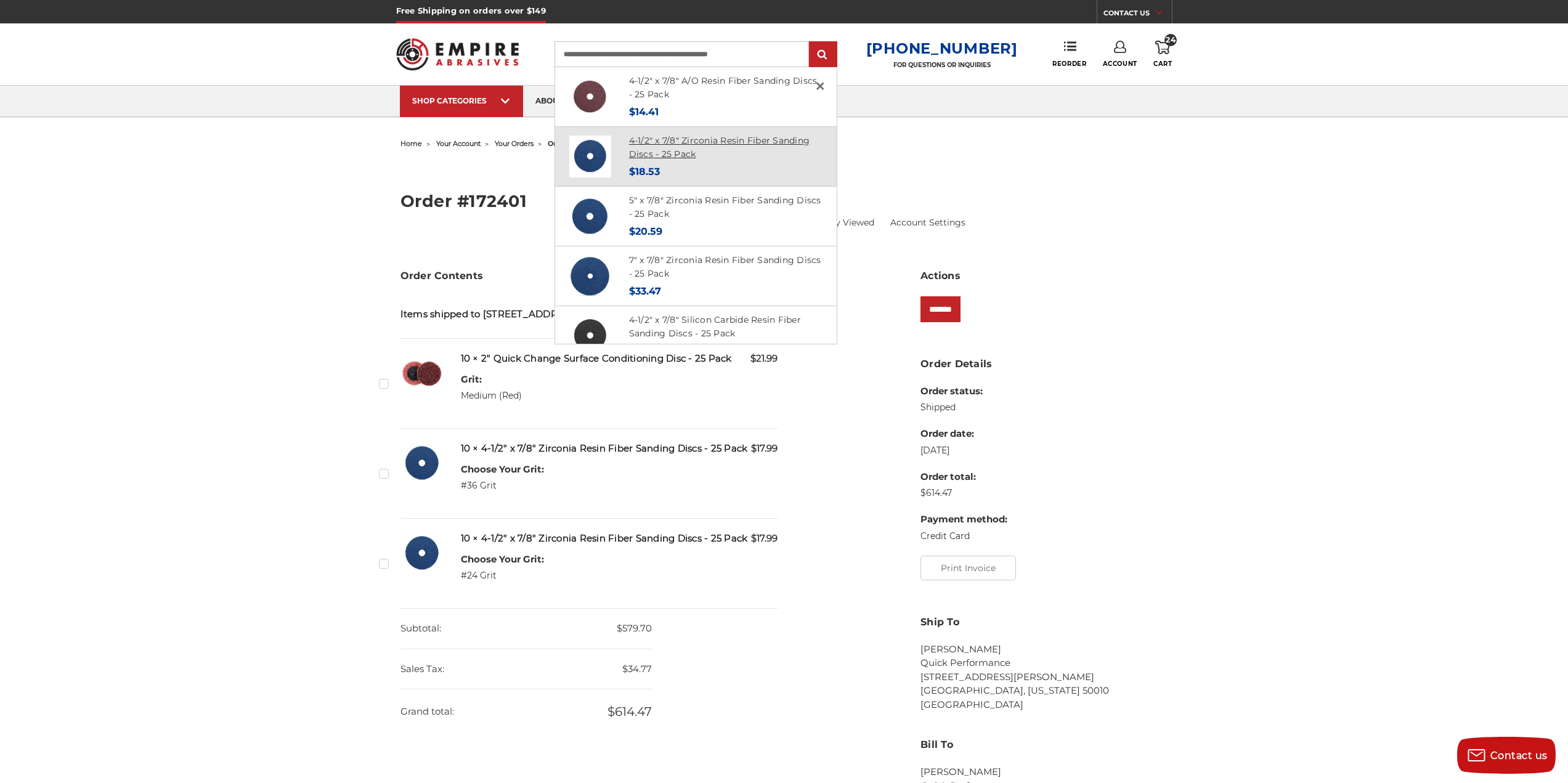
type input "**********"
click at [720, 142] on link "4-1/2" x 7/8" Zirconia Resin Fiber Sanding Discs - 25 Pack" at bounding box center [719, 147] width 181 height 25
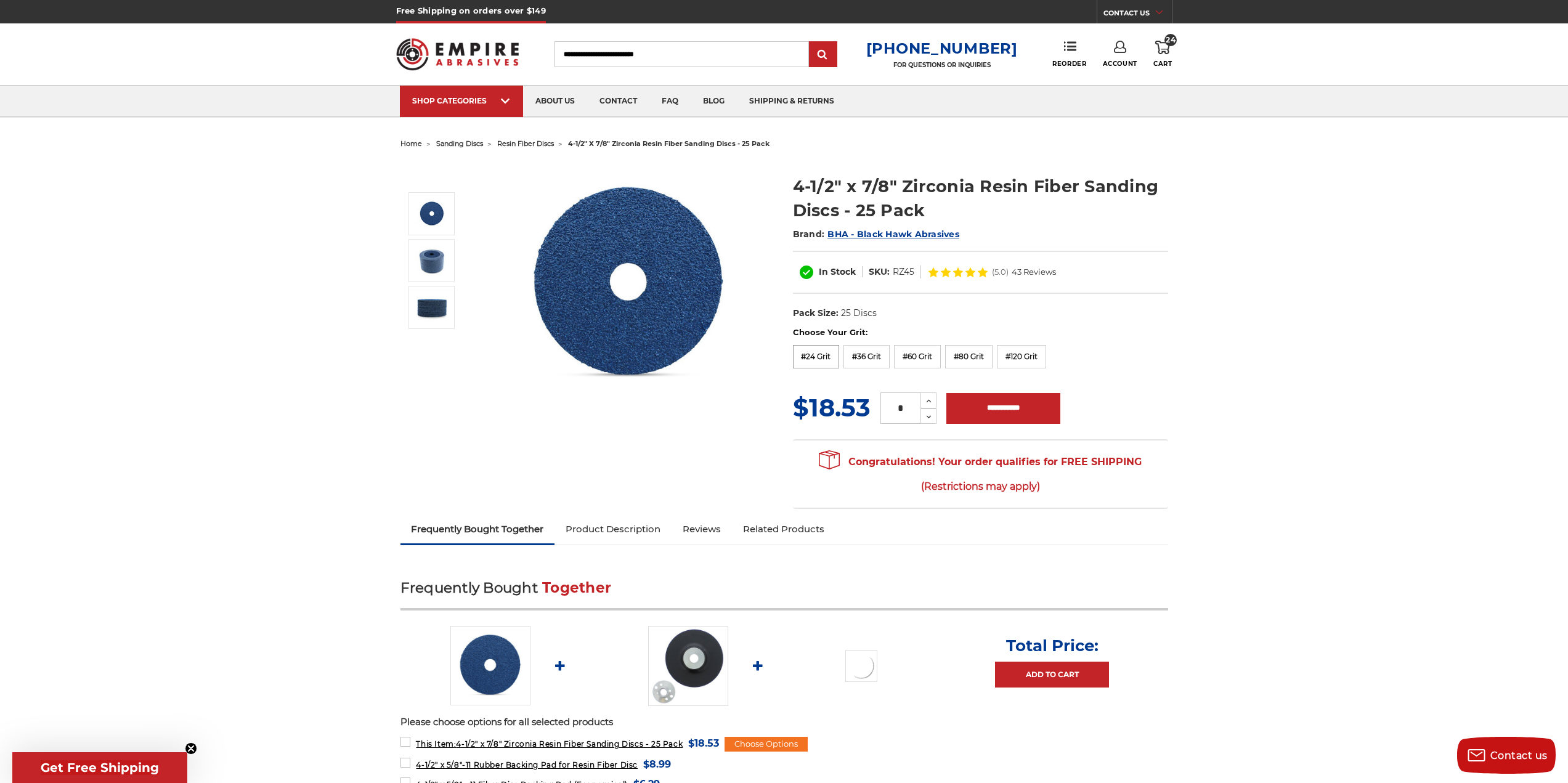
click at [820, 361] on label "#24 Grit" at bounding box center [817, 356] width 47 height 24
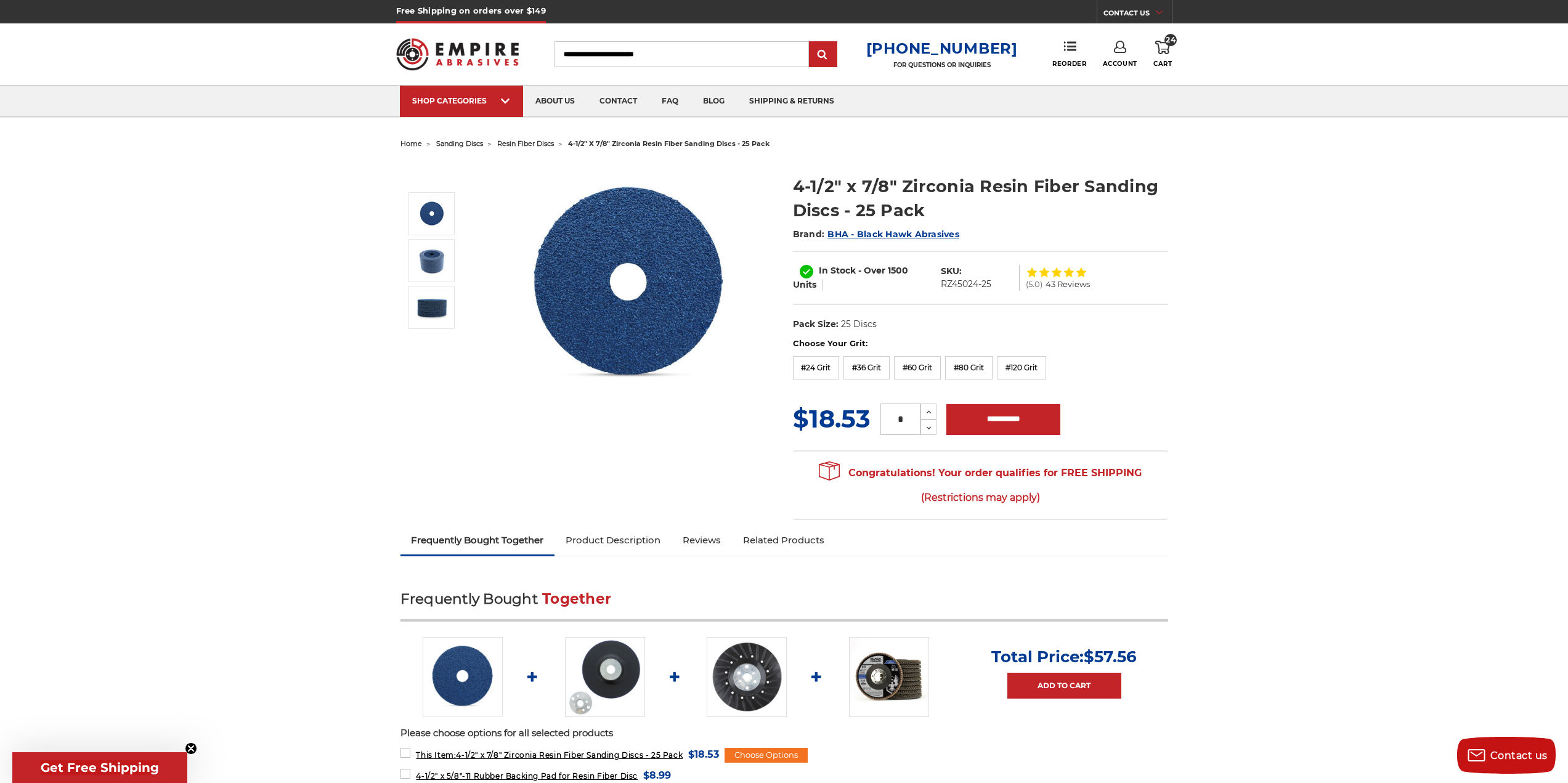
click at [905, 424] on input "*" at bounding box center [900, 419] width 40 height 31
type input "**"
click at [1028, 421] on input "**********" at bounding box center [1003, 419] width 114 height 31
type input "**********"
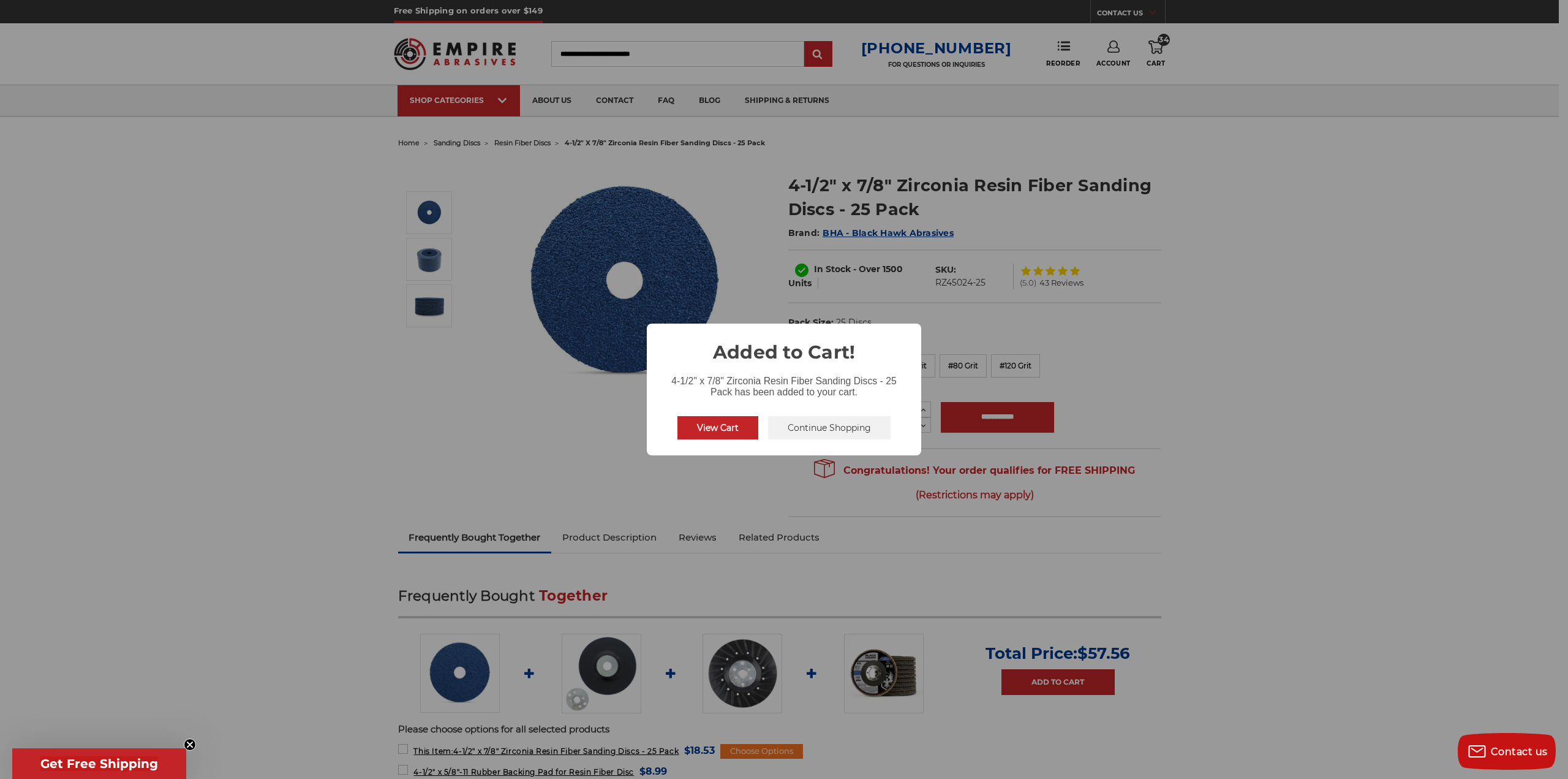
click at [736, 438] on button "View Cart" at bounding box center [718, 427] width 81 height 23
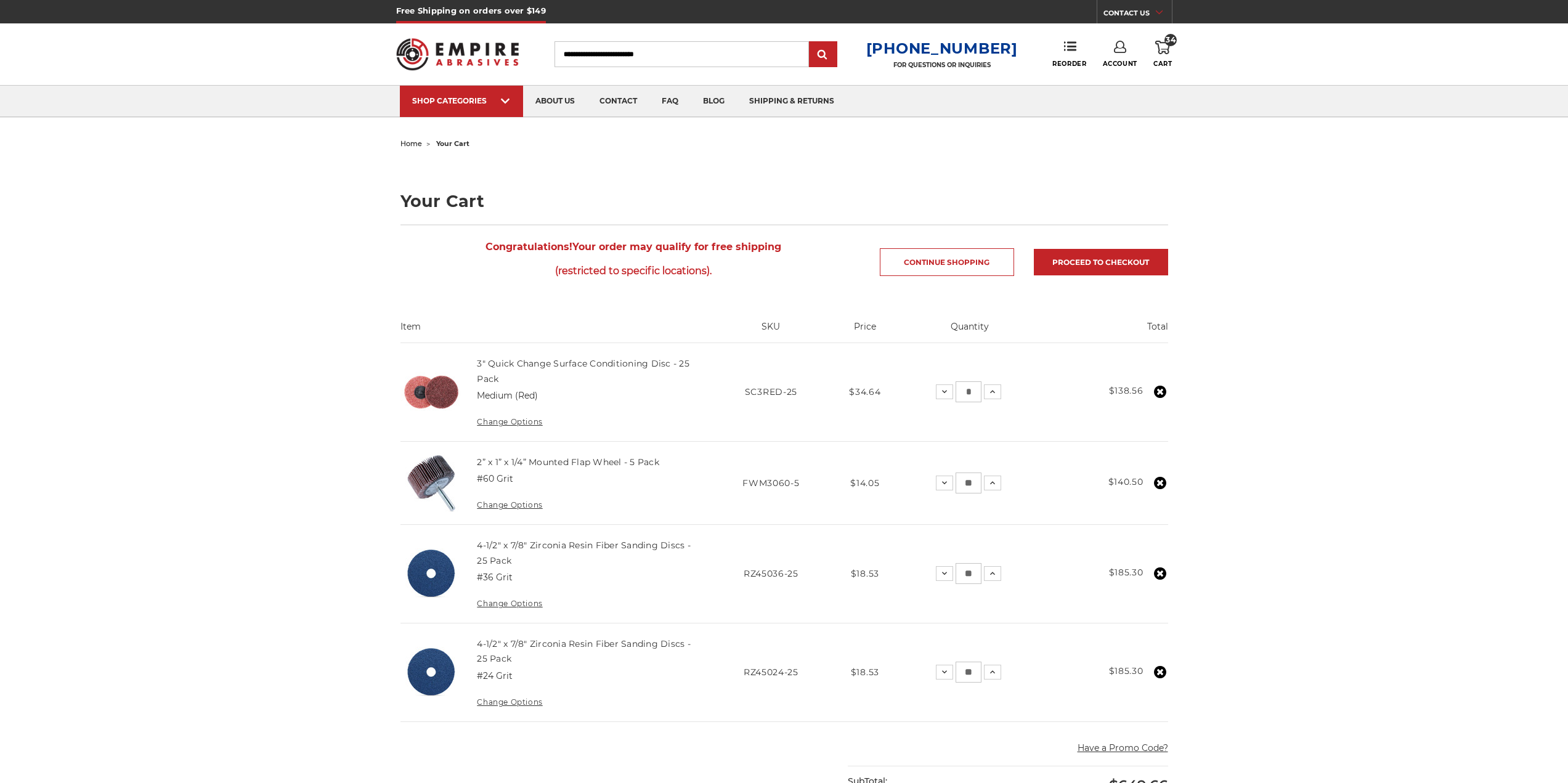
drag, startPoint x: 0, startPoint y: 0, endPoint x: 1304, endPoint y: 354, distance: 1351.2
click at [1304, 354] on div "home your cart Your Cart Congratulations! Your order may qualify for free shipp…" at bounding box center [784, 667] width 1568 height 1064
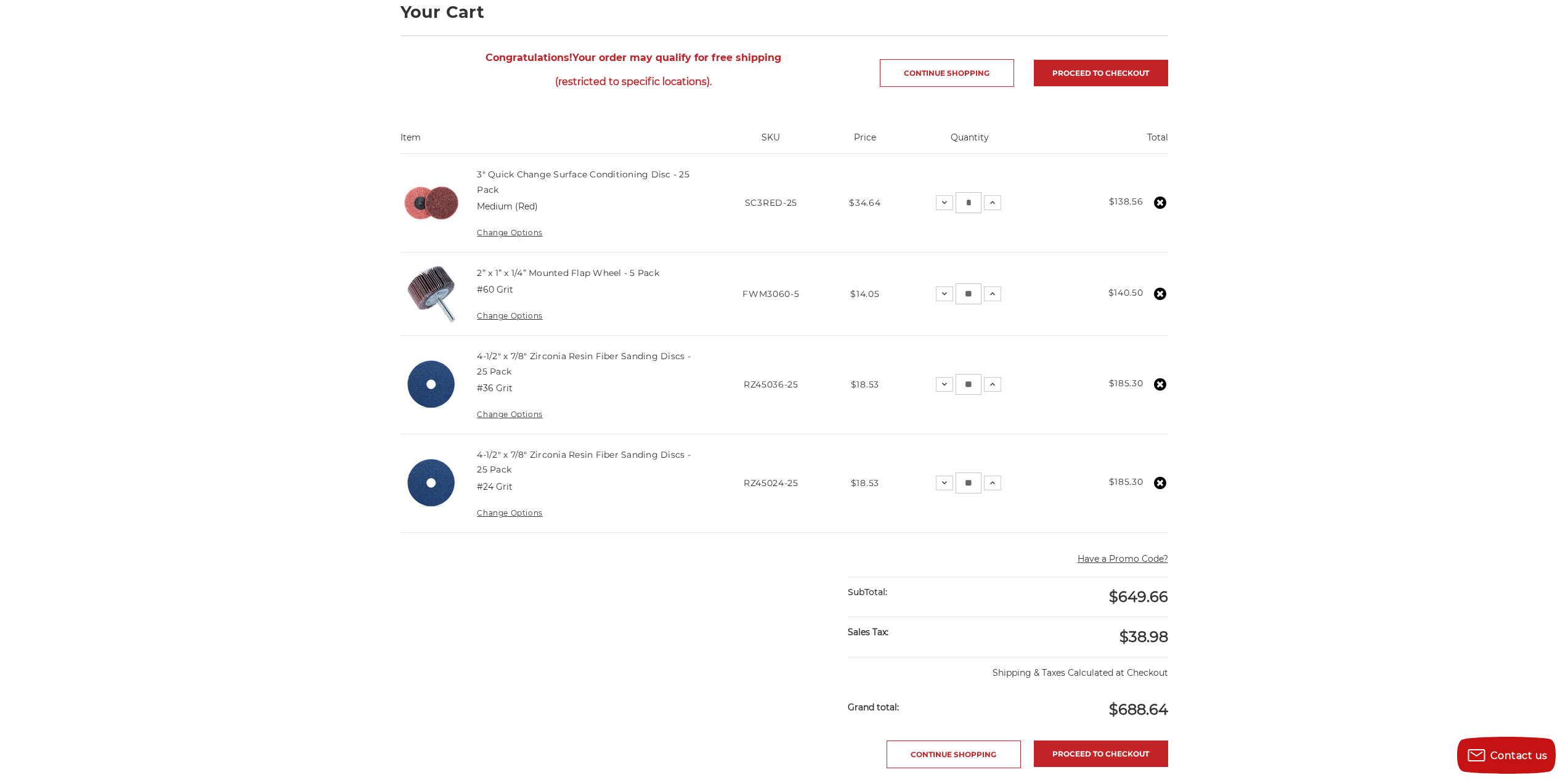
scroll to position [185, 0]
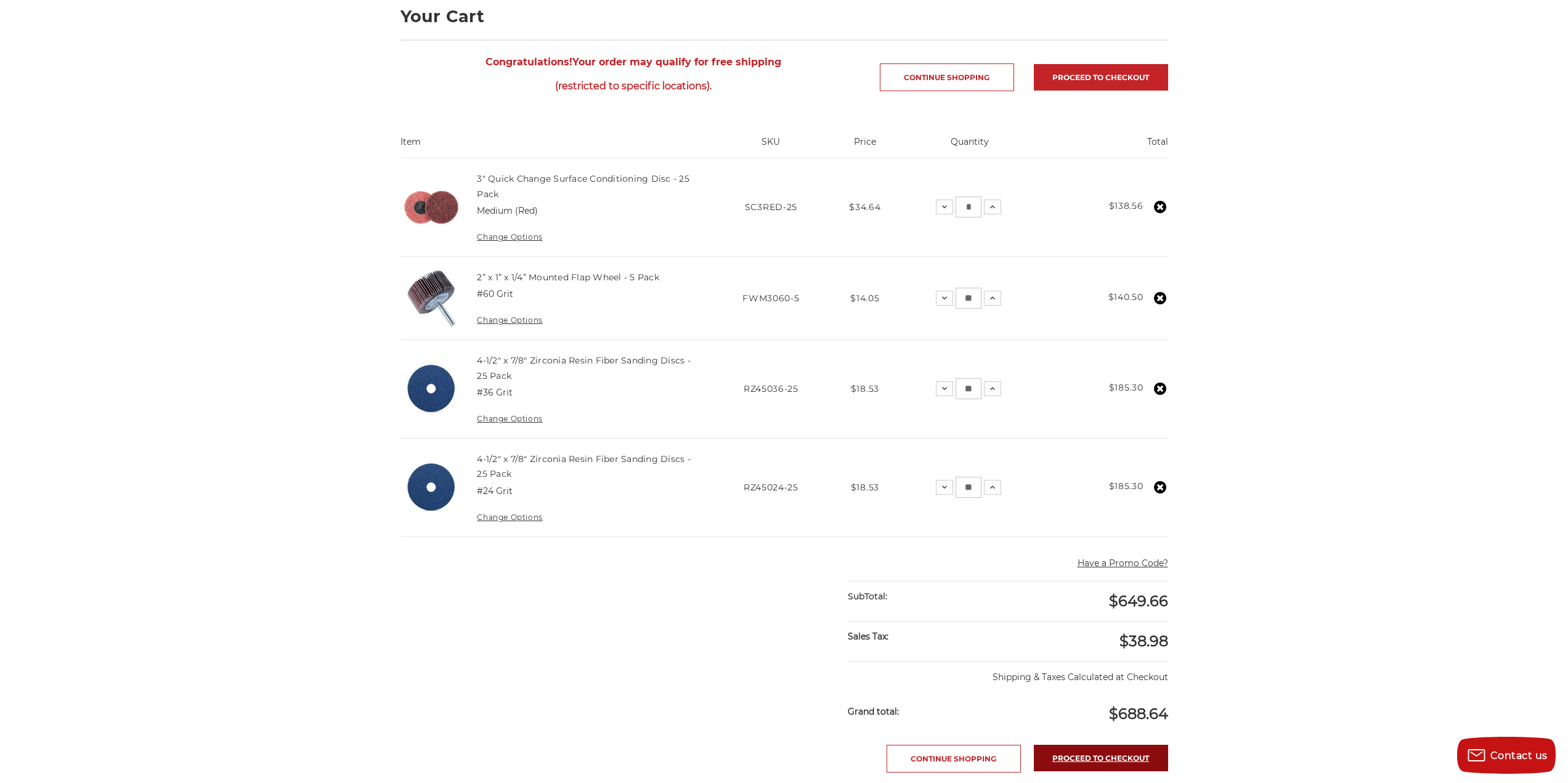
click at [1078, 748] on link "Proceed to checkout" at bounding box center [1101, 757] width 134 height 26
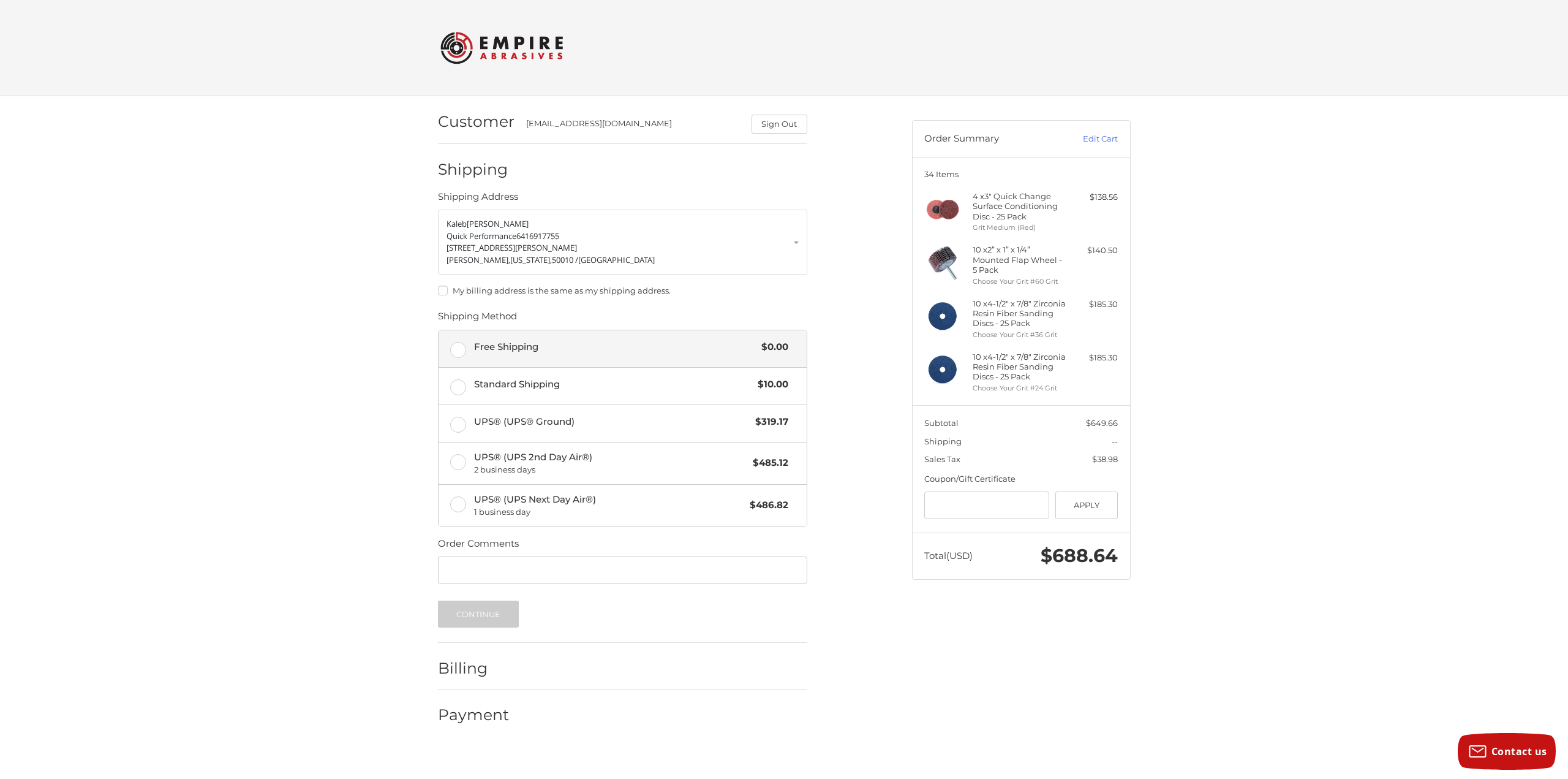
click at [615, 358] on label "Free Shipping $0.00" at bounding box center [622, 349] width 368 height 37
click at [483, 617] on button "Continue" at bounding box center [479, 614] width 82 height 27
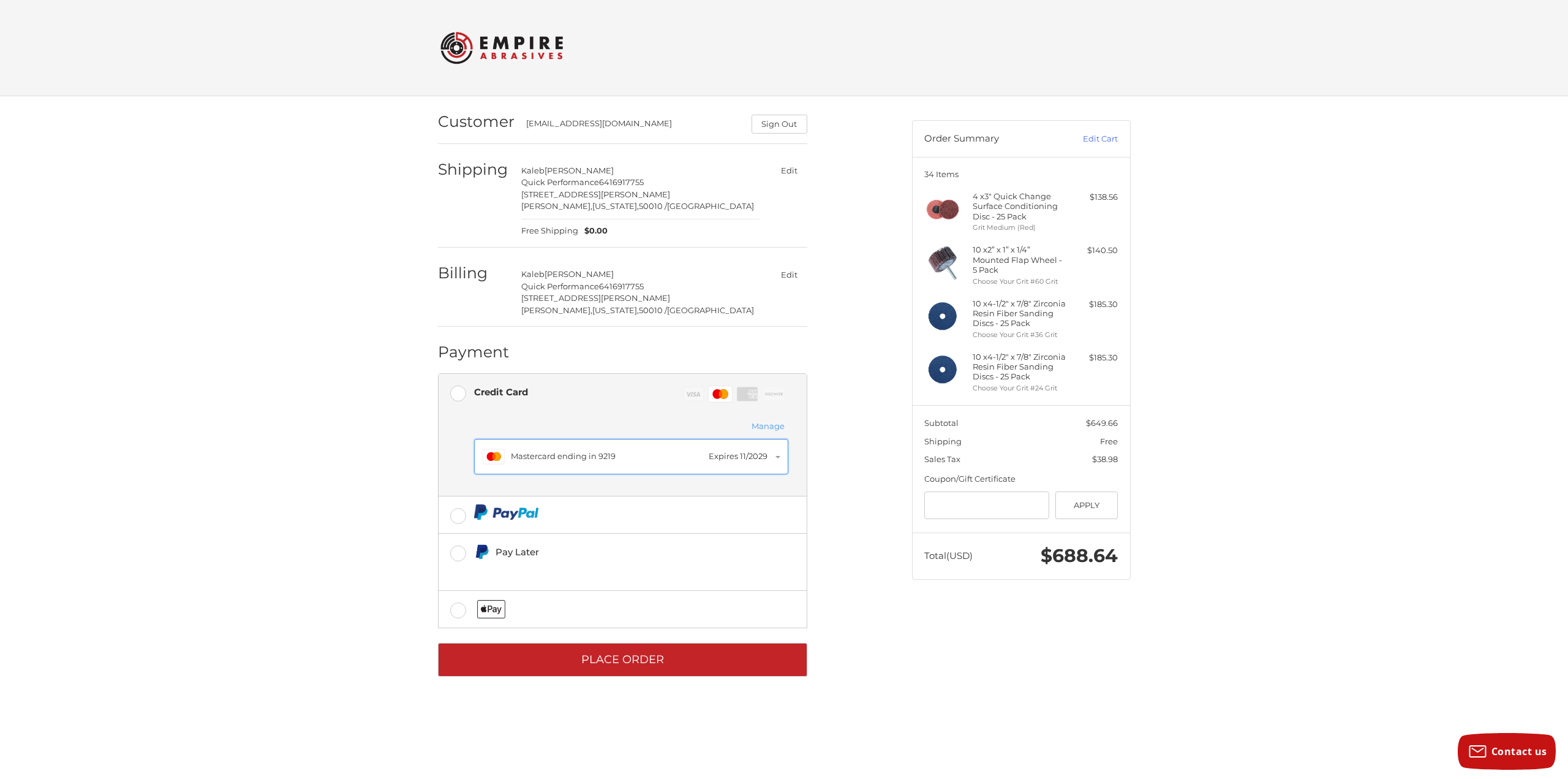
click at [619, 448] on div "Master Mastercard ending in 9219 Expires 11/2029" at bounding box center [631, 456] width 297 height 22
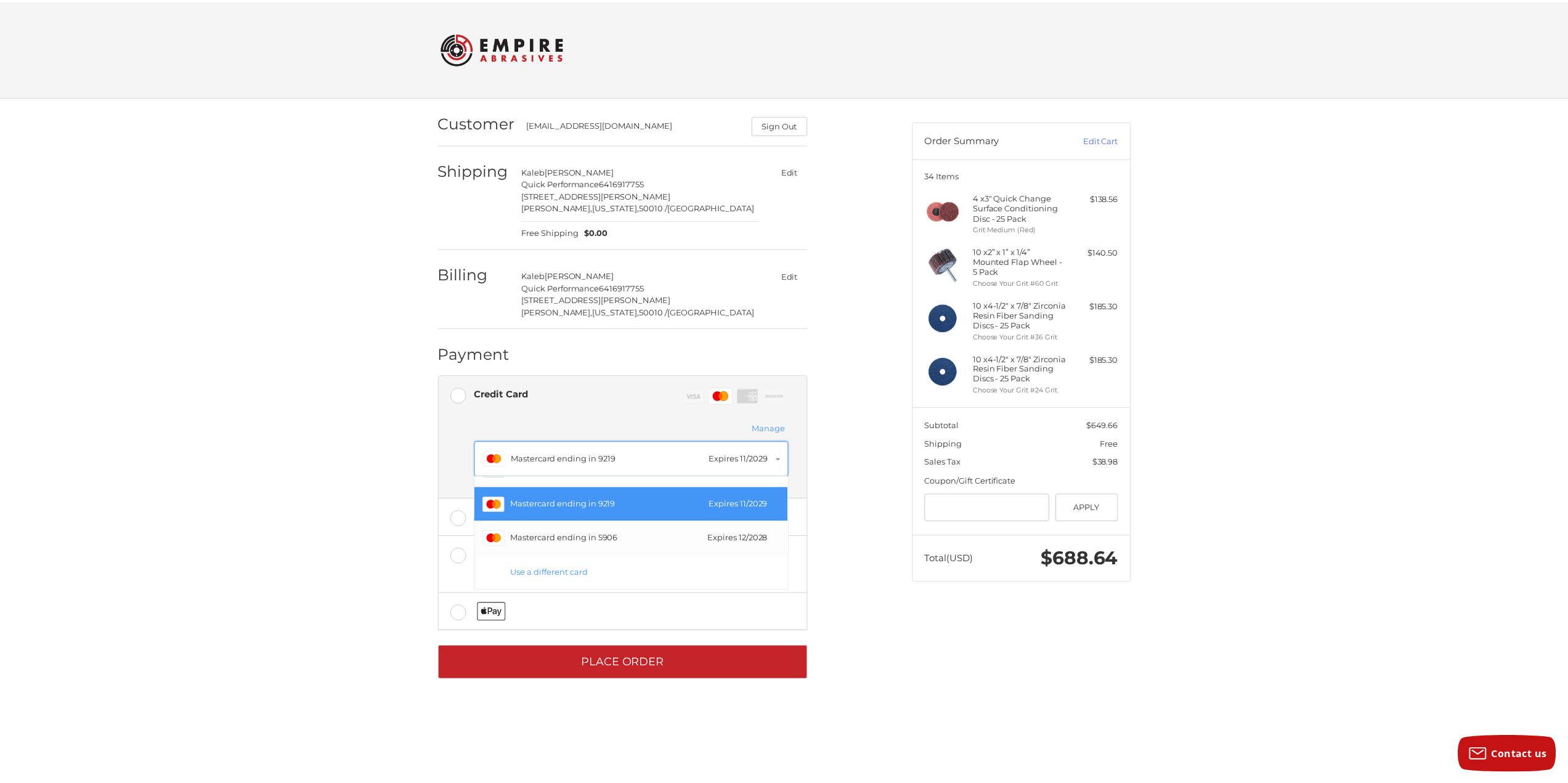
scroll to position [34, 0]
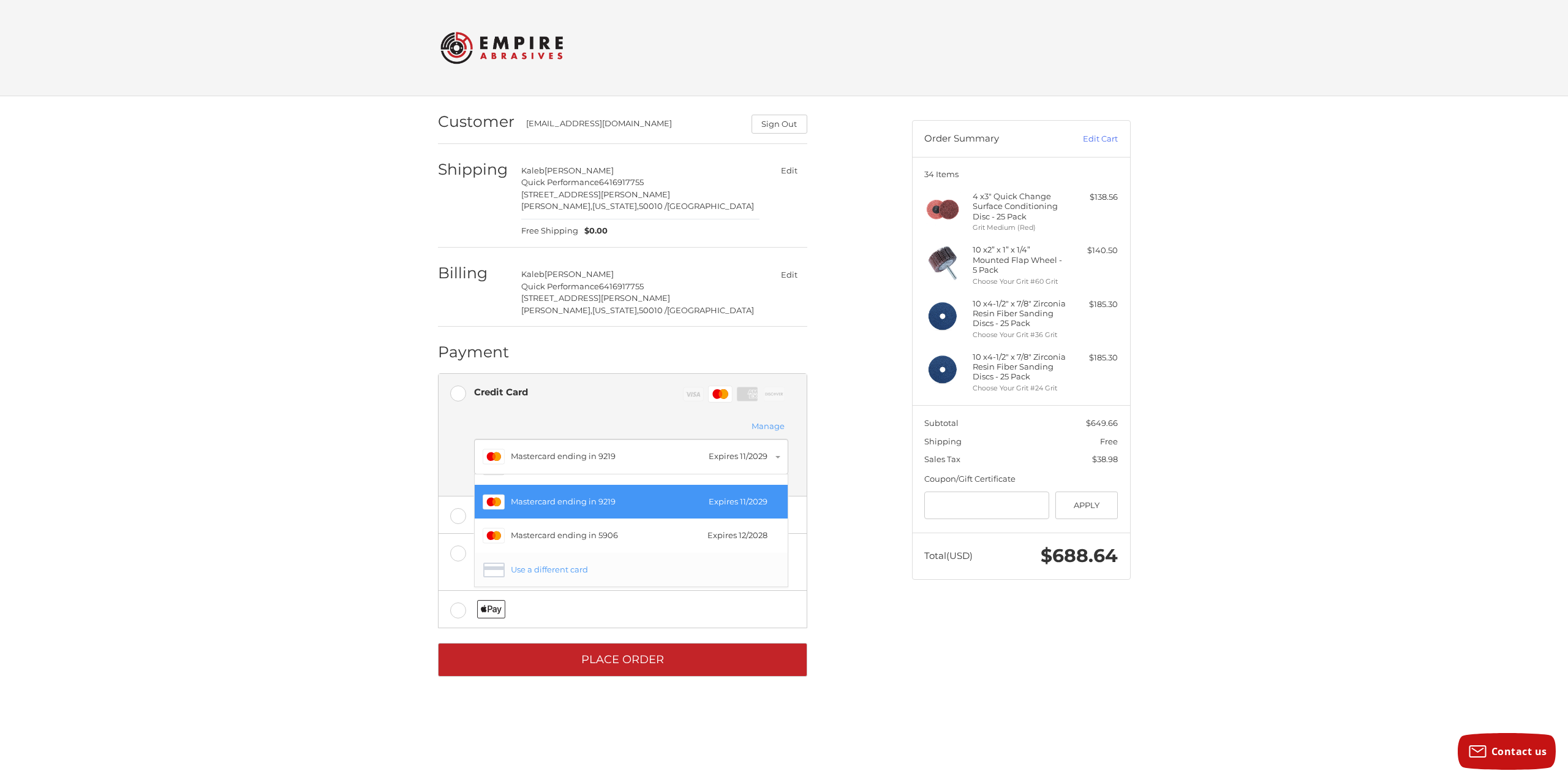
click at [596, 564] on div "Use a different card" at bounding box center [642, 569] width 264 height 12
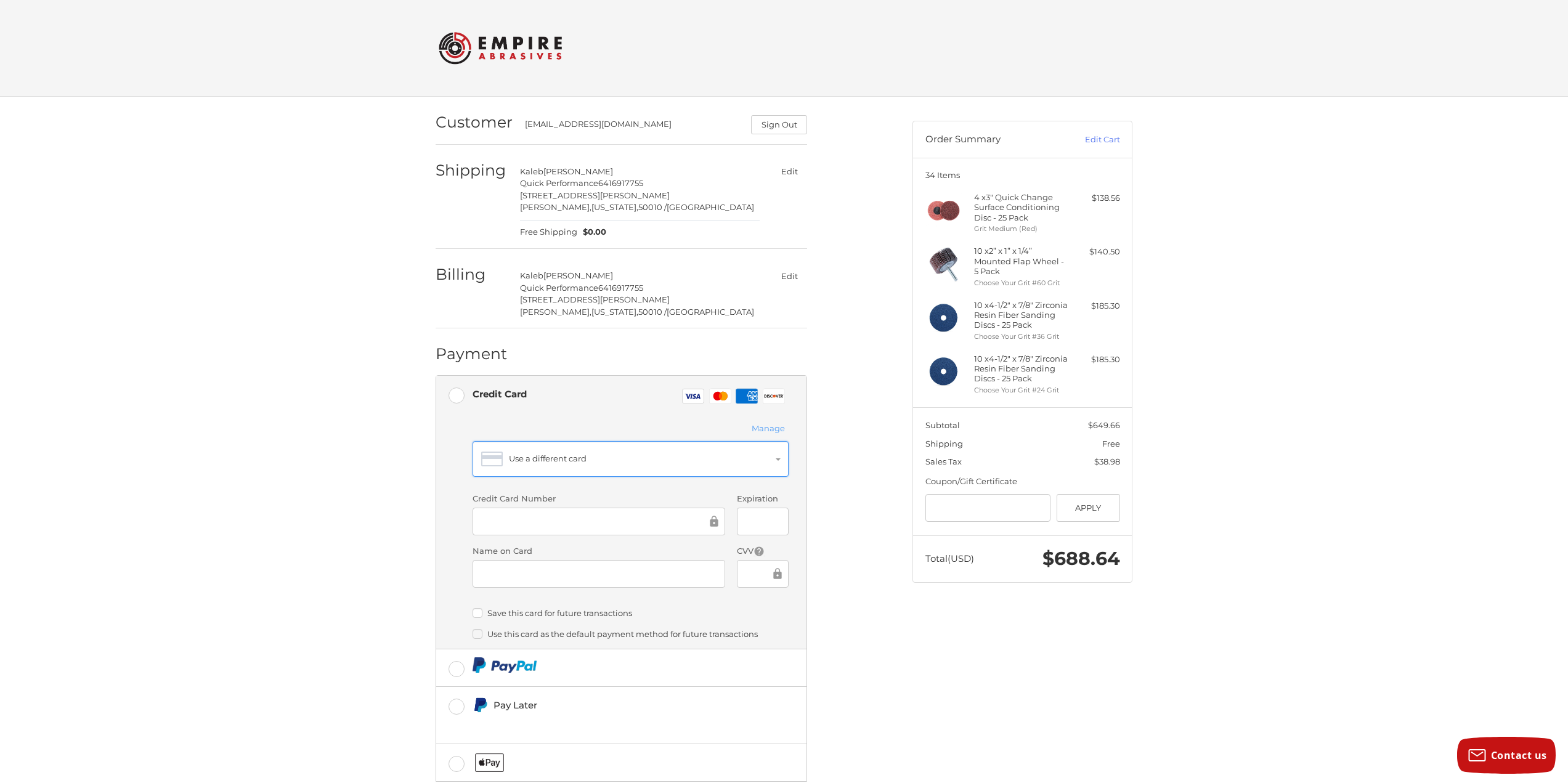
click at [545, 463] on div "Use a different card" at bounding box center [641, 459] width 265 height 12
drag, startPoint x: 395, startPoint y: 495, endPoint x: 406, endPoint y: 494, distance: 11.0
click at [396, 495] on div "Customer baleb55@gmail.com Sign Out Shipping Kaleb Papenberg Quick Performance …" at bounding box center [784, 477] width 1568 height 761
click at [513, 511] on div at bounding box center [599, 521] width 253 height 28
click at [678, 614] on label "Save this card for future transactions" at bounding box center [630, 613] width 316 height 10
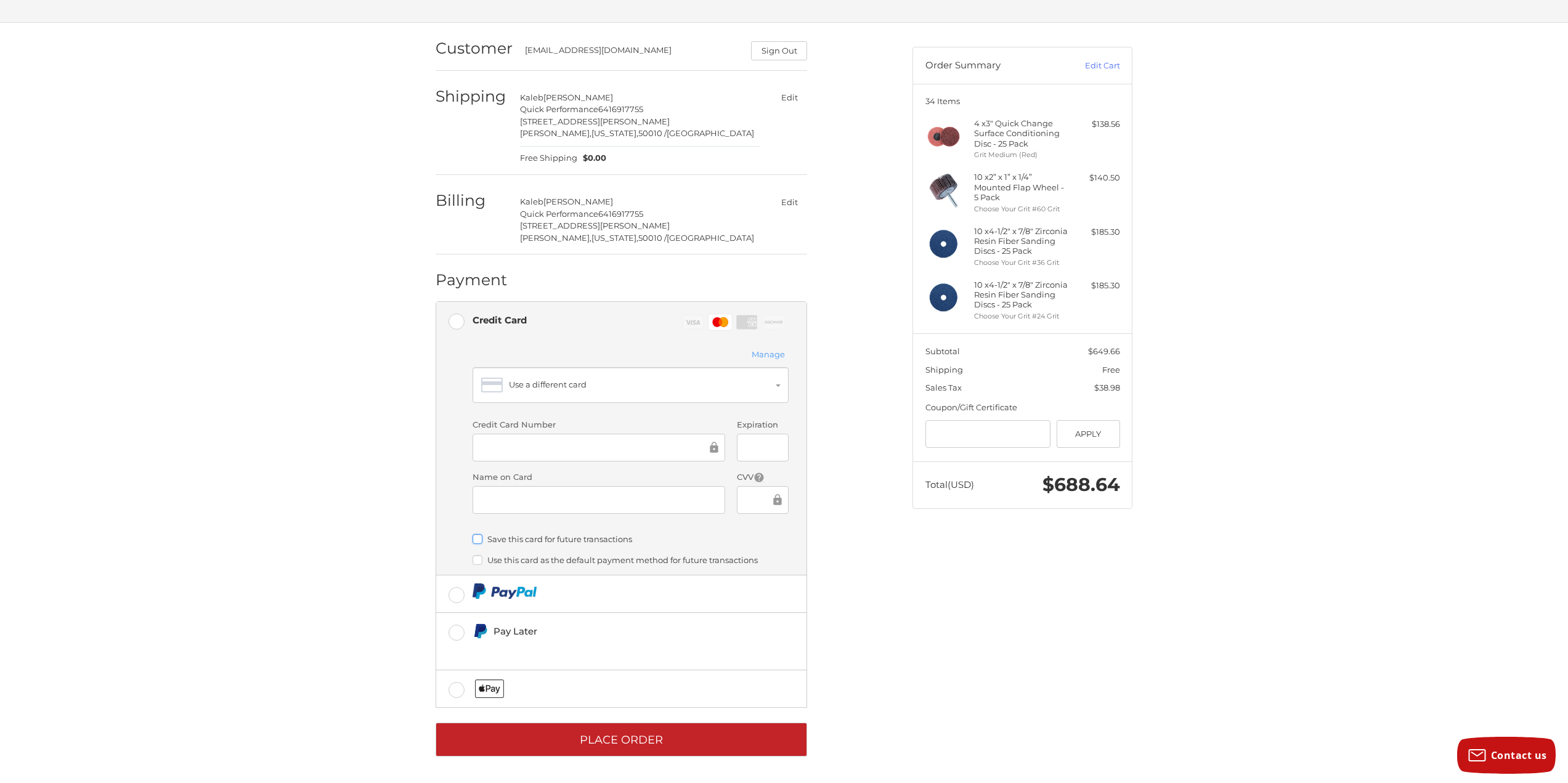
scroll to position [74, 0]
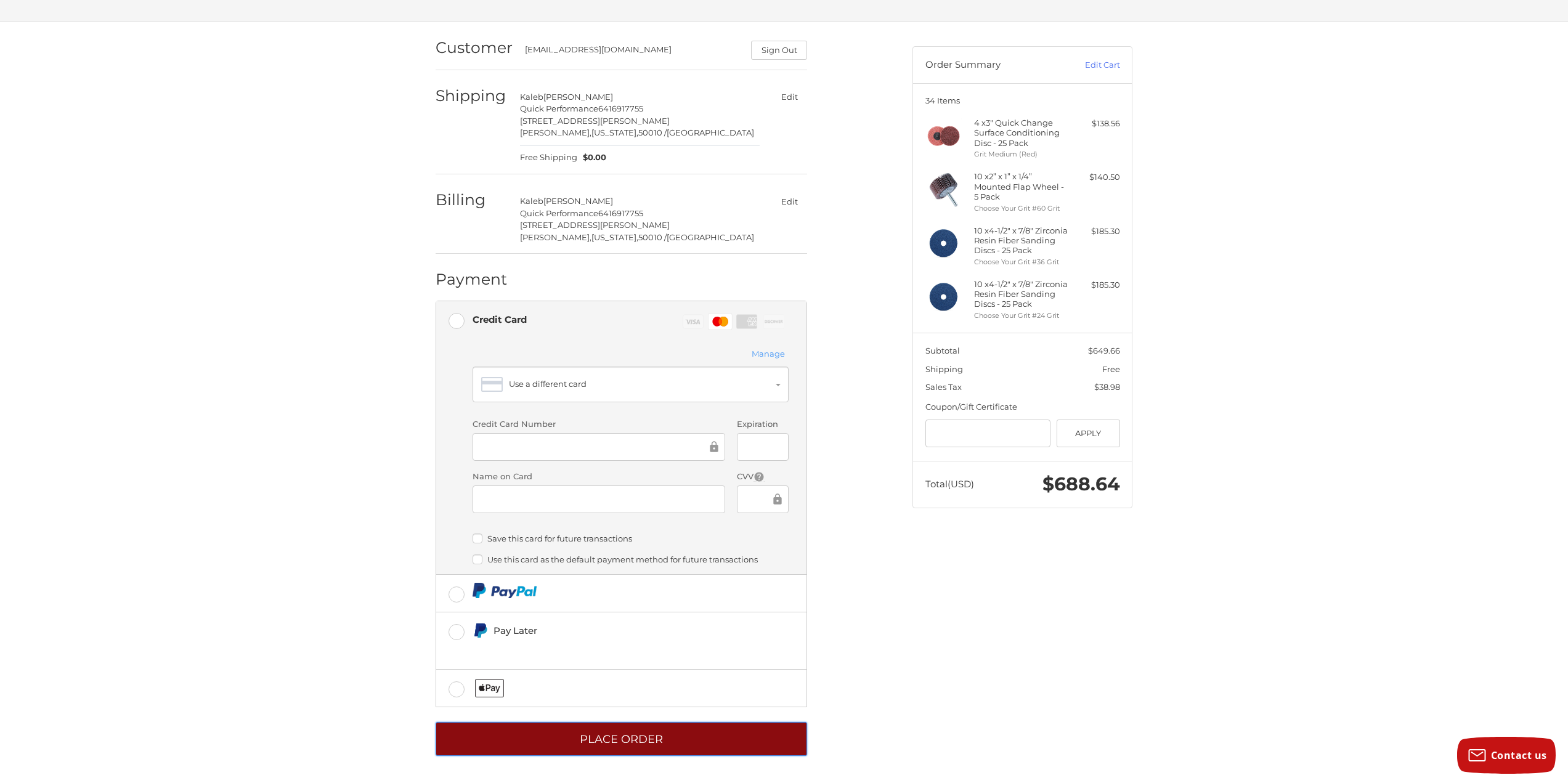
click at [720, 732] on button "Place Order" at bounding box center [622, 739] width 372 height 34
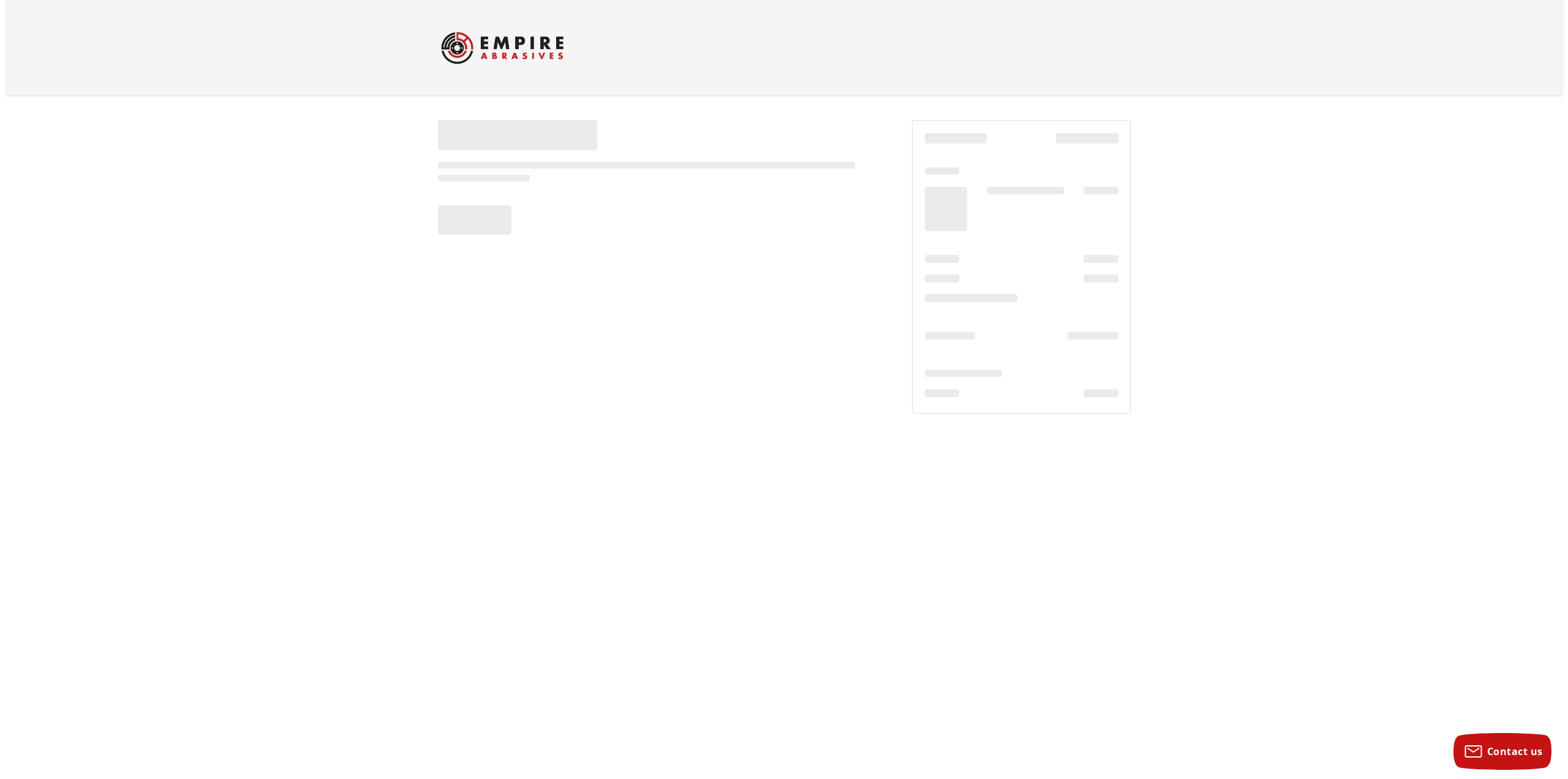
scroll to position [0, 0]
